Goal: Task Accomplishment & Management: Complete application form

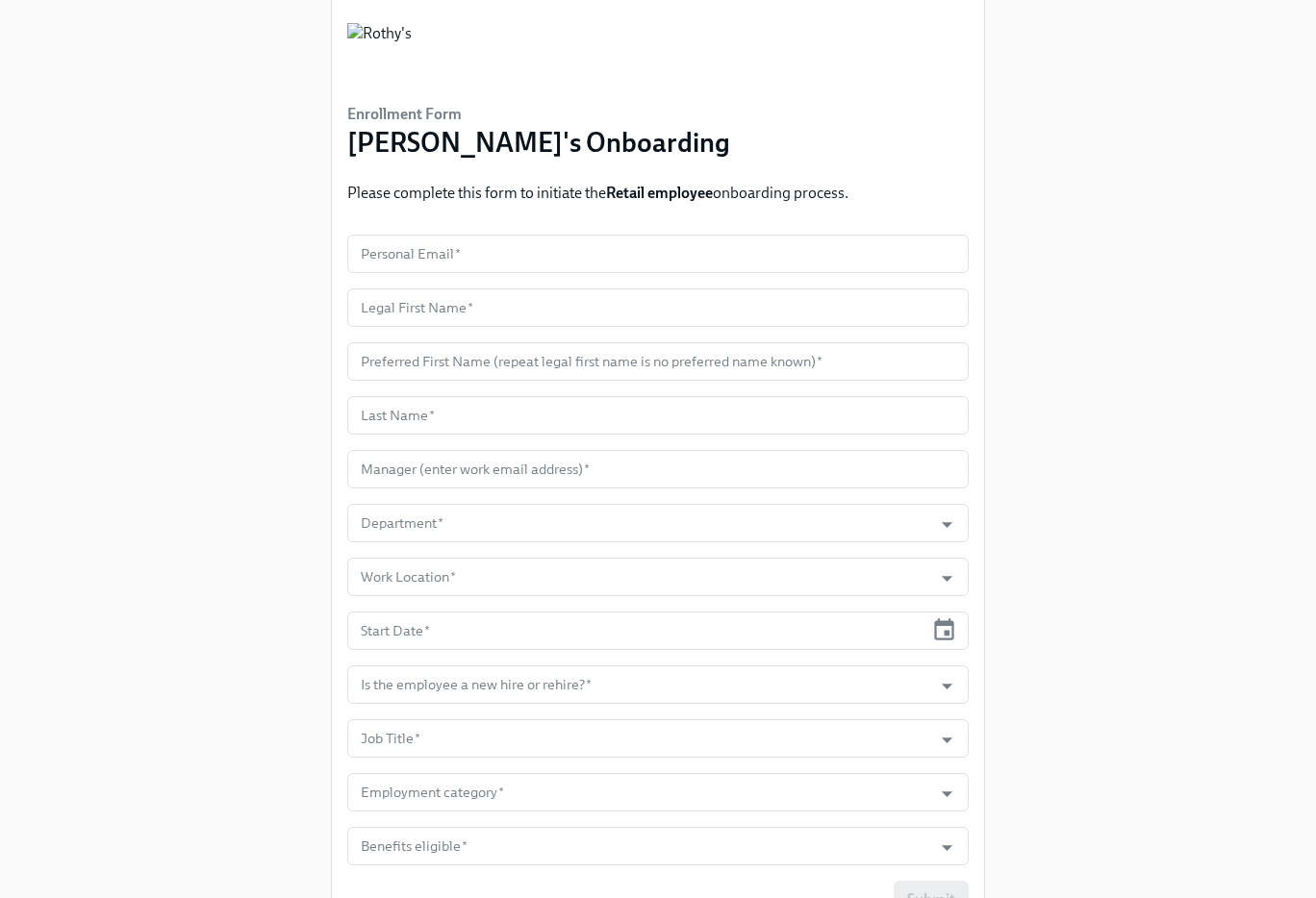
scroll to position [60, 0]
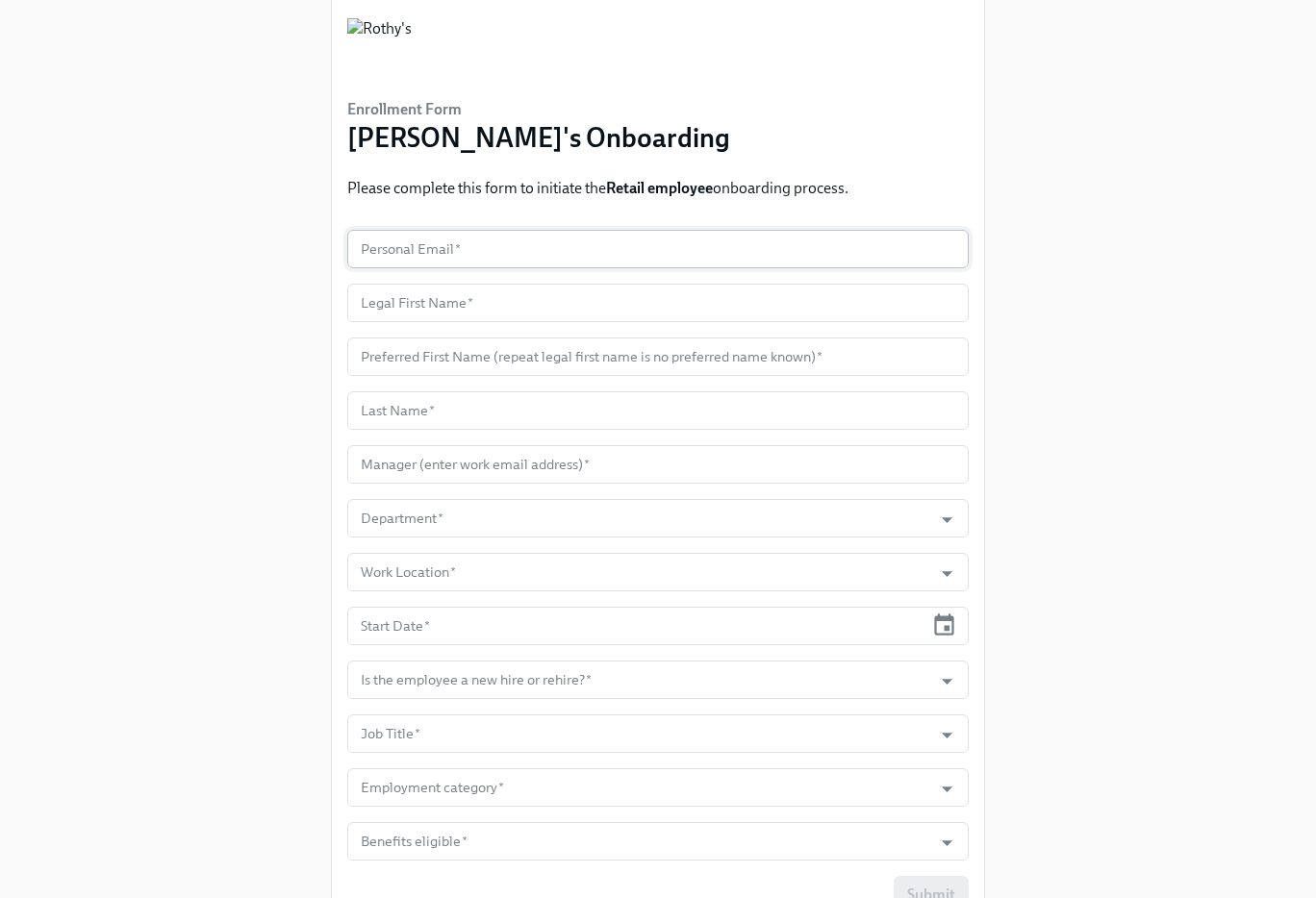
click at [473, 234] on input "text" at bounding box center [658, 248] width 622 height 39
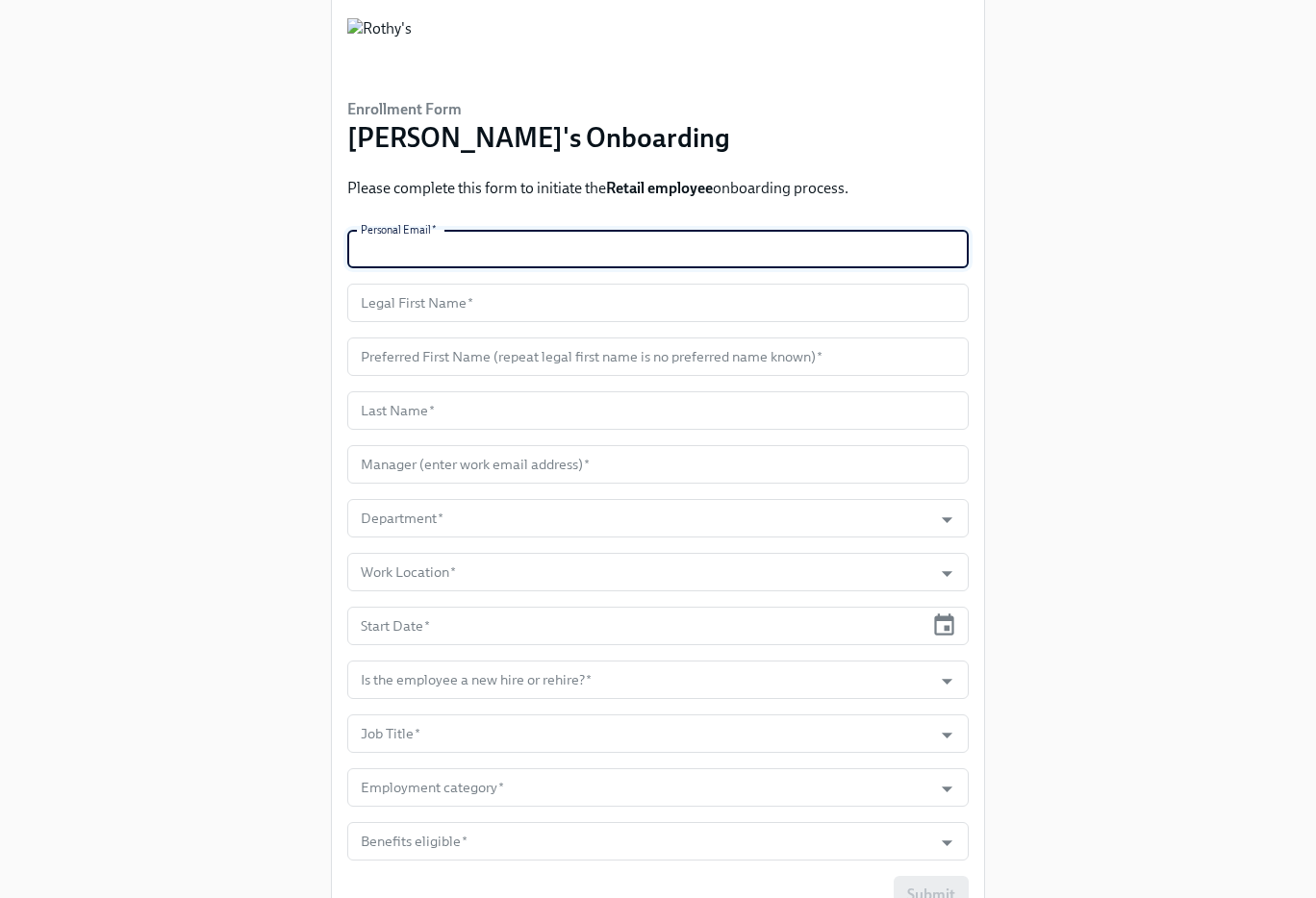
paste input "vivsantanaperez1@gmail.com"
type input "vivsantanaperez1@gmail.com"
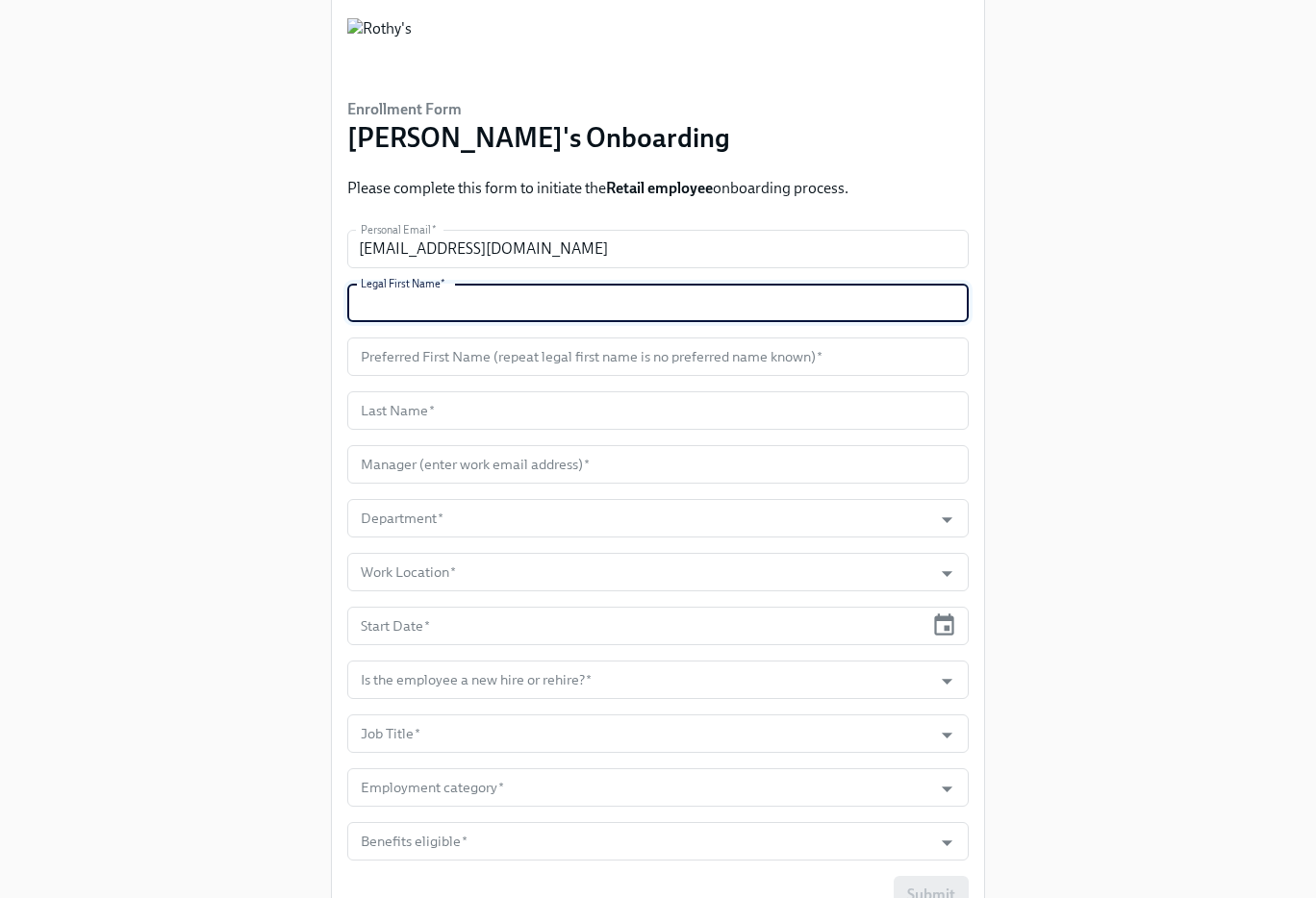
click at [452, 304] on input "text" at bounding box center [658, 302] width 622 height 39
paste input "Viviana"
type input "Viviana"
click at [440, 353] on input "text" at bounding box center [658, 356] width 622 height 39
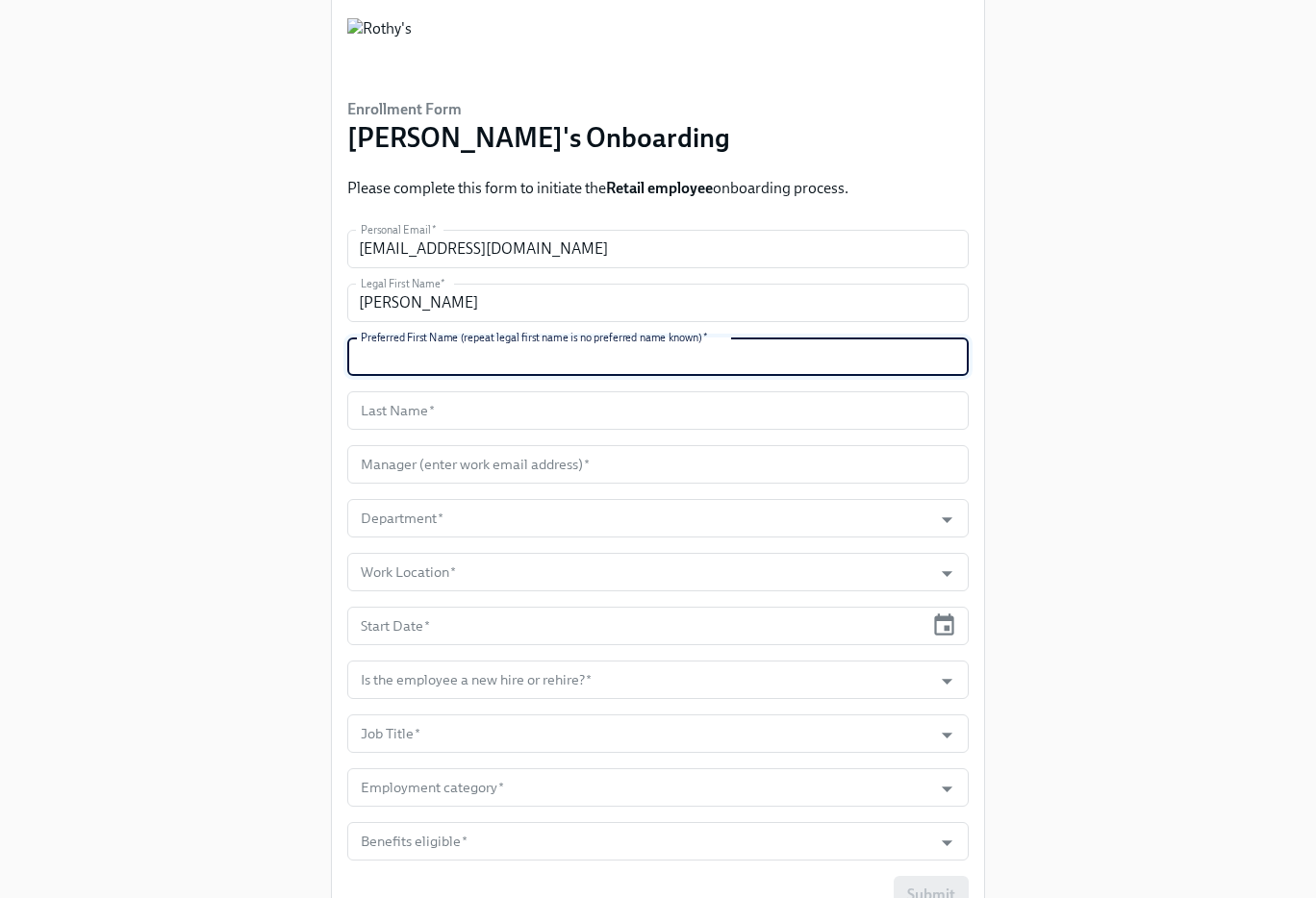
paste input "Viv"
type input "Viv"
click at [465, 394] on input "text" at bounding box center [658, 410] width 622 height 39
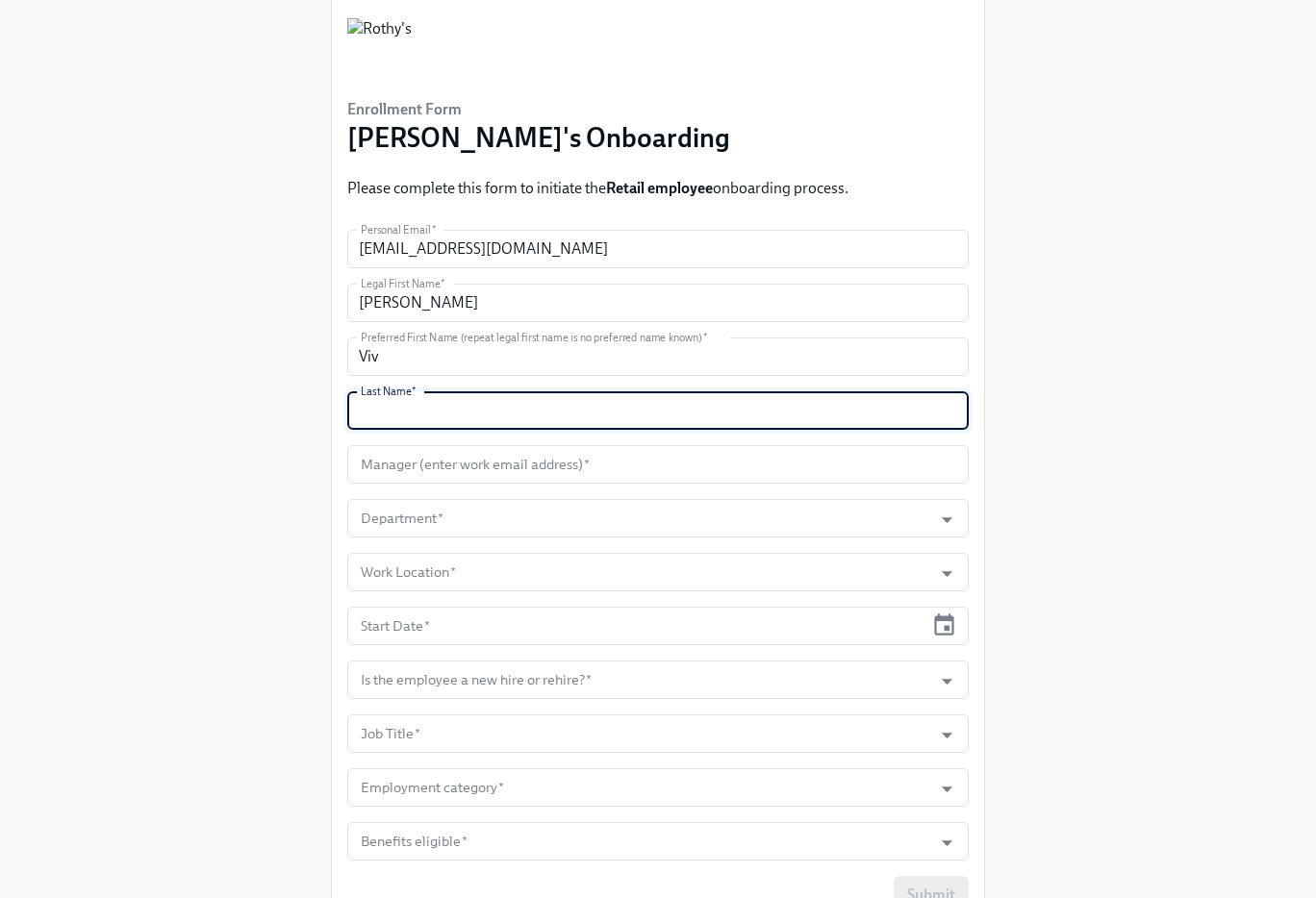
paste input "Santana-Perez"
type input "Santana-Perez"
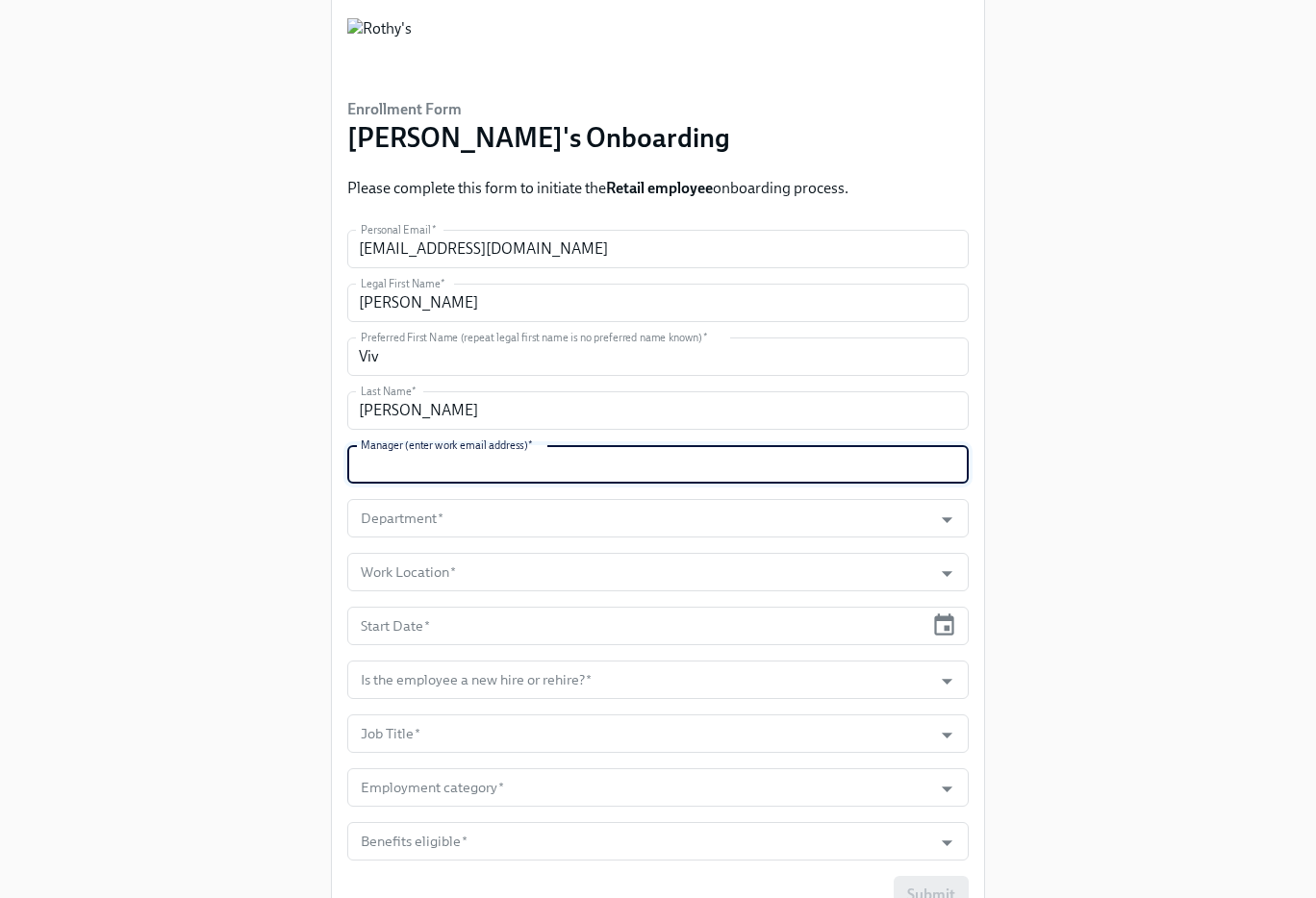
click at [467, 468] on input "text" at bounding box center [658, 464] width 622 height 39
paste input "hwoody@rothys.com"
type input "hwoody@rothys.com"
click at [641, 502] on input "Department   *" at bounding box center [640, 518] width 566 height 39
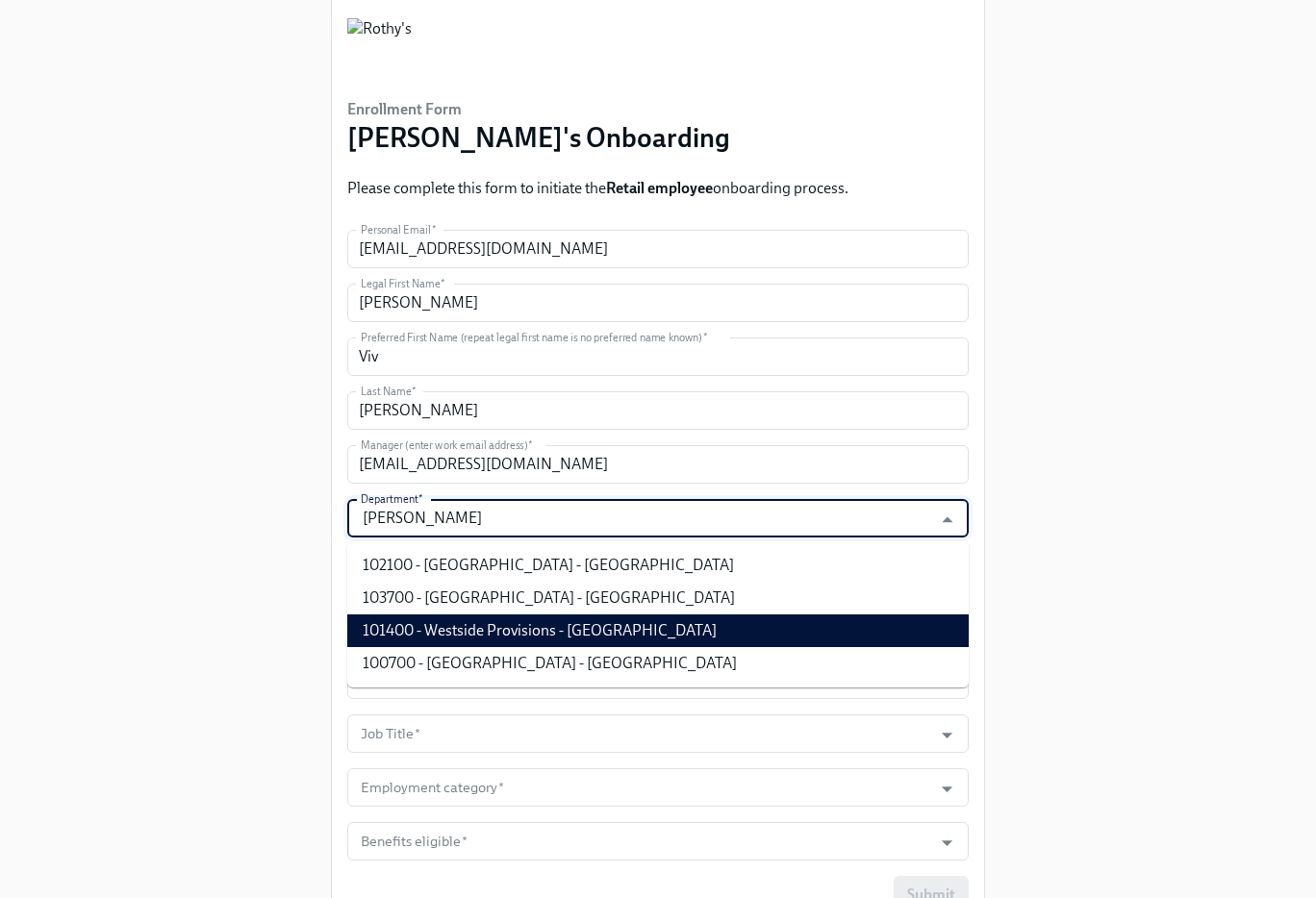
click at [583, 625] on li "101400 - Westside Provisions - GA" at bounding box center [658, 631] width 622 height 33
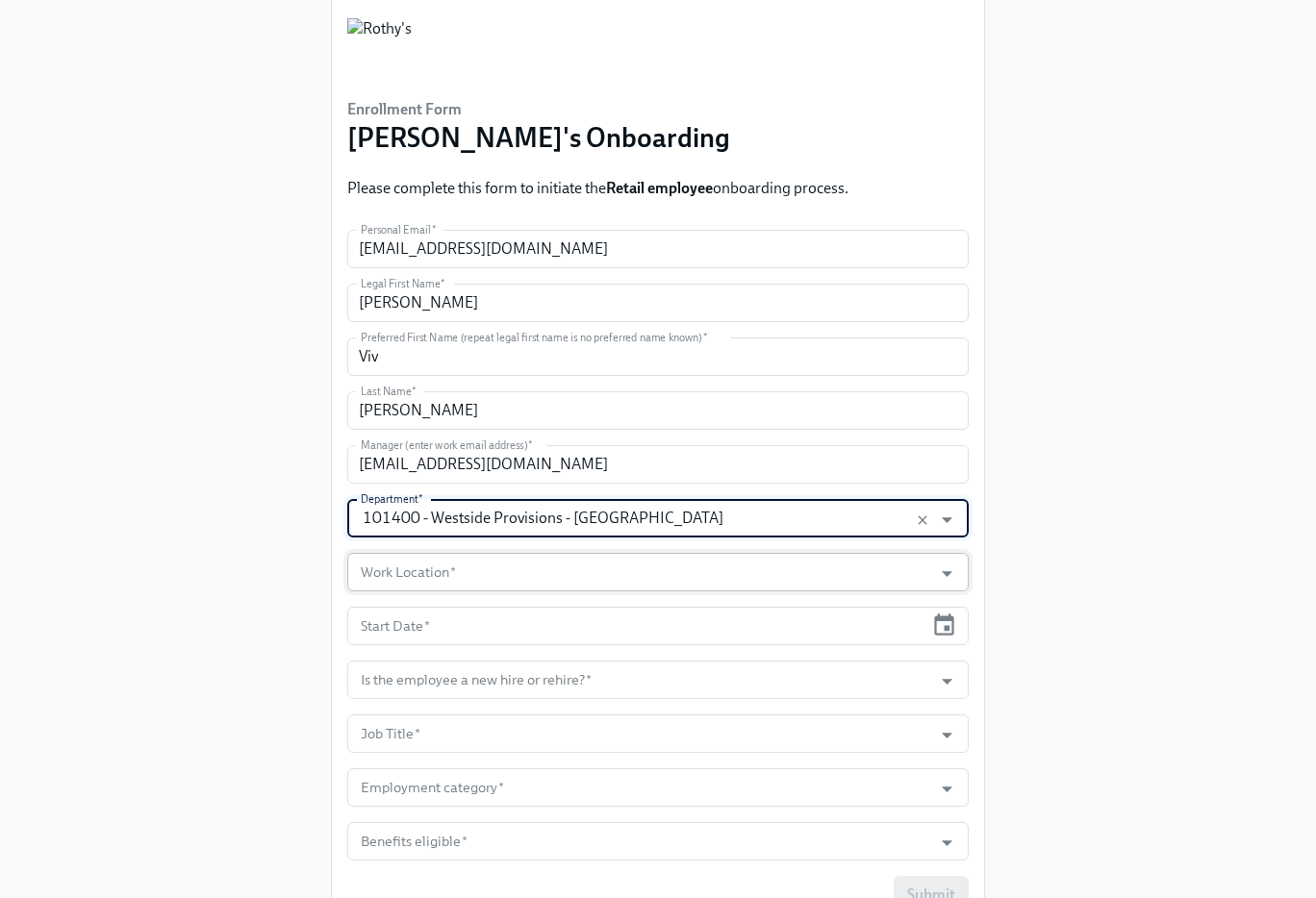
type input "101400 - Westside Provisions - GA"
click at [584, 570] on input "Work Location   *" at bounding box center [640, 572] width 566 height 39
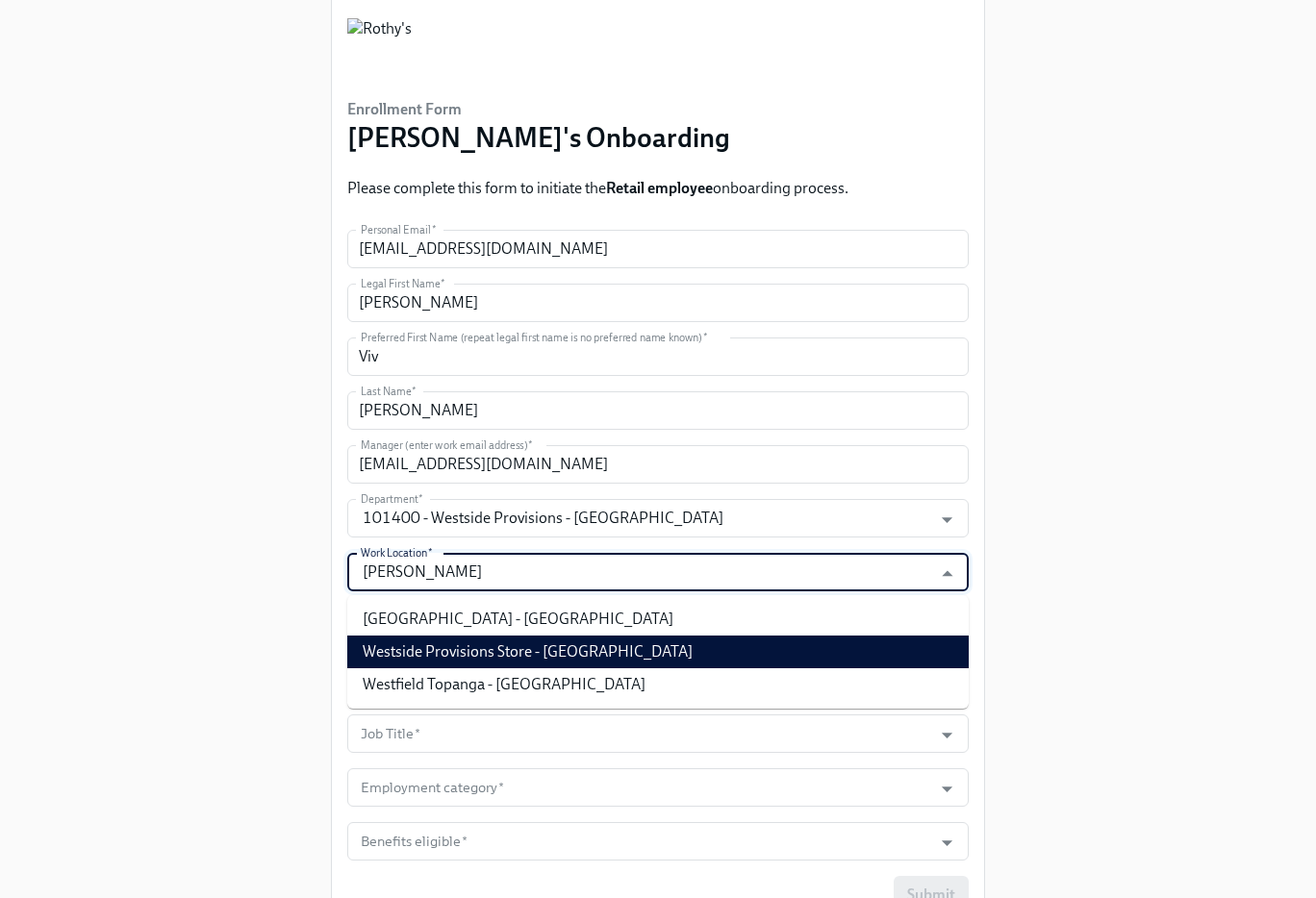
click at [569, 650] on li "Westside Provisions Store - GA" at bounding box center [658, 652] width 622 height 33
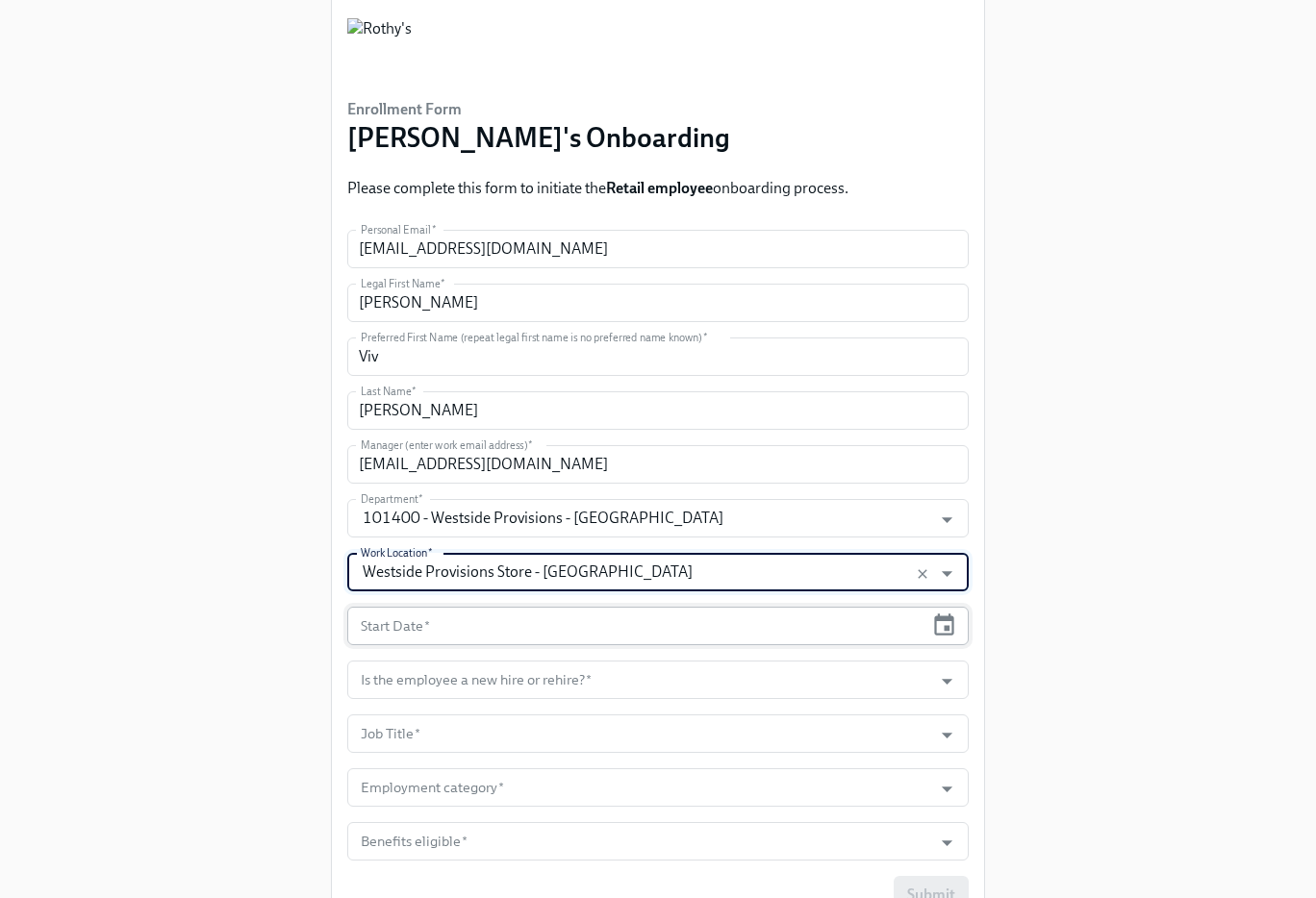
type input "Westside Provisions Store - GA"
click at [547, 617] on input "text" at bounding box center [635, 626] width 576 height 39
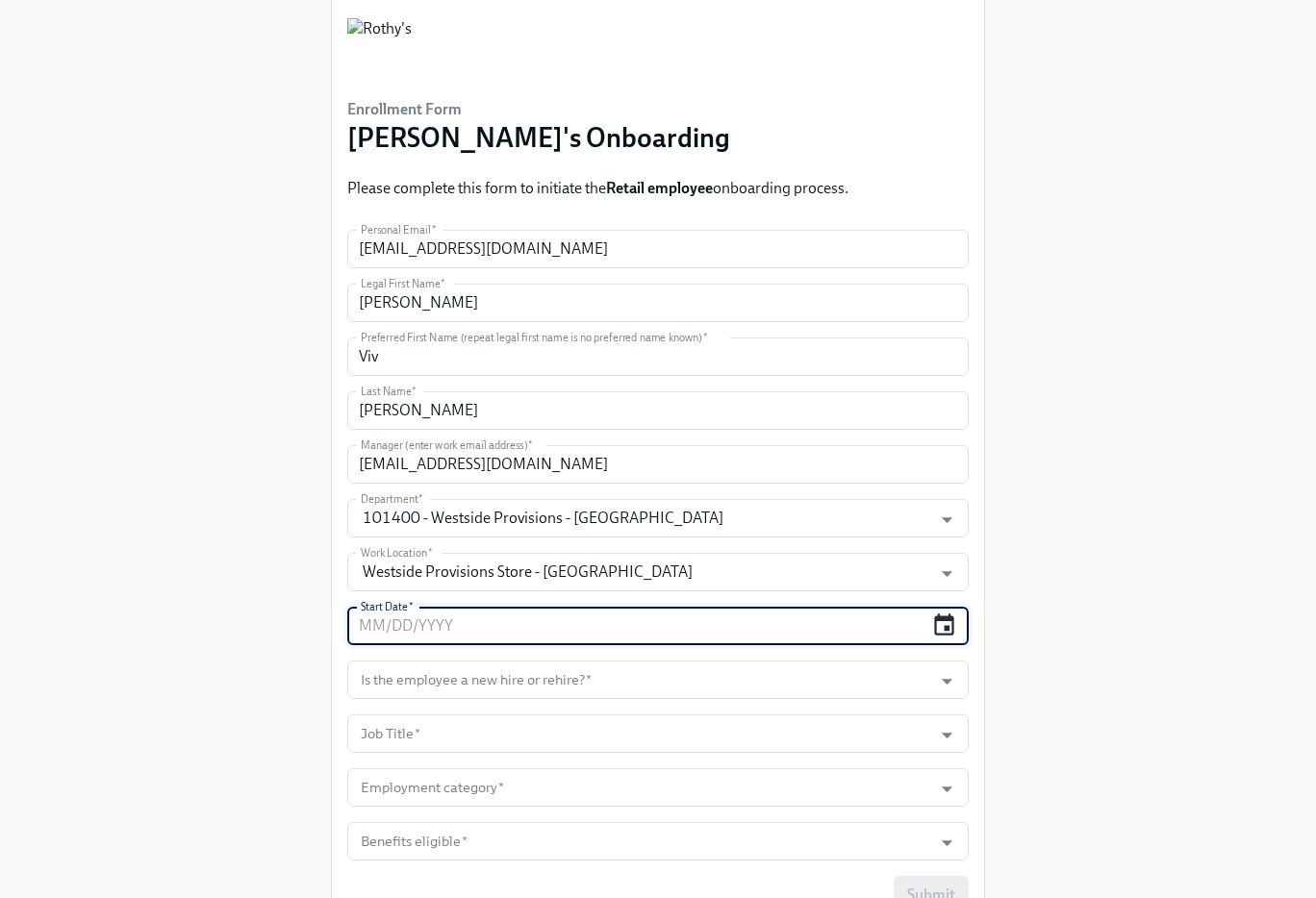
click at [944, 622] on icon "button" at bounding box center [944, 625] width 20 height 22
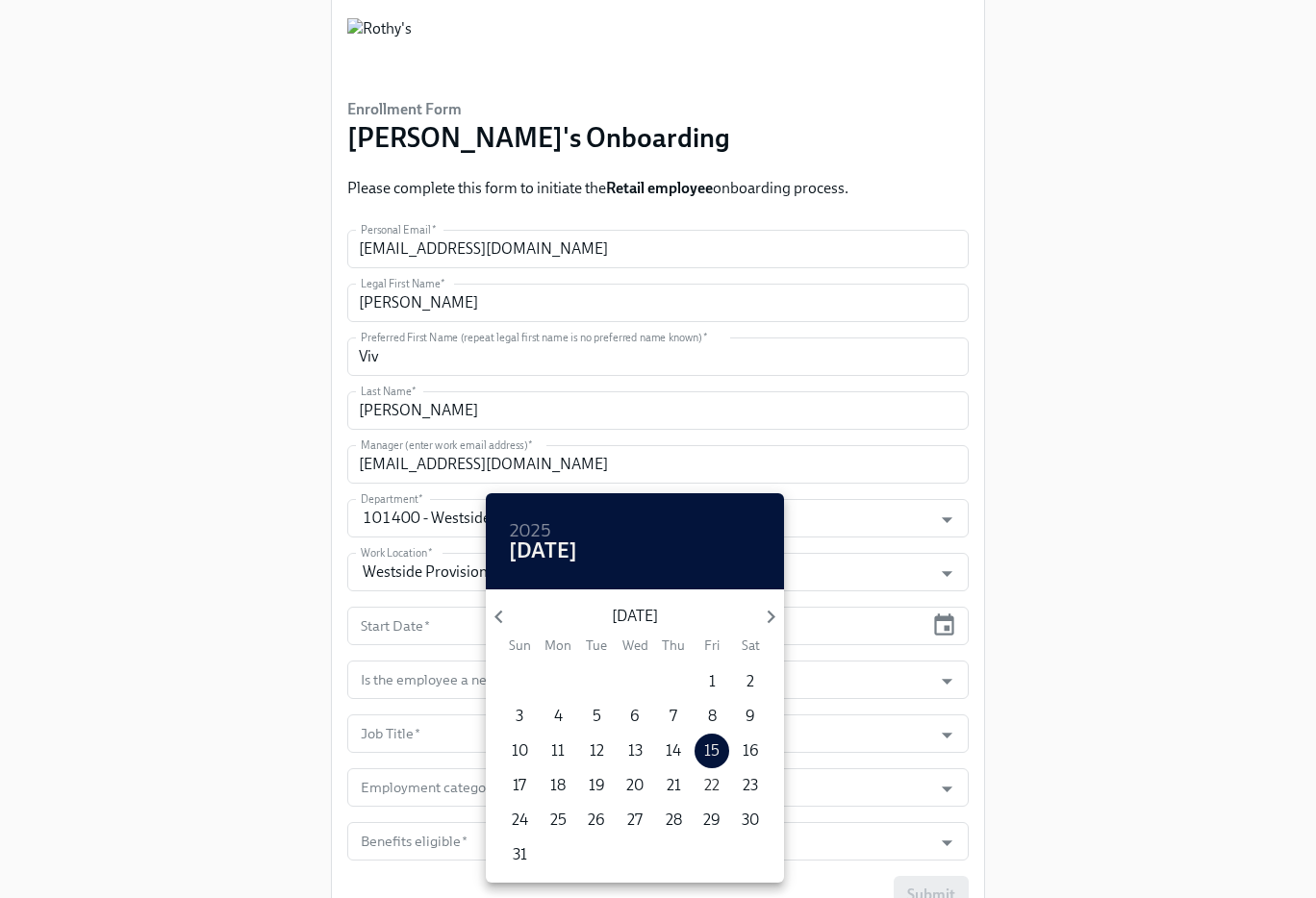
click at [717, 778] on p "22" at bounding box center [711, 785] width 15 height 21
click at [1131, 660] on div at bounding box center [658, 449] width 1316 height 898
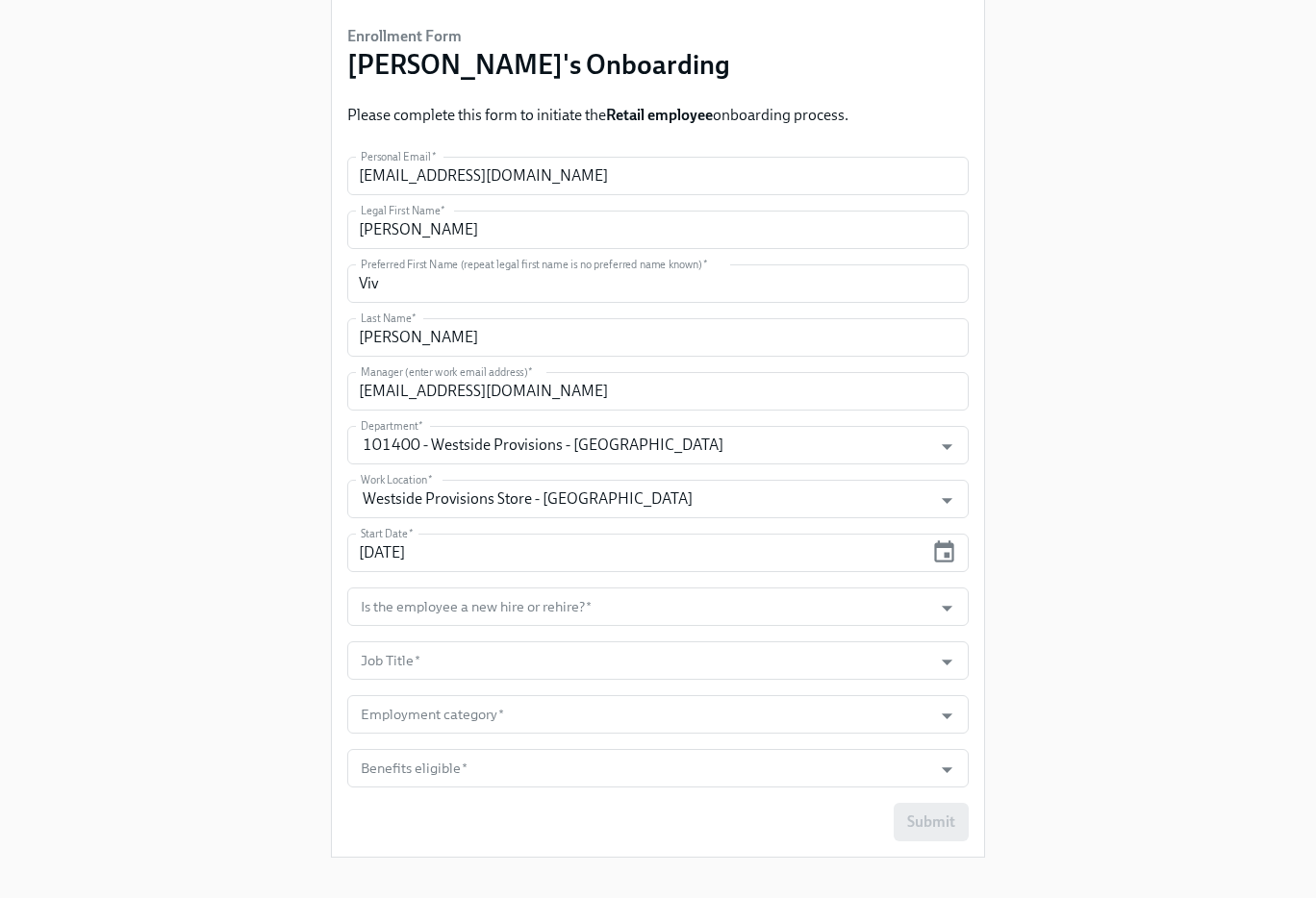
scroll to position [154, 0]
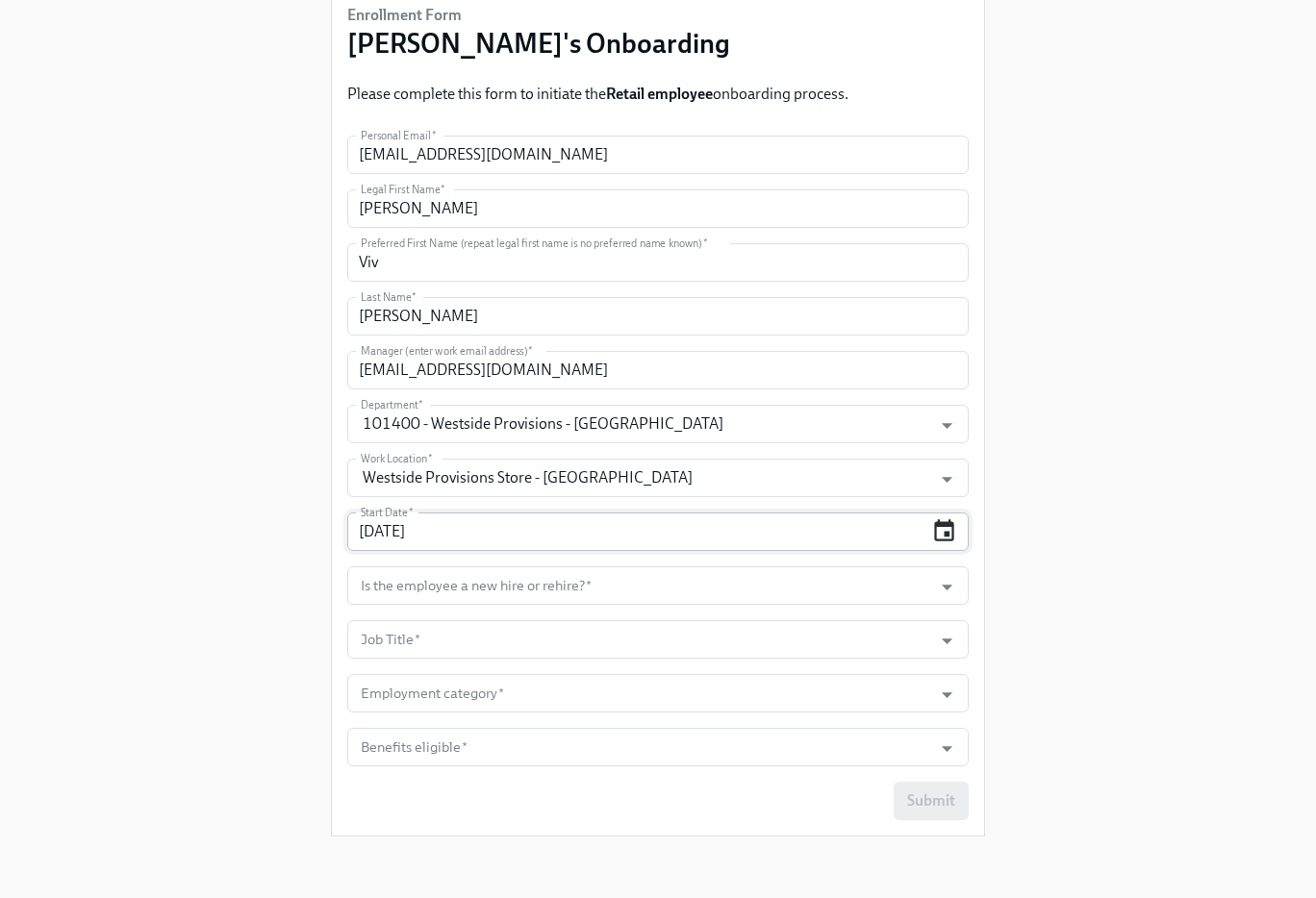
click at [944, 528] on icon "button" at bounding box center [944, 532] width 26 height 26
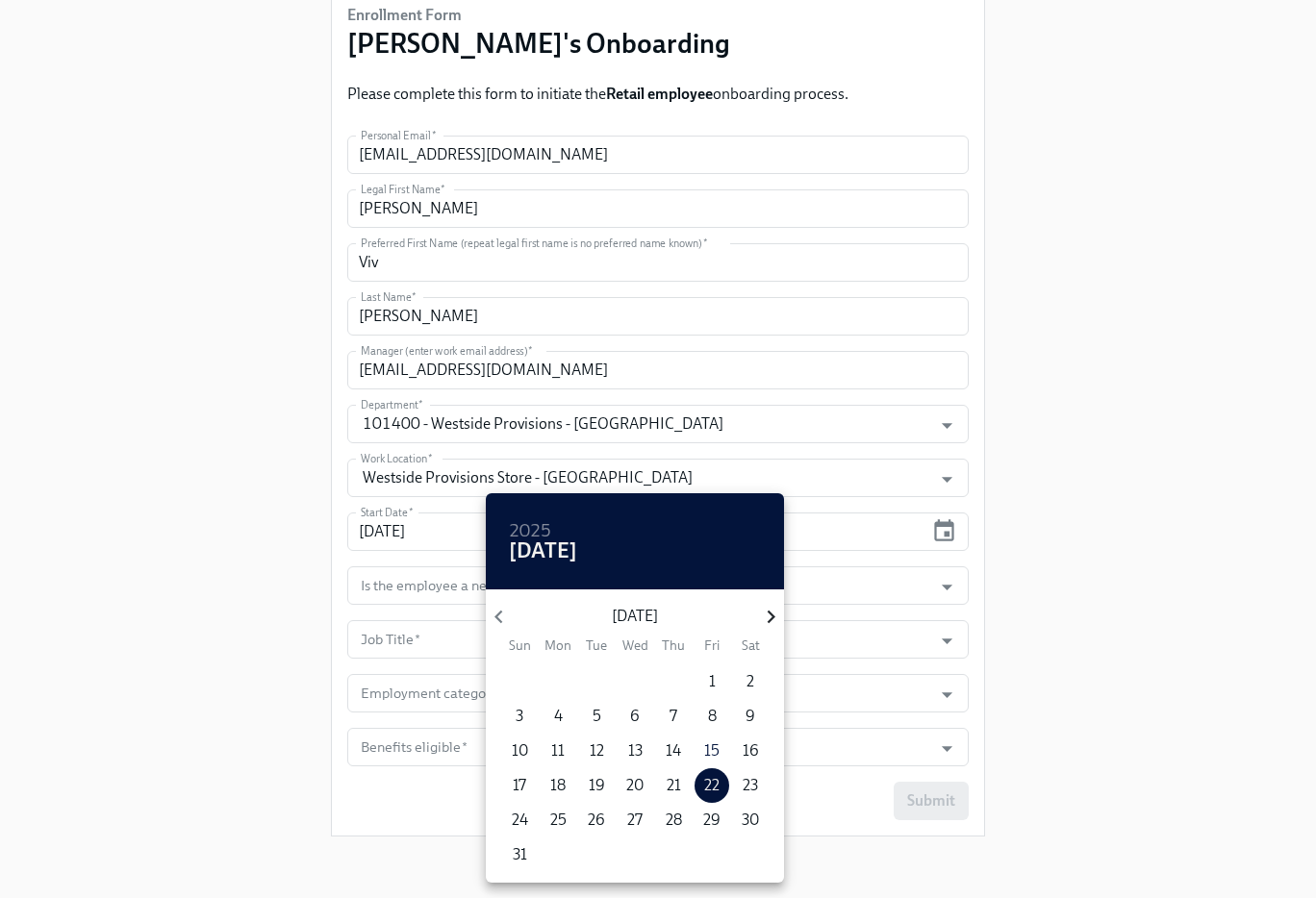
click at [771, 611] on icon "button" at bounding box center [771, 617] width 26 height 26
drag, startPoint x: 555, startPoint y: 674, endPoint x: 576, endPoint y: 673, distance: 21.0
click at [555, 674] on p "1" at bounding box center [558, 681] width 7 height 21
type input "09/01/2025"
click at [1049, 619] on div at bounding box center [658, 449] width 1316 height 898
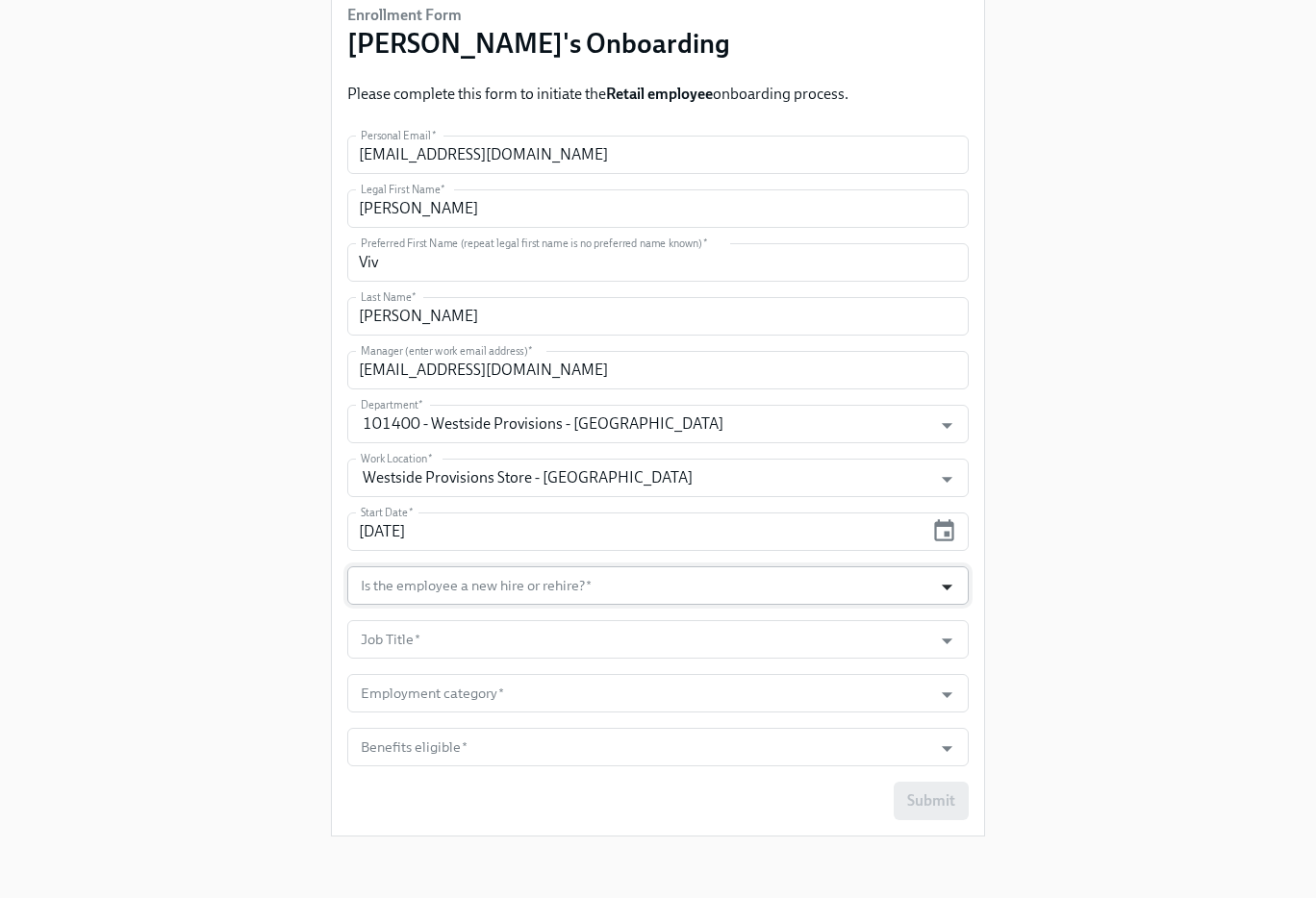
click at [944, 588] on icon "Open" at bounding box center [947, 588] width 26 height 26
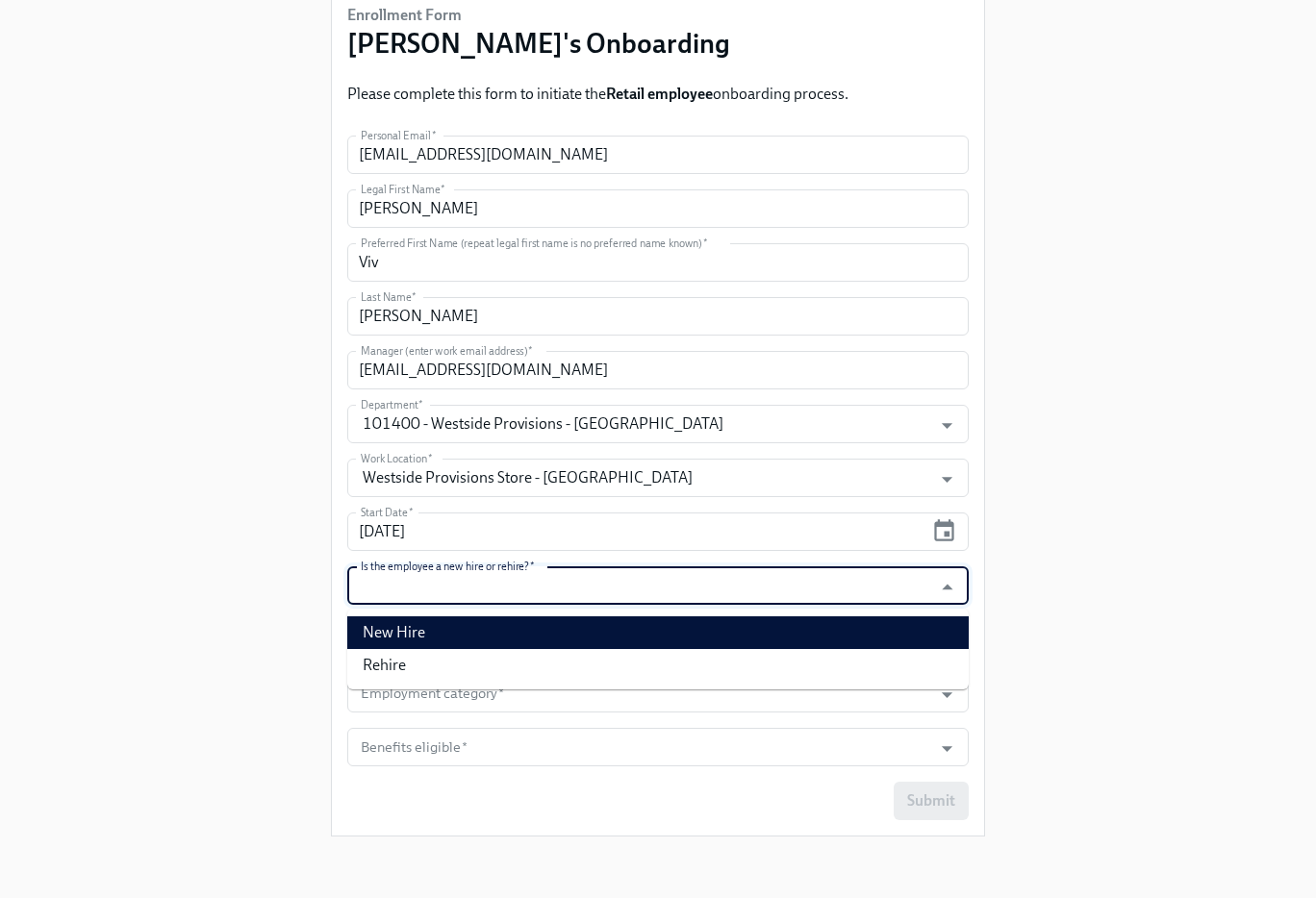
click at [914, 629] on li "New Hire" at bounding box center [658, 633] width 622 height 33
type input "New Hire"
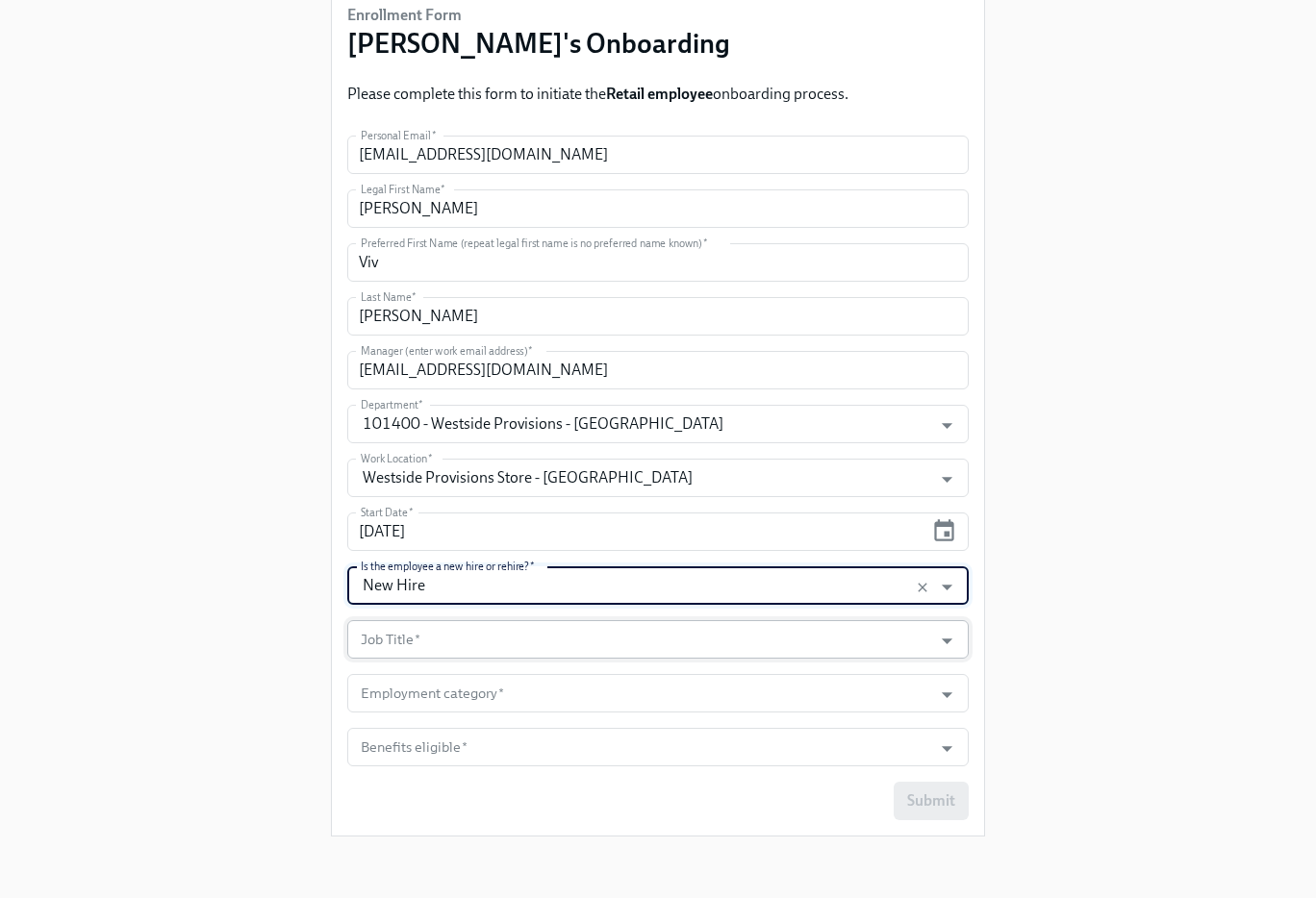
click at [846, 634] on input "Job Title   *" at bounding box center [640, 640] width 566 height 39
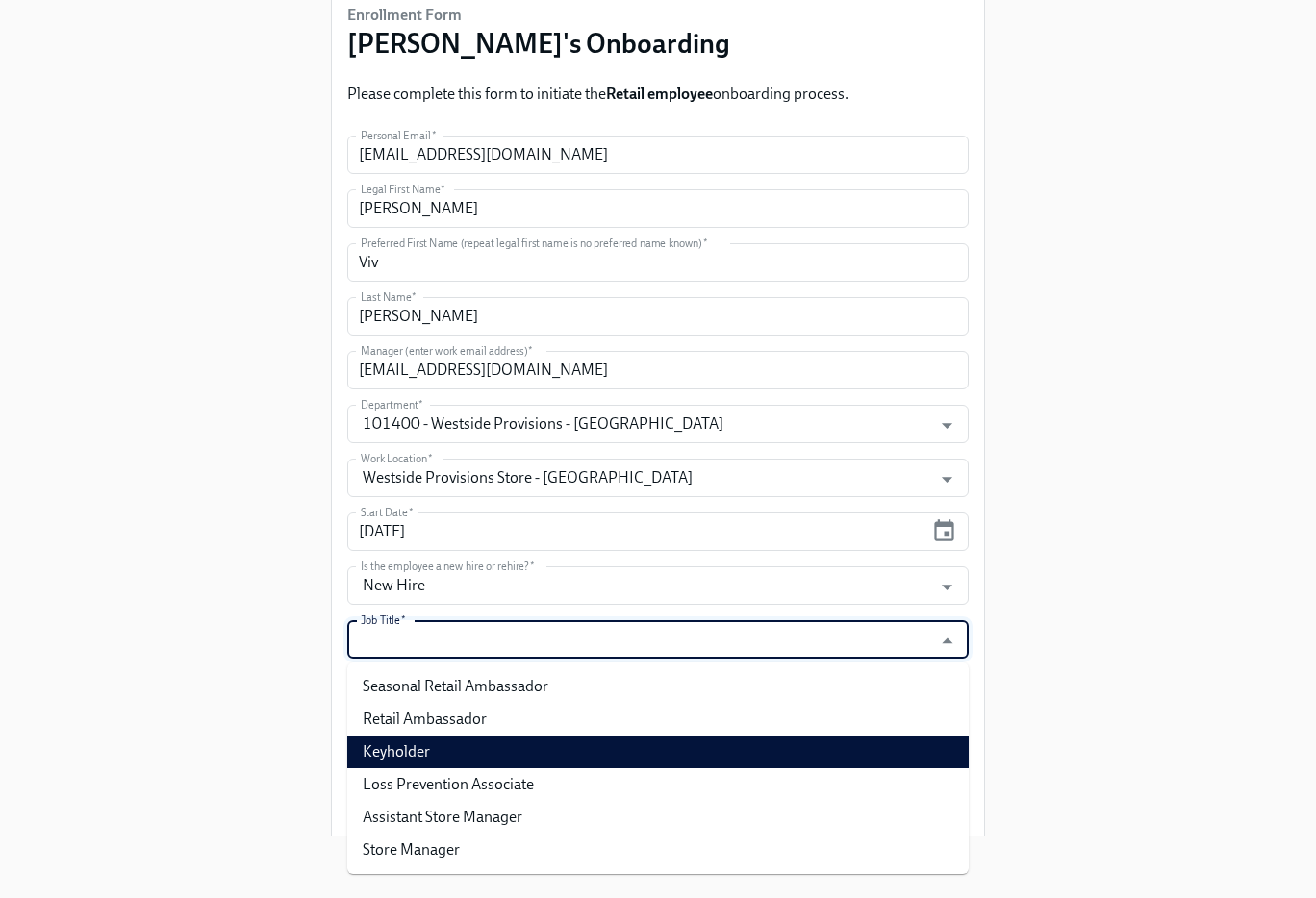
click at [796, 745] on li "Keyholder" at bounding box center [658, 751] width 622 height 33
type input "Keyholder"
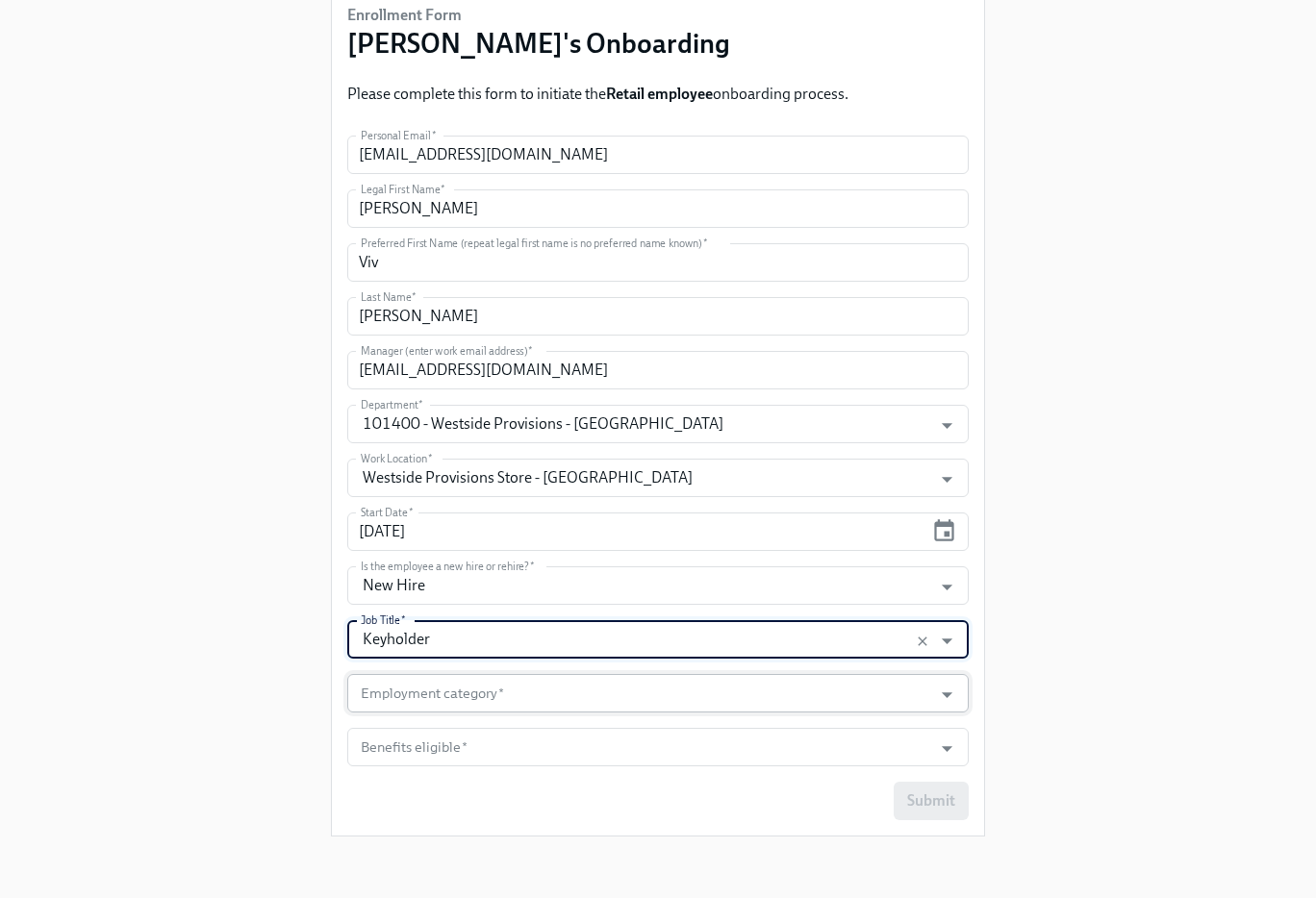
click at [792, 702] on input "Employment category   *" at bounding box center [640, 693] width 566 height 39
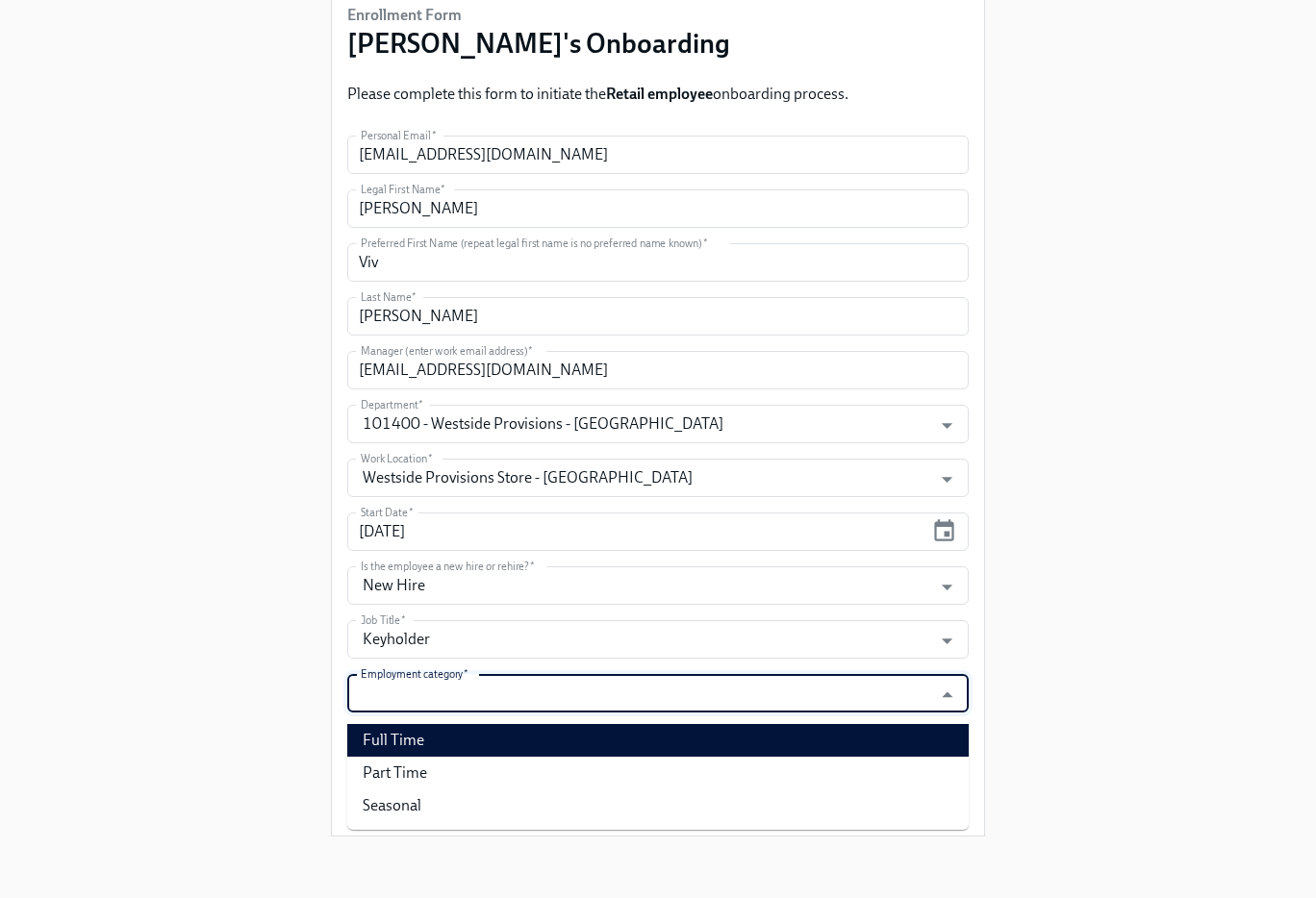
click at [681, 748] on li "Full Time" at bounding box center [658, 740] width 622 height 33
type input "Full Time"
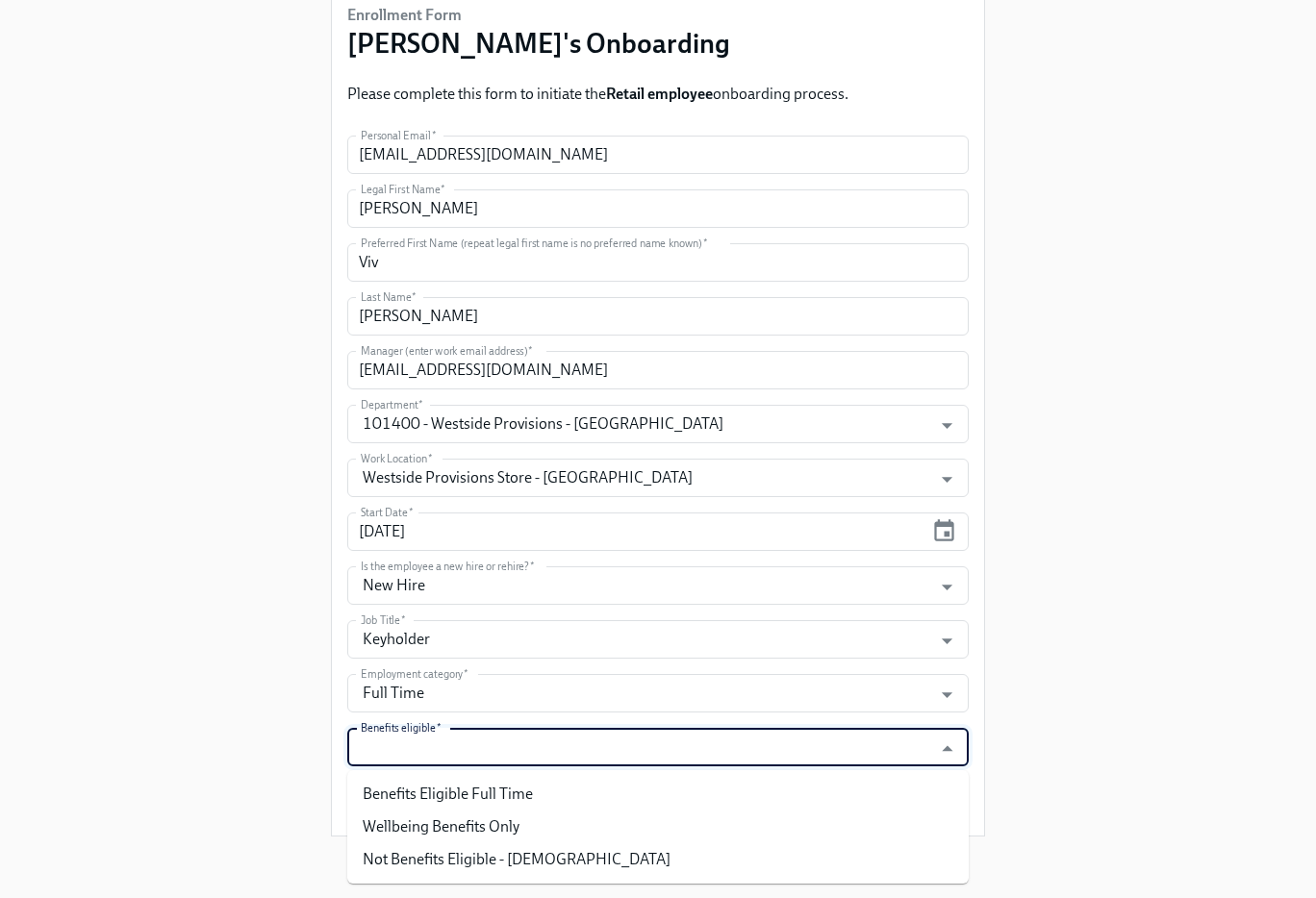
click at [690, 747] on input "Benefits eligible   *" at bounding box center [640, 747] width 566 height 39
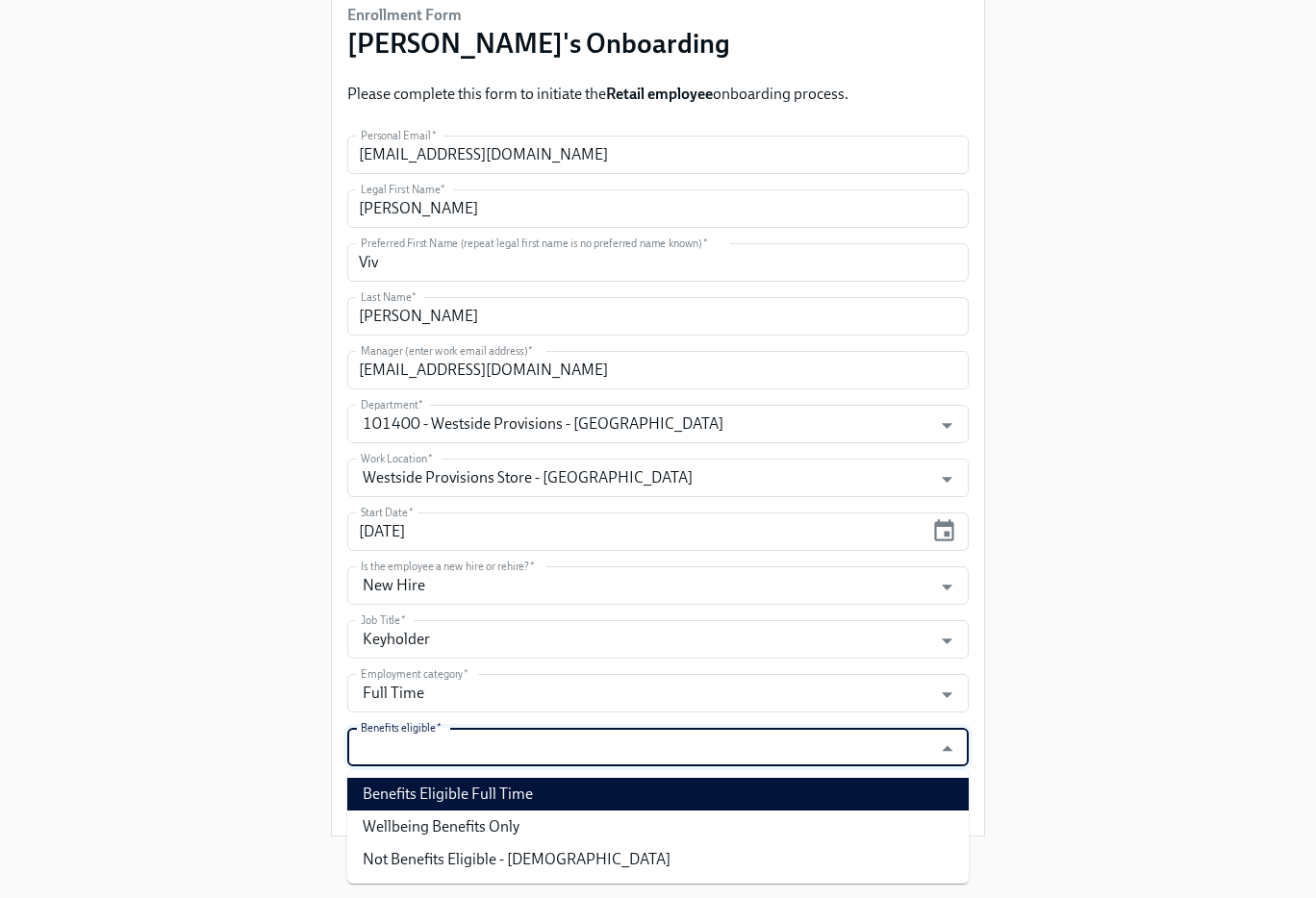
click at [665, 802] on li "Benefits Eligible Full Time" at bounding box center [658, 794] width 622 height 33
type input "Benefits Eligible Full Time"
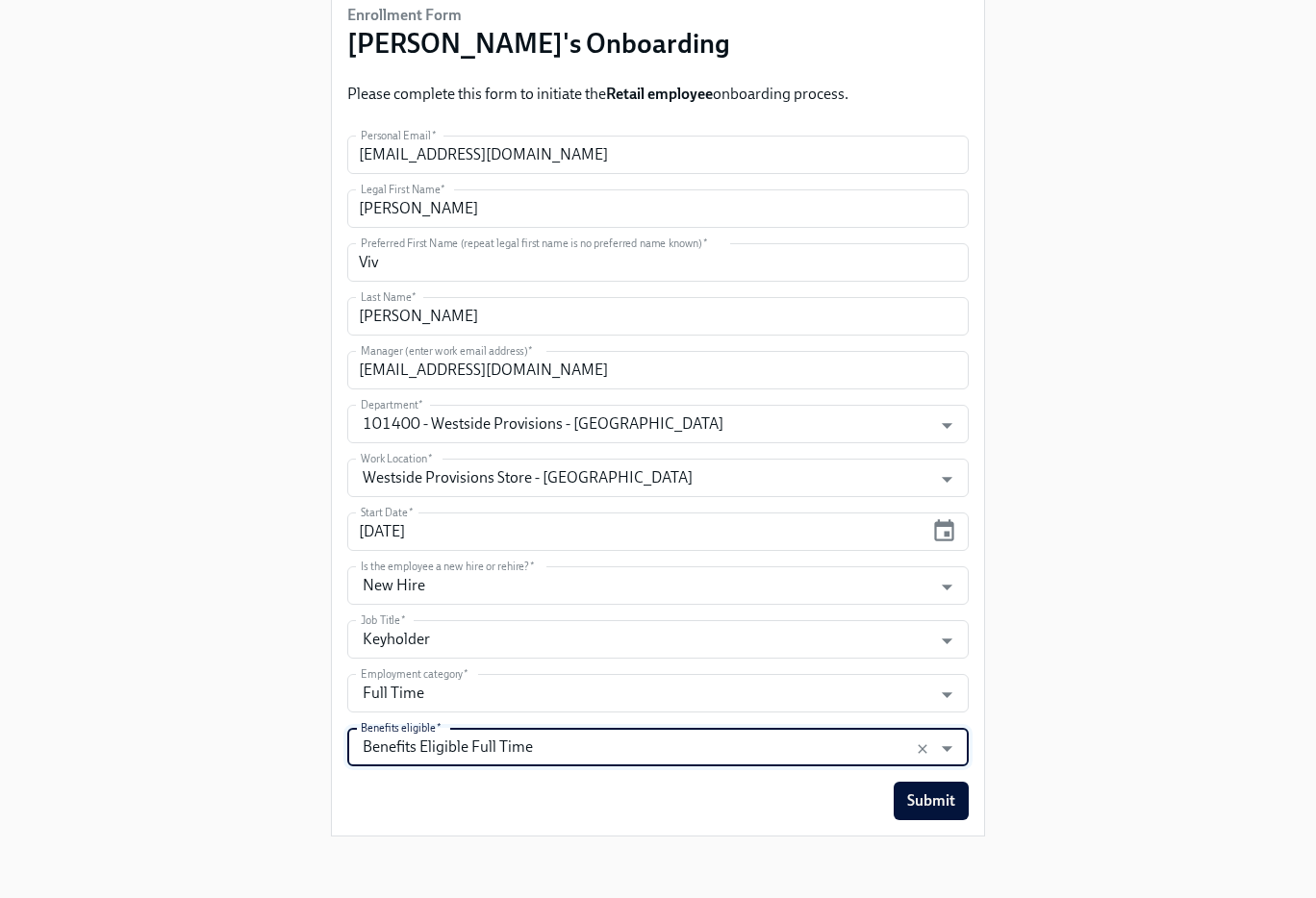
drag, startPoint x: 1105, startPoint y: 634, endPoint x: 1084, endPoint y: 656, distance: 30.4
click at [1105, 635] on div "Enrollment Form Rothy's Onboarding Please complete this form to initiate the Re…" at bounding box center [658, 349] width 1254 height 1006
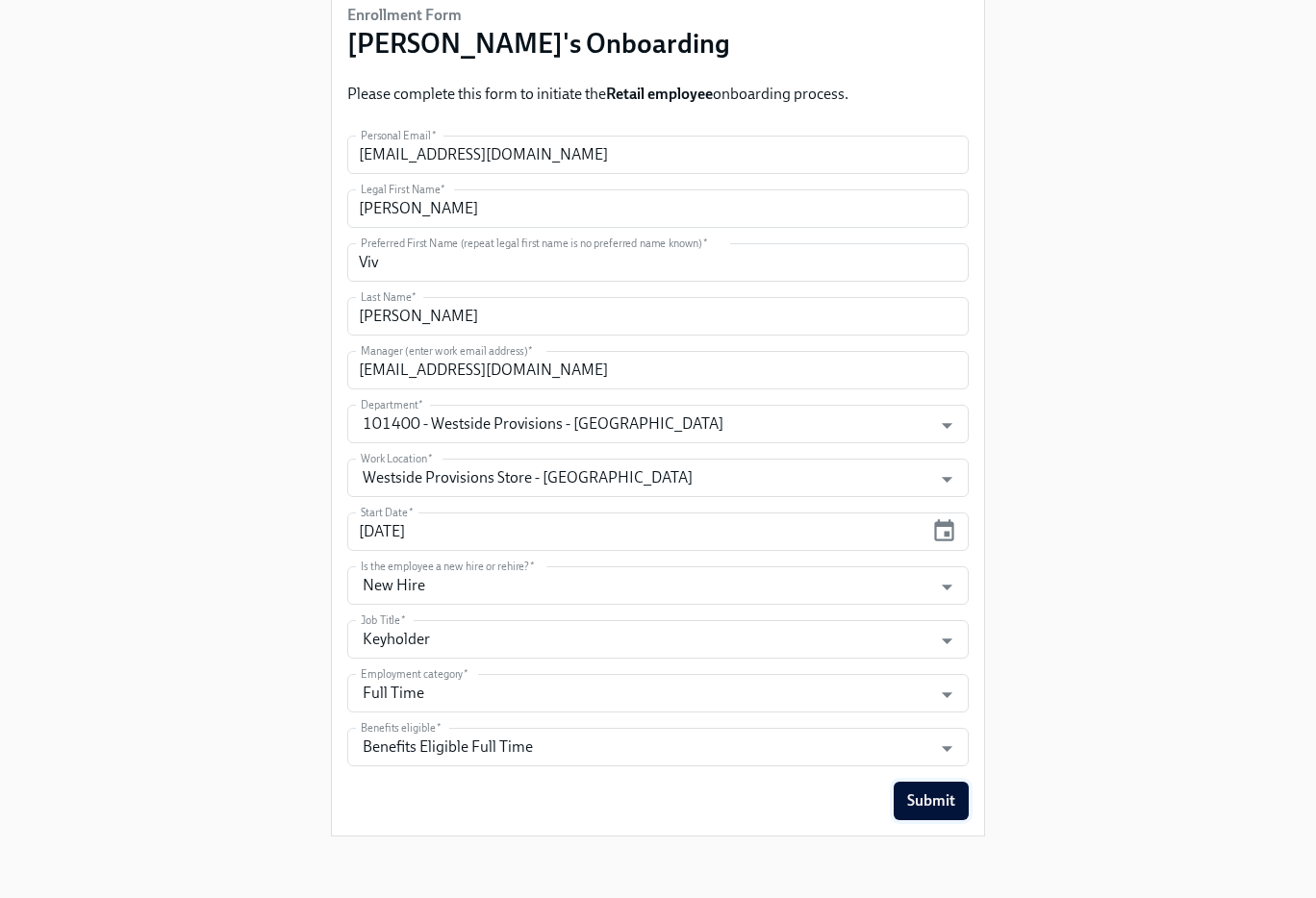
click at [920, 795] on span "Submit" at bounding box center [931, 800] width 48 height 19
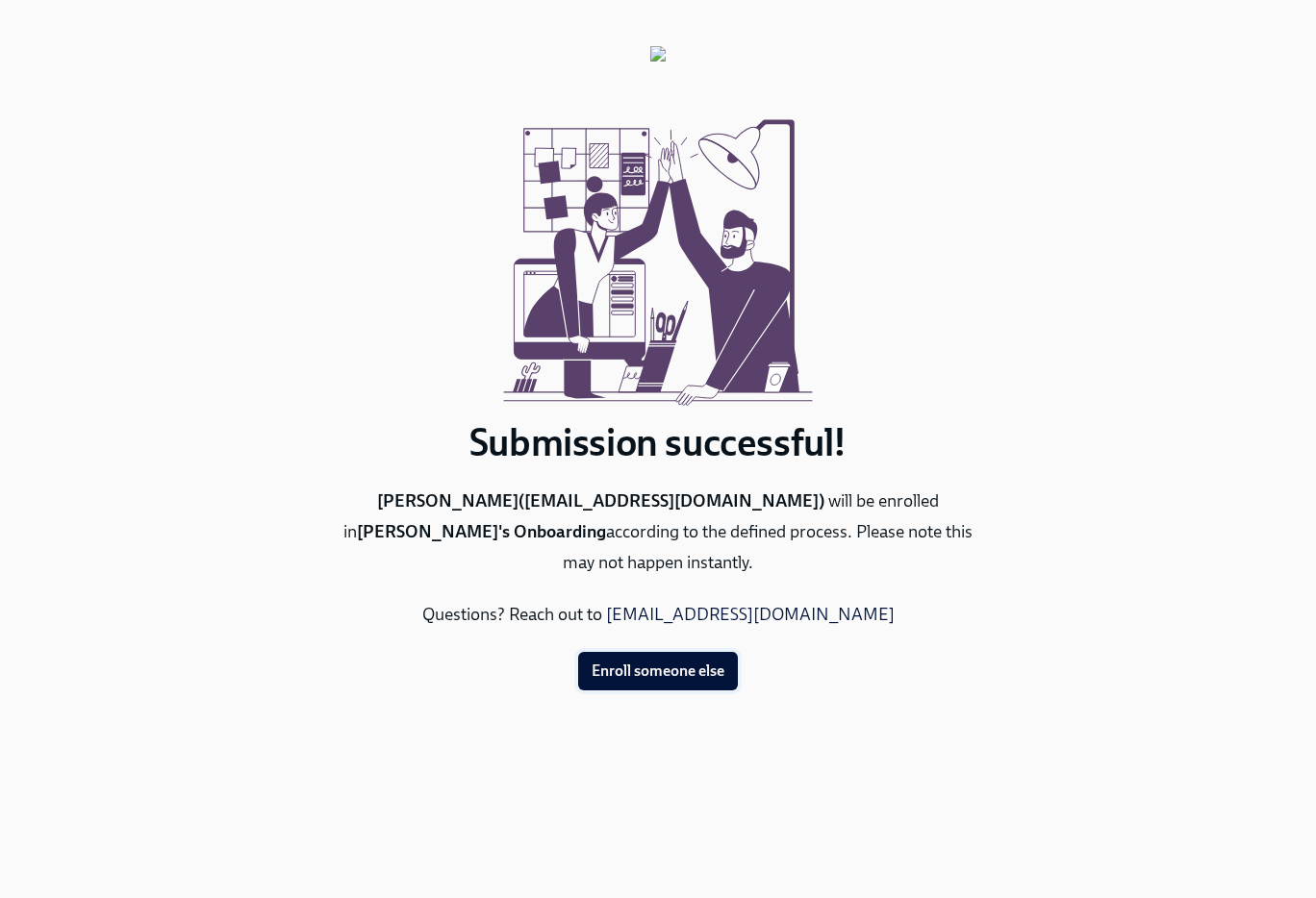
click at [651, 672] on span "Enroll someone else" at bounding box center [658, 671] width 133 height 19
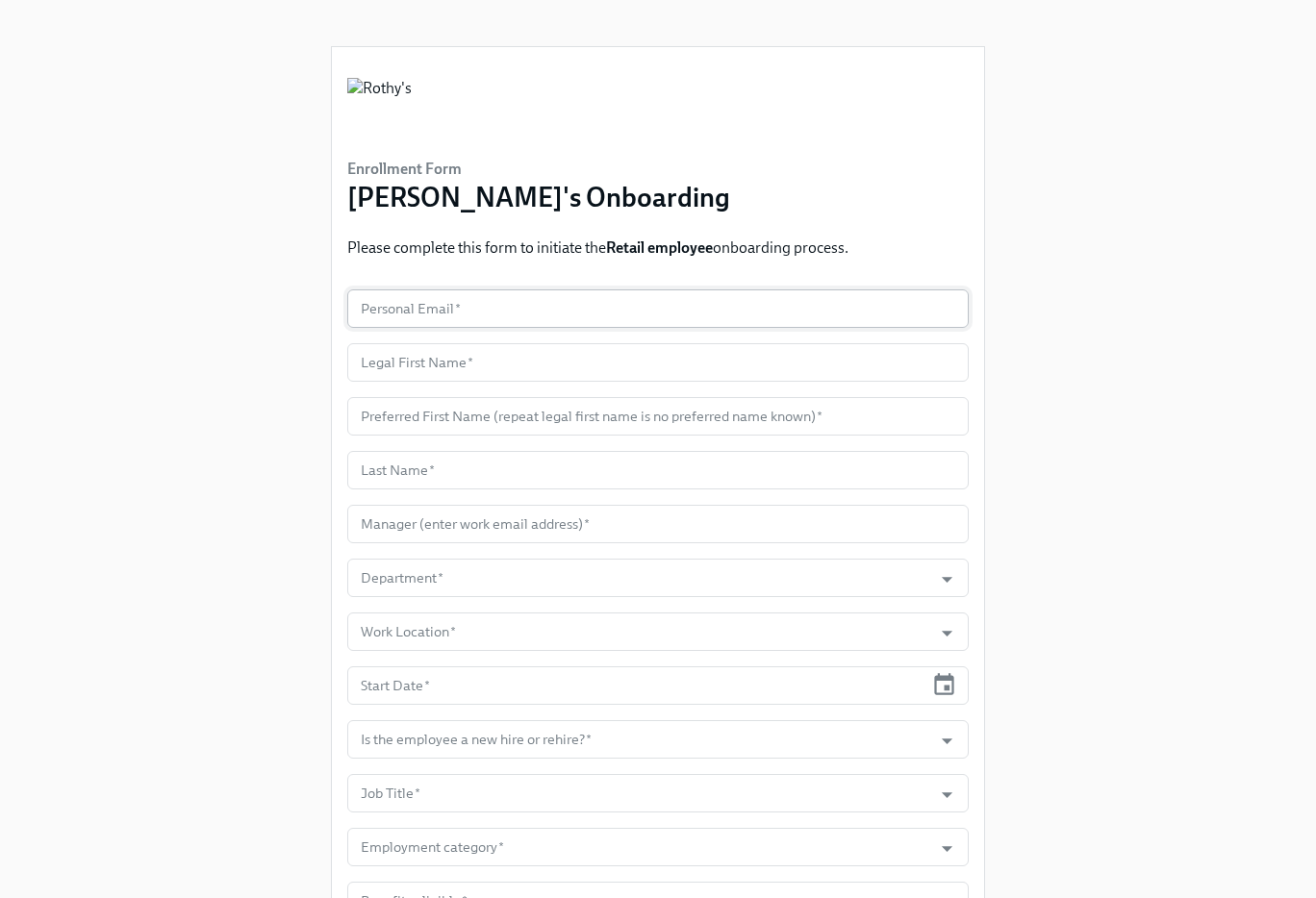
click at [400, 311] on input "text" at bounding box center [658, 308] width 622 height 39
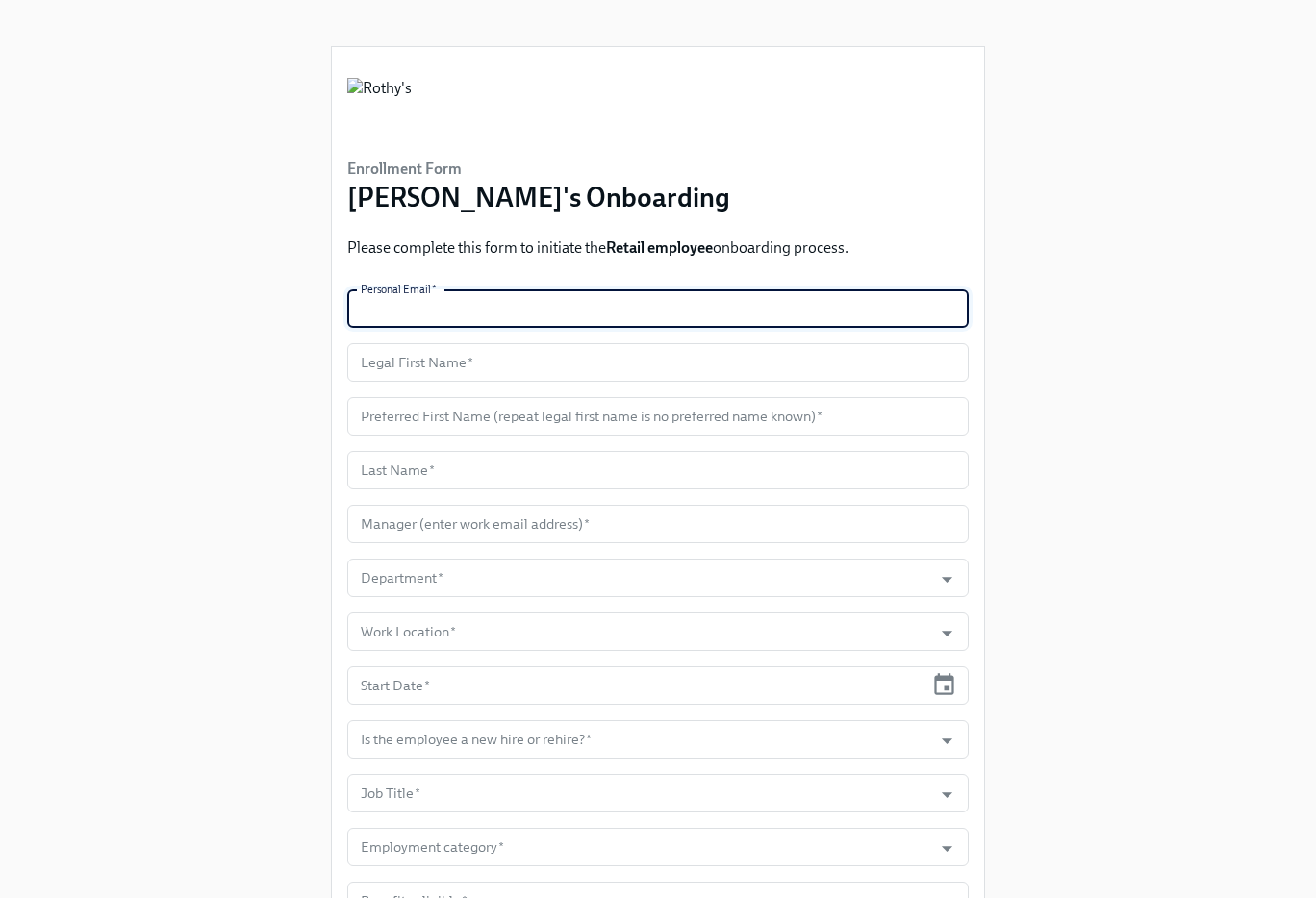
paste input "danielle.peterson1@yahoo.com"
type input "danielle.peterson1@yahoo.com"
click at [445, 370] on input "text" at bounding box center [658, 362] width 622 height 39
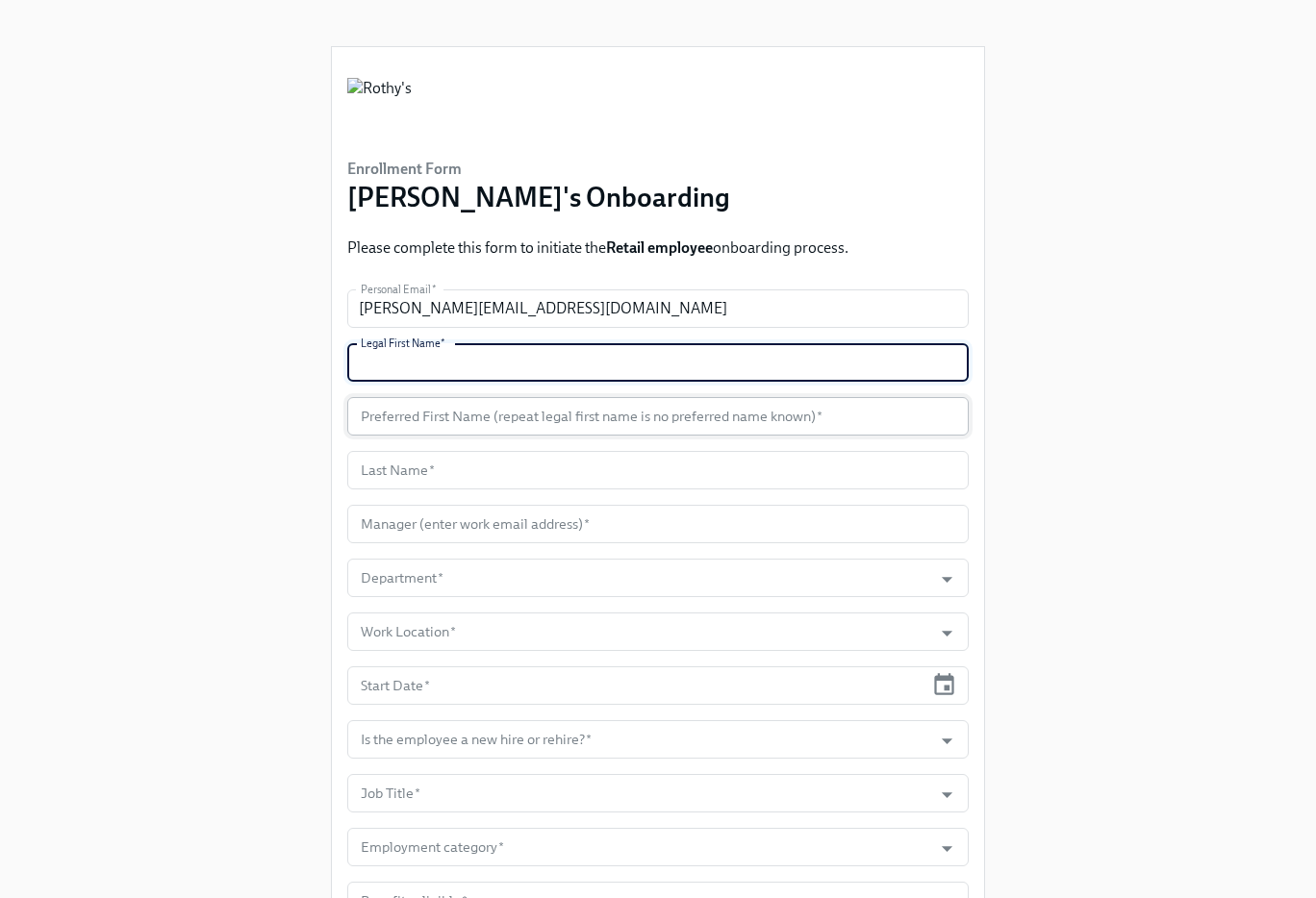
paste input "Danielle"
type input "Danielle"
click at [457, 412] on input "text" at bounding box center [658, 416] width 622 height 39
paste input "Danielle"
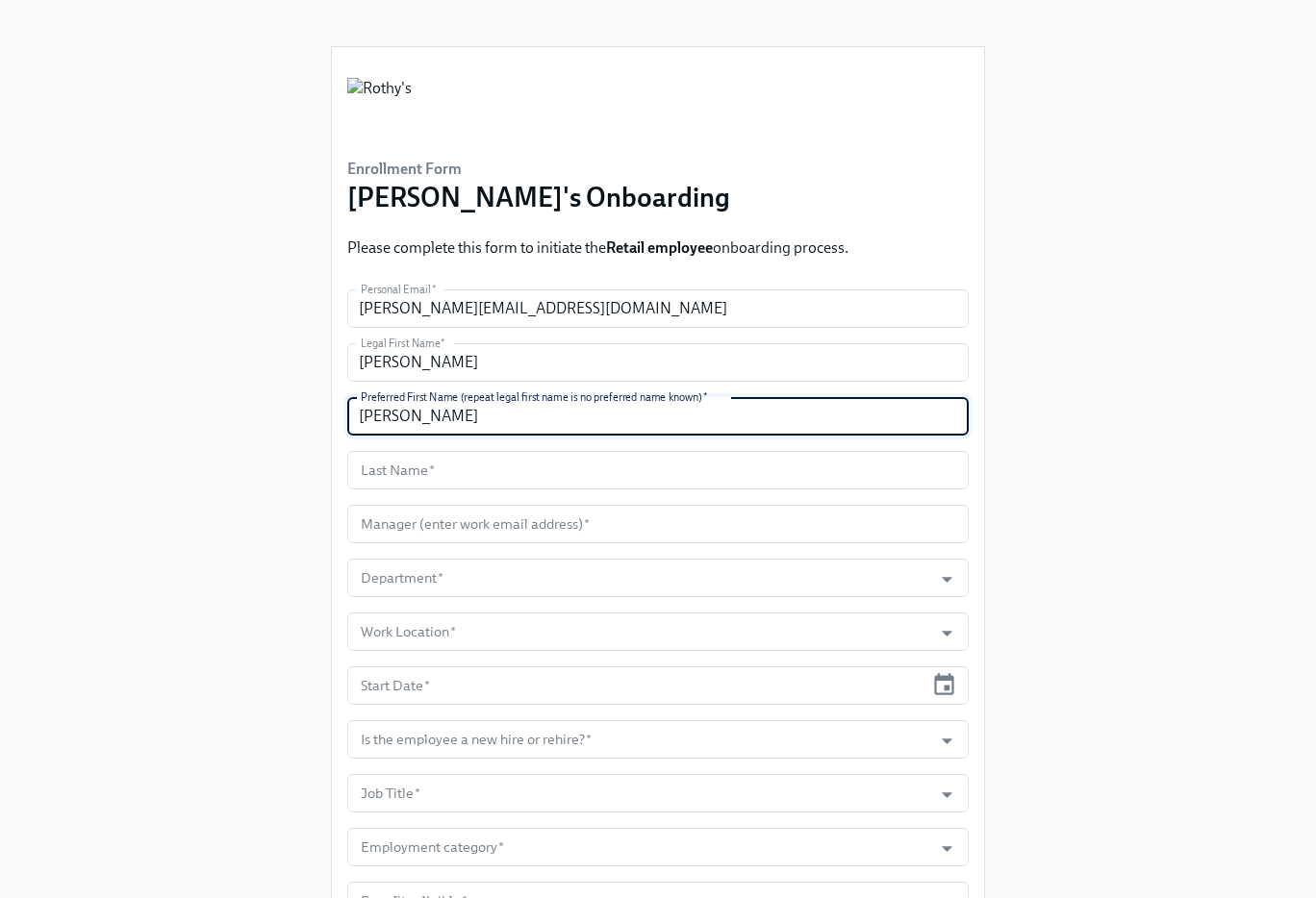
type input "Danielle"
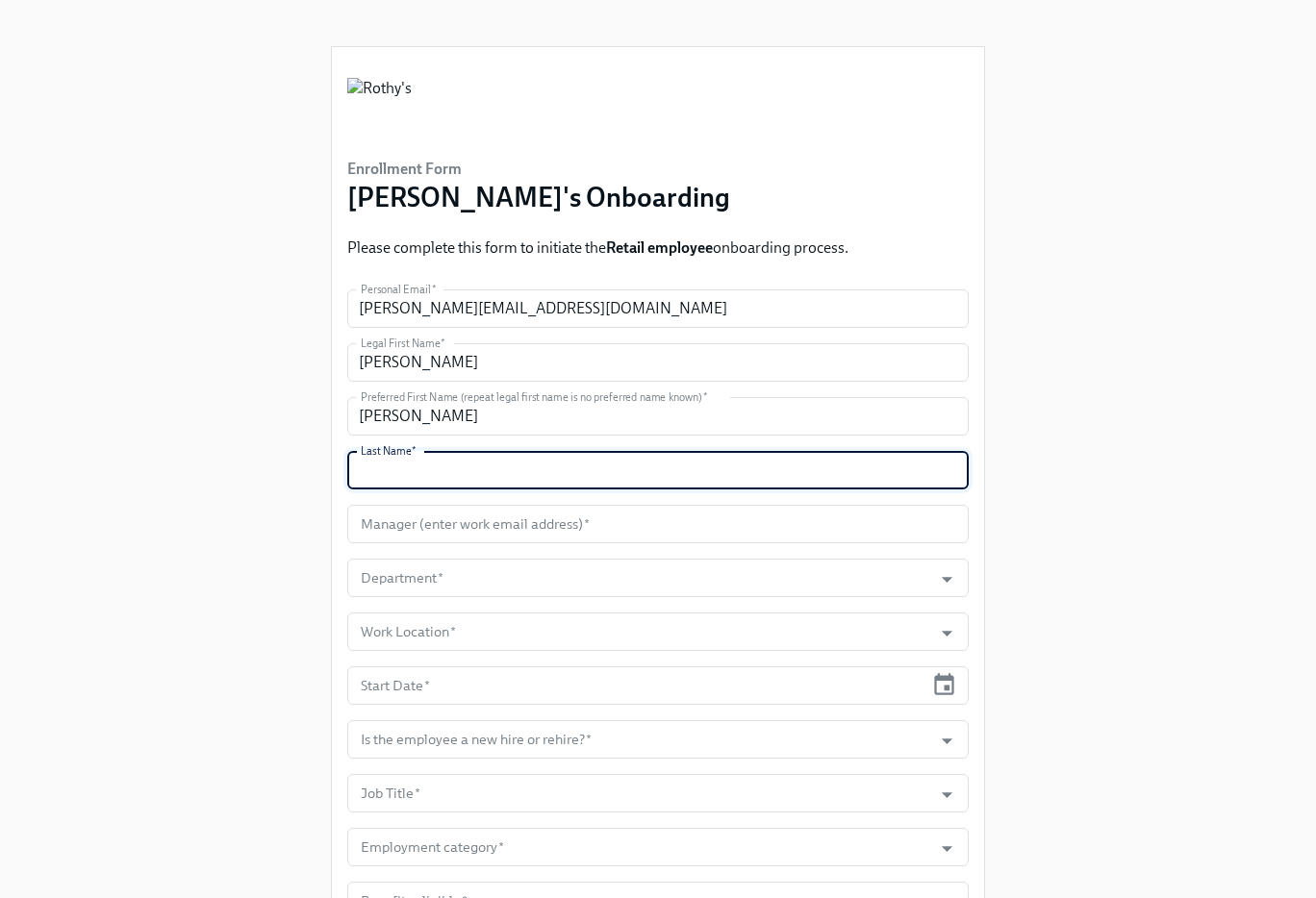
click at [452, 477] on input "text" at bounding box center [658, 470] width 622 height 39
paste input "Peterson"
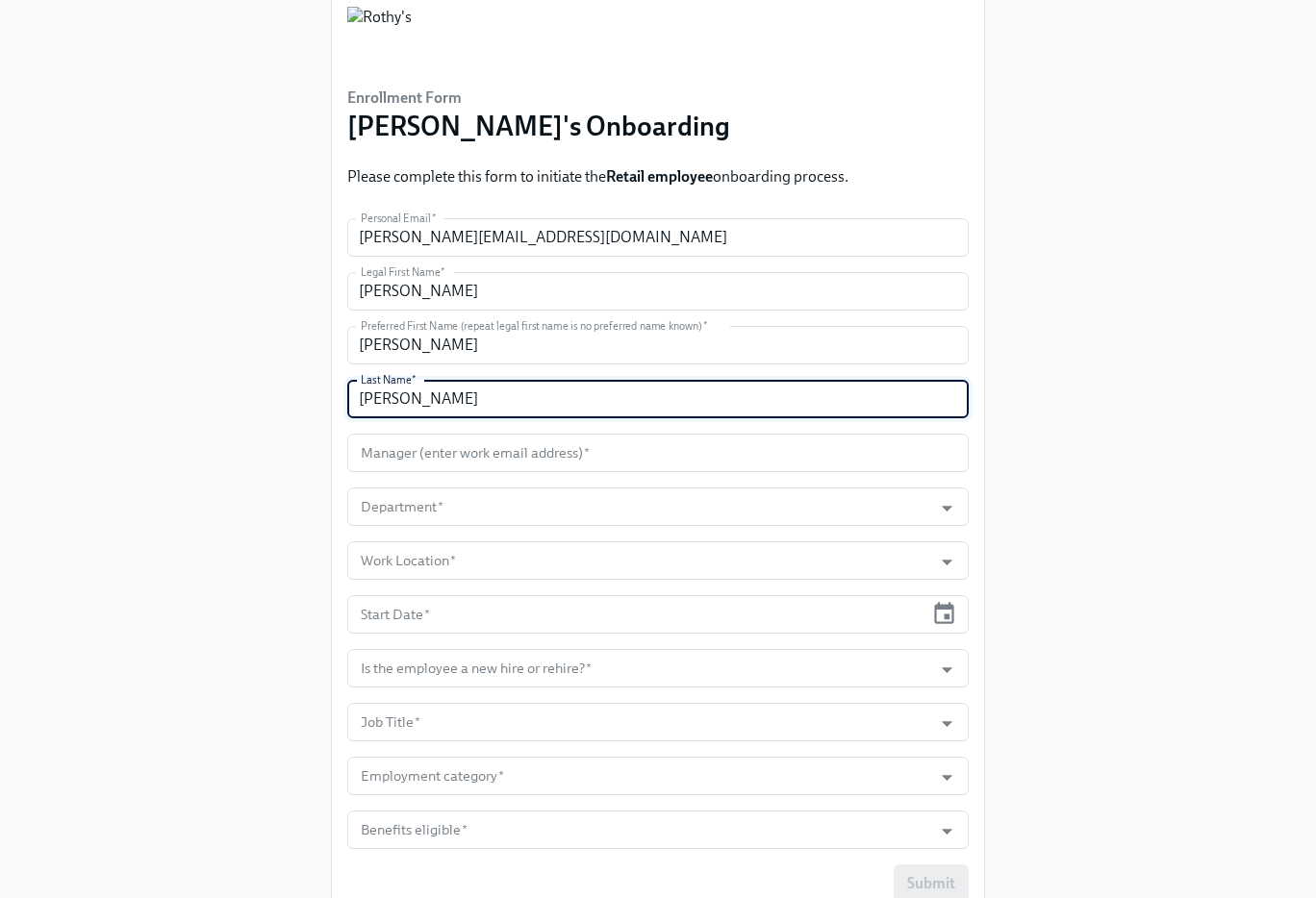
scroll to position [75, 0]
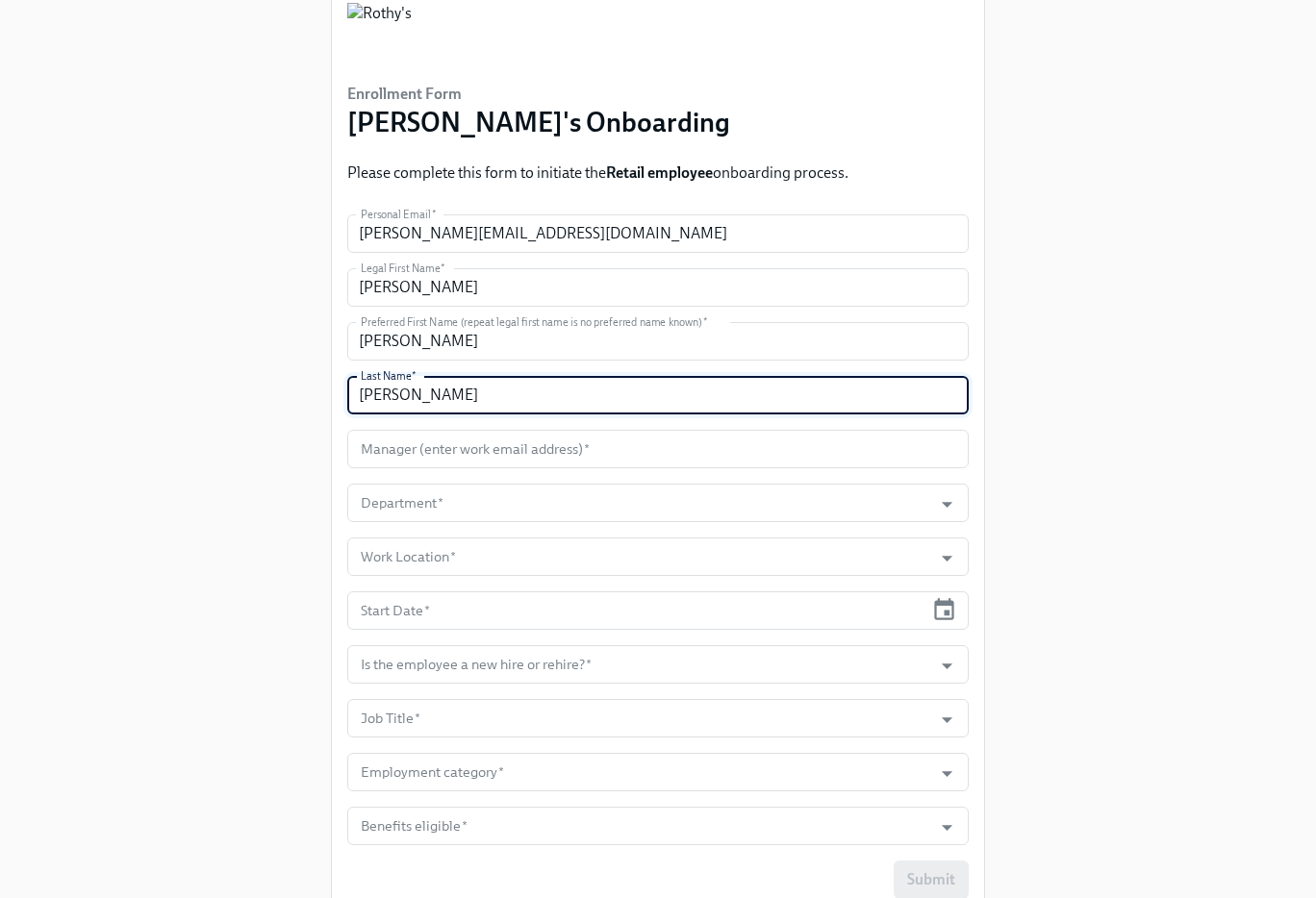
type input "Peterson"
click at [441, 449] on input "text" at bounding box center [658, 449] width 622 height 39
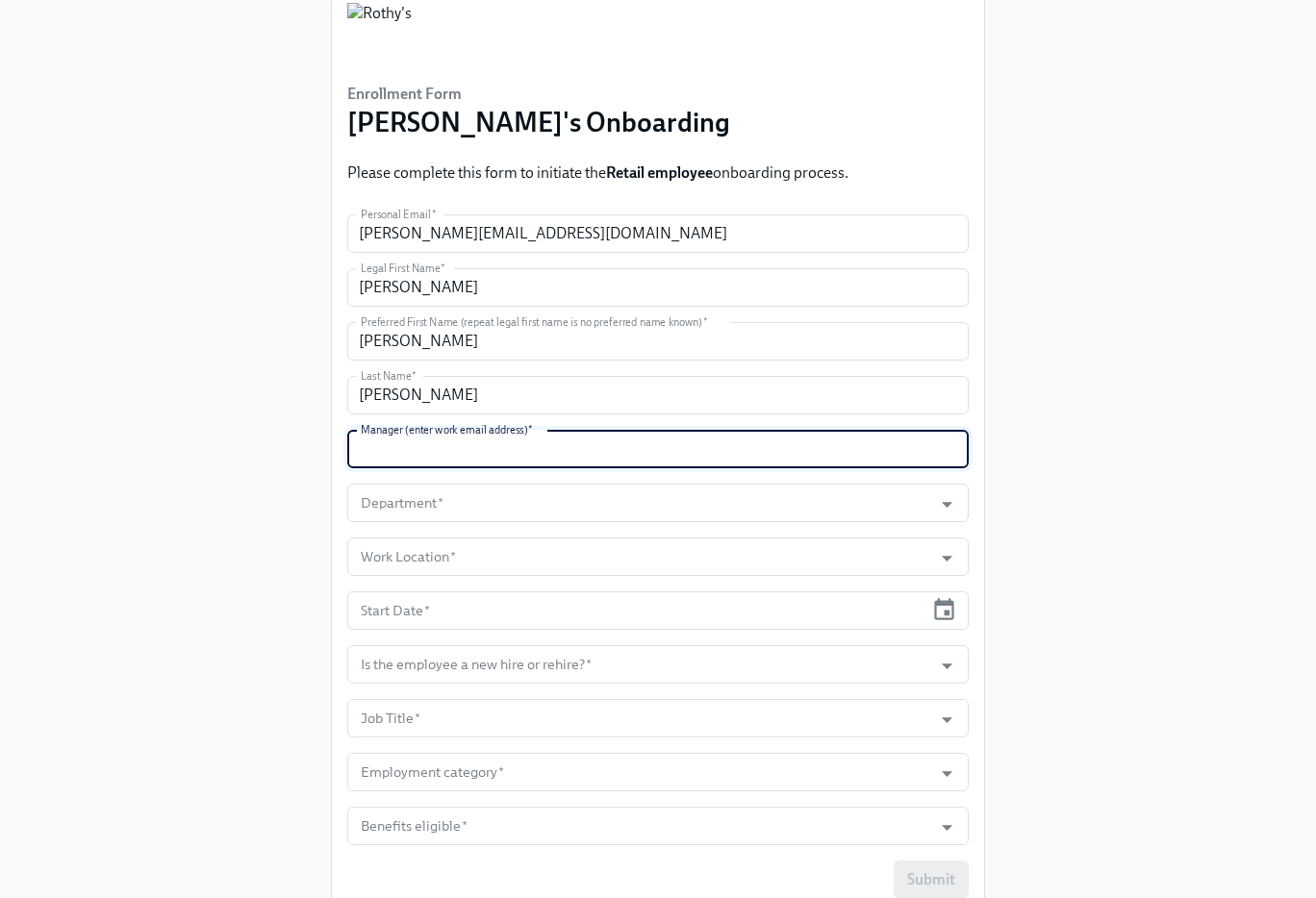
paste input "ravalos@rothys.com"
type input "ravalos@rothys.com"
click at [472, 491] on input "Department   *" at bounding box center [640, 503] width 566 height 39
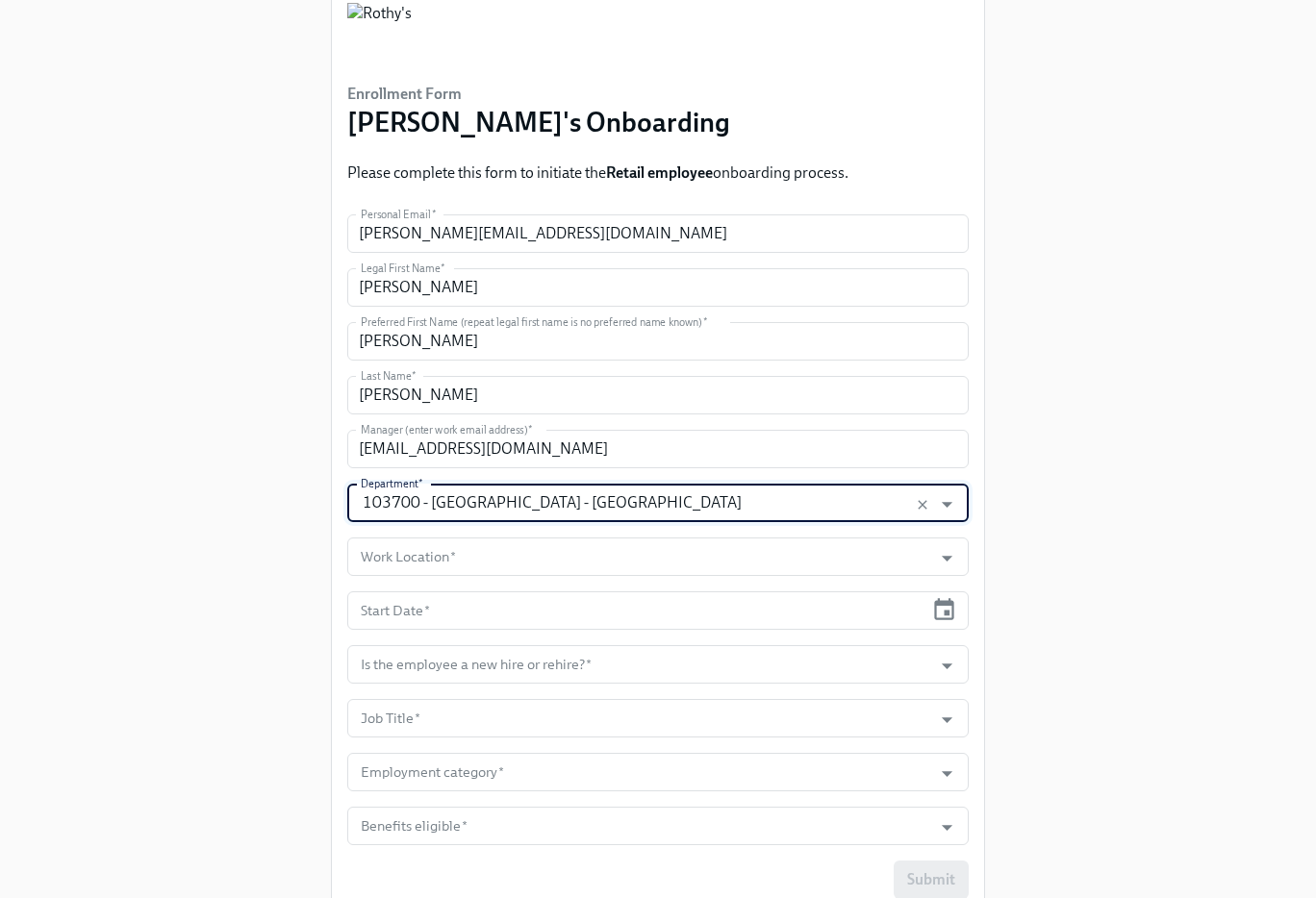
type input "103700 - Westfield Topanga - CA"
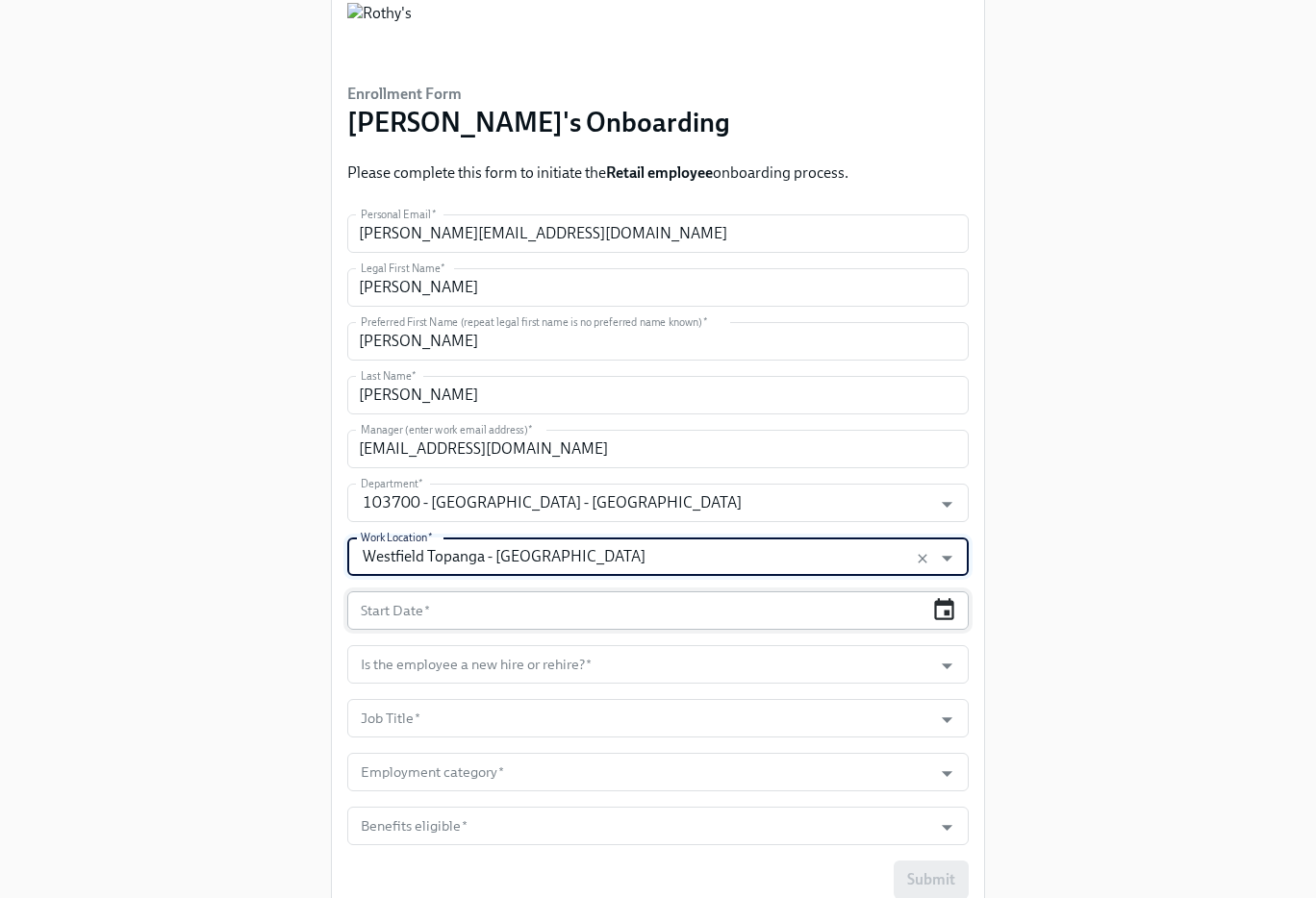
type input "Westfield Topanga - CA"
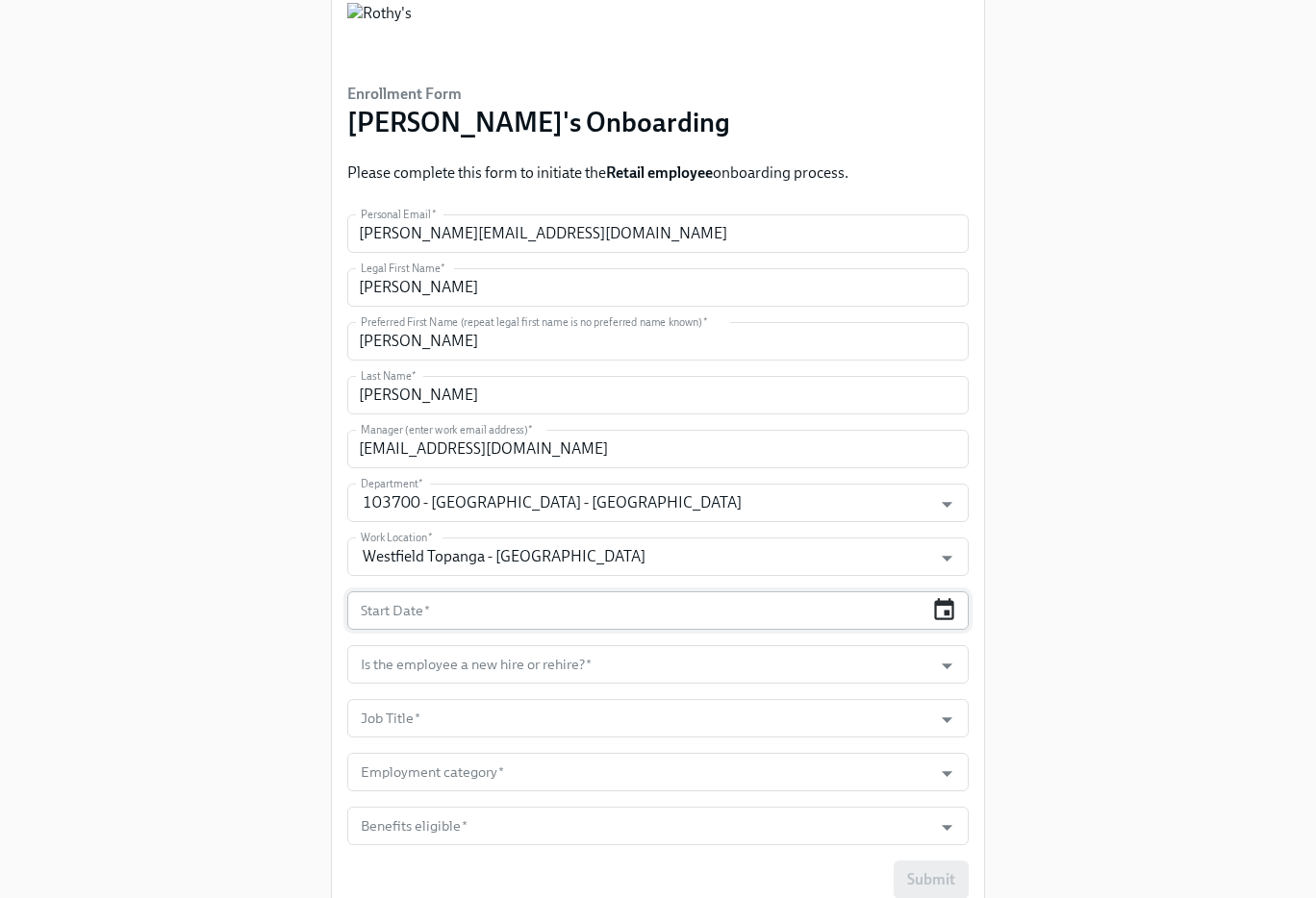
click at [933, 603] on icon "button" at bounding box center [944, 611] width 26 height 26
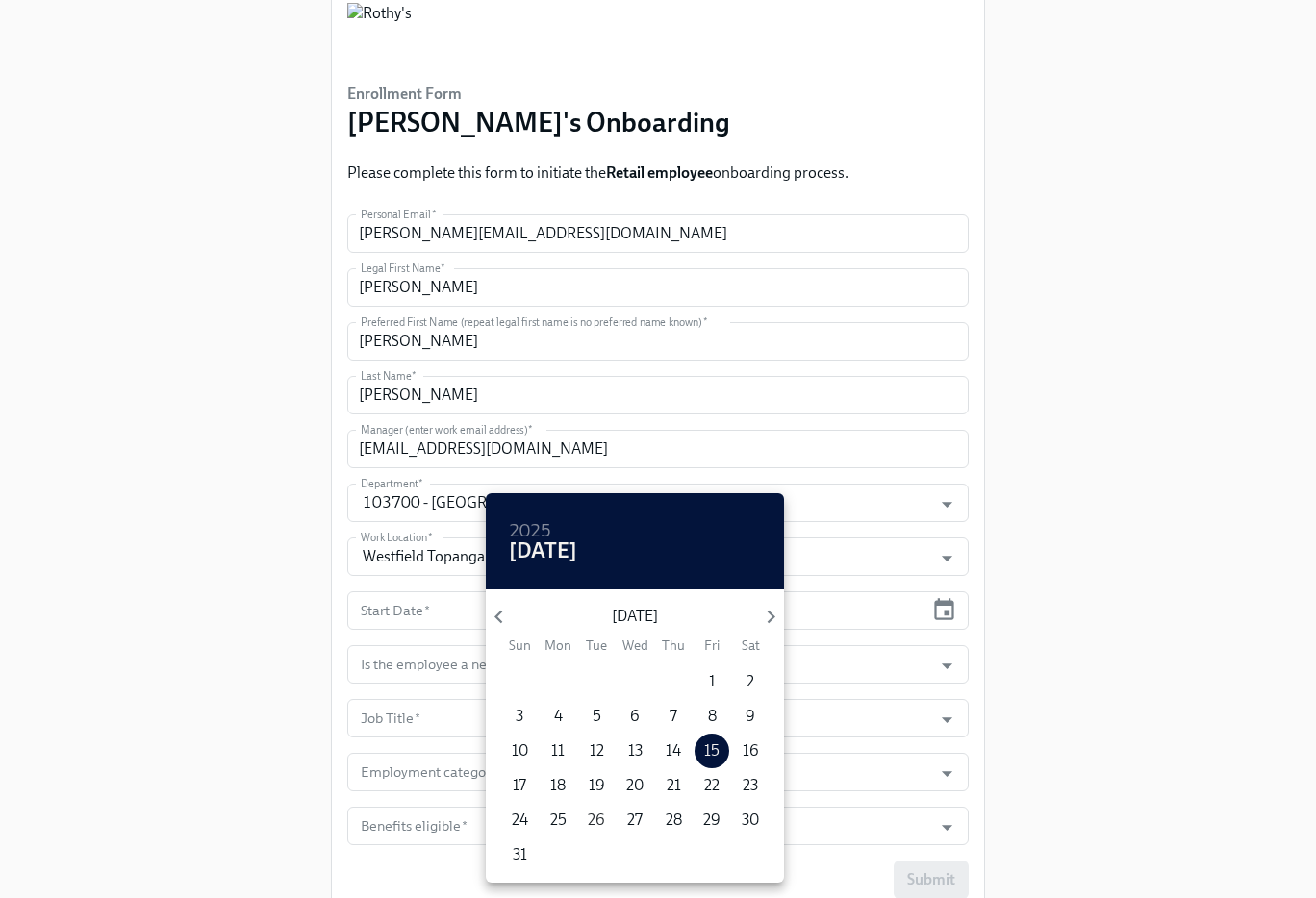
click at [596, 820] on p "26" at bounding box center [596, 820] width 17 height 21
type input "08/26/2025"
click at [975, 636] on div at bounding box center [658, 449] width 1316 height 898
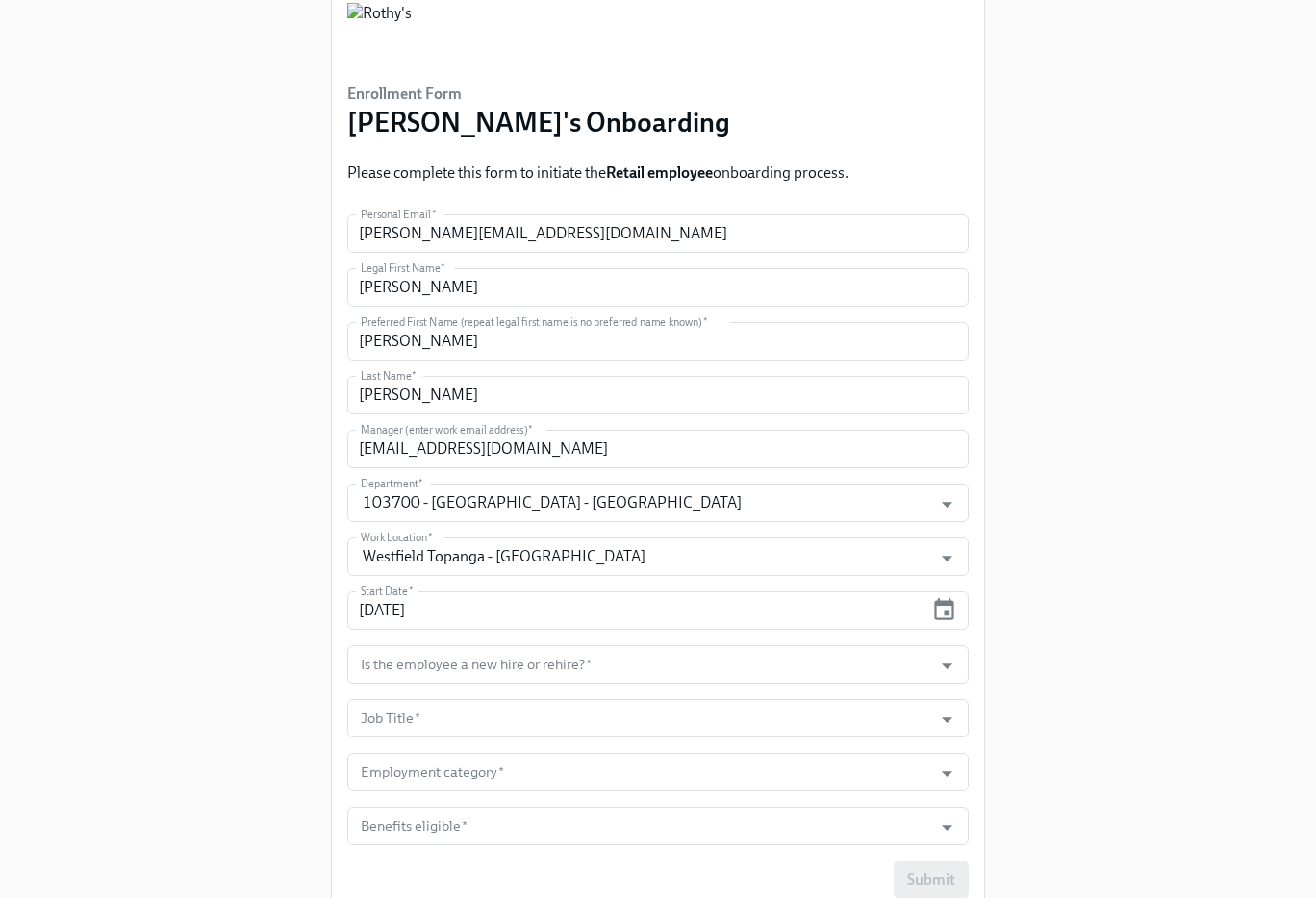
click at [947, 659] on icon "Open" at bounding box center [947, 667] width 26 height 26
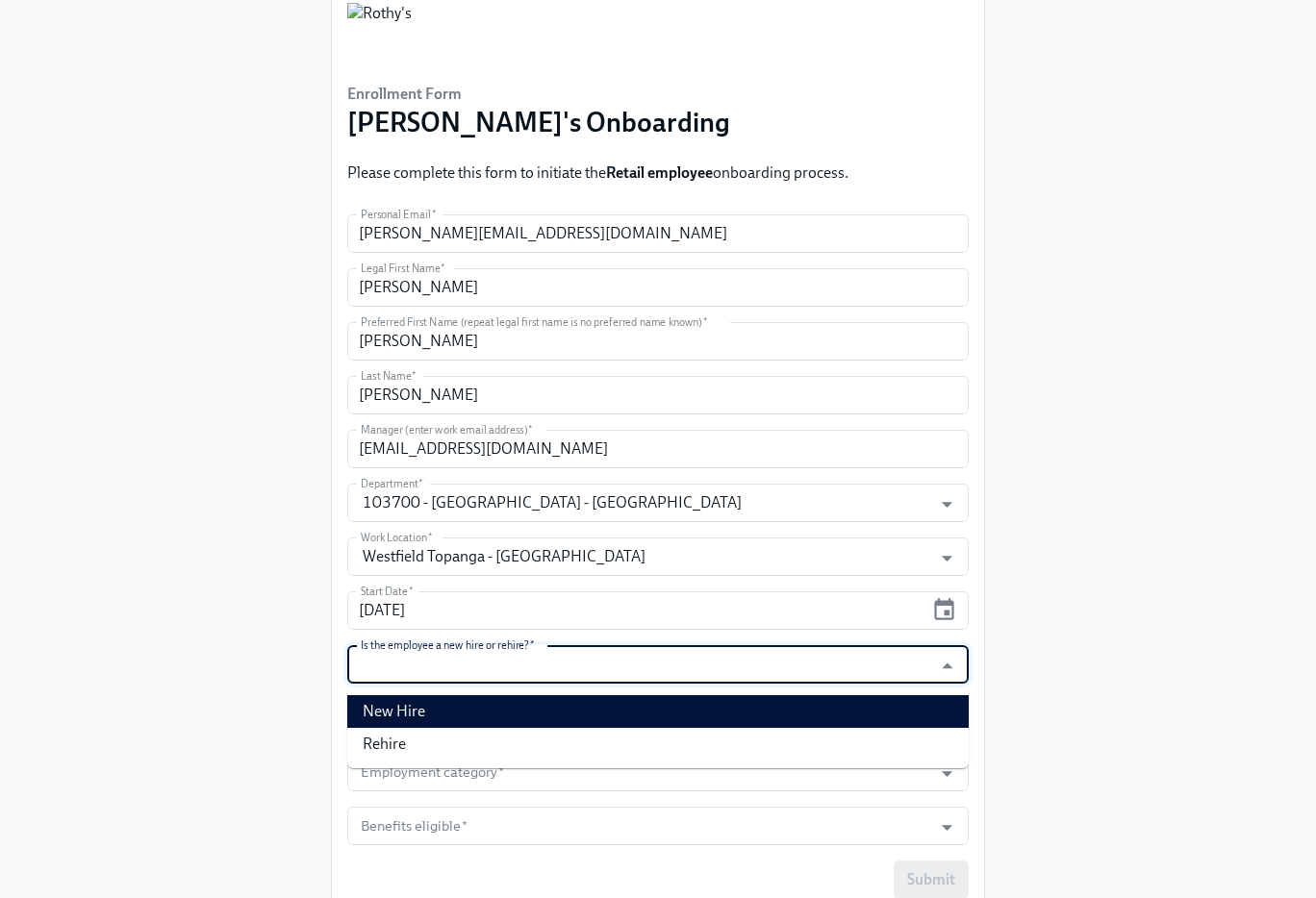
click at [878, 696] on li "New Hire" at bounding box center [658, 711] width 622 height 33
type input "New Hire"
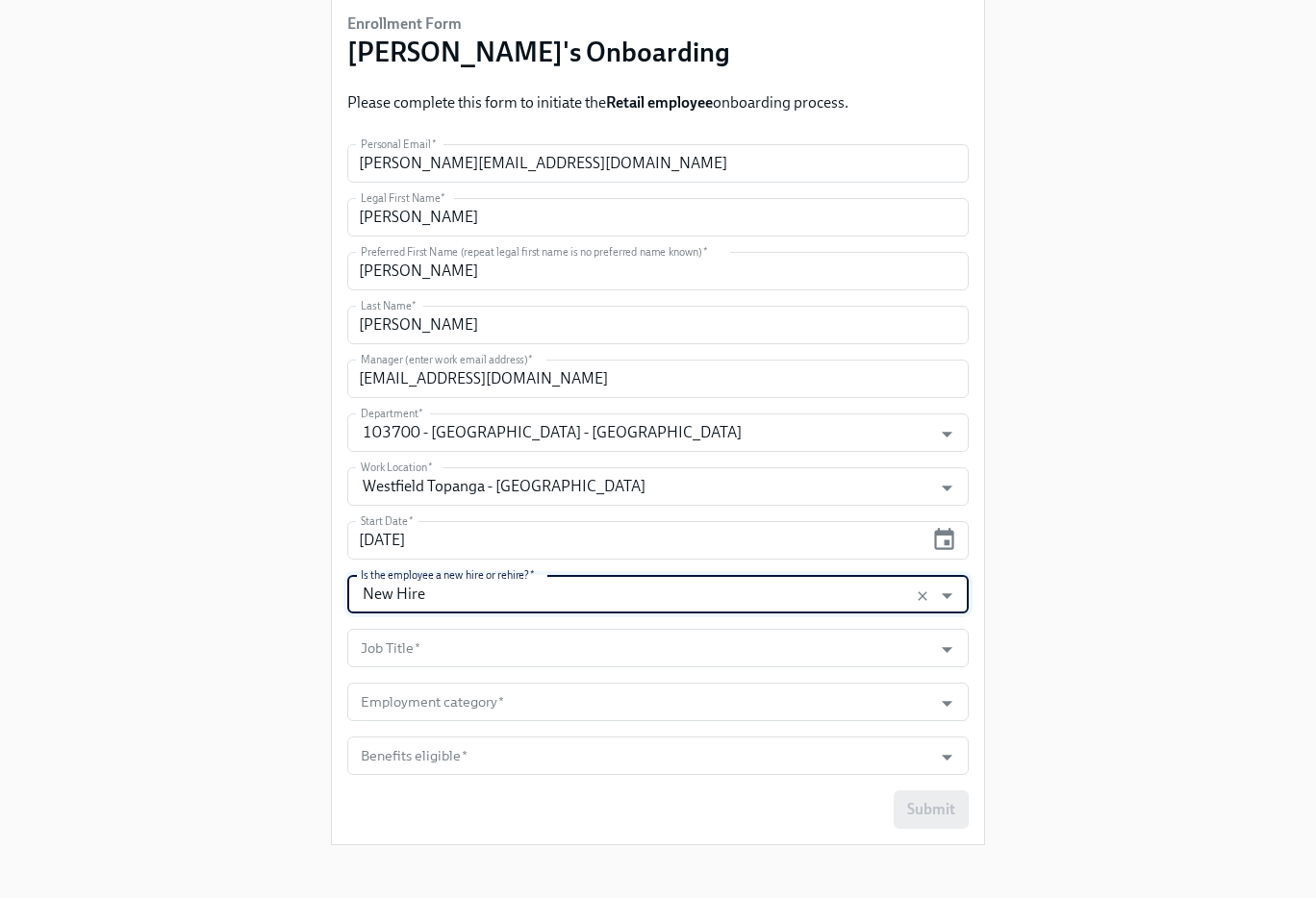
scroll to position [154, 0]
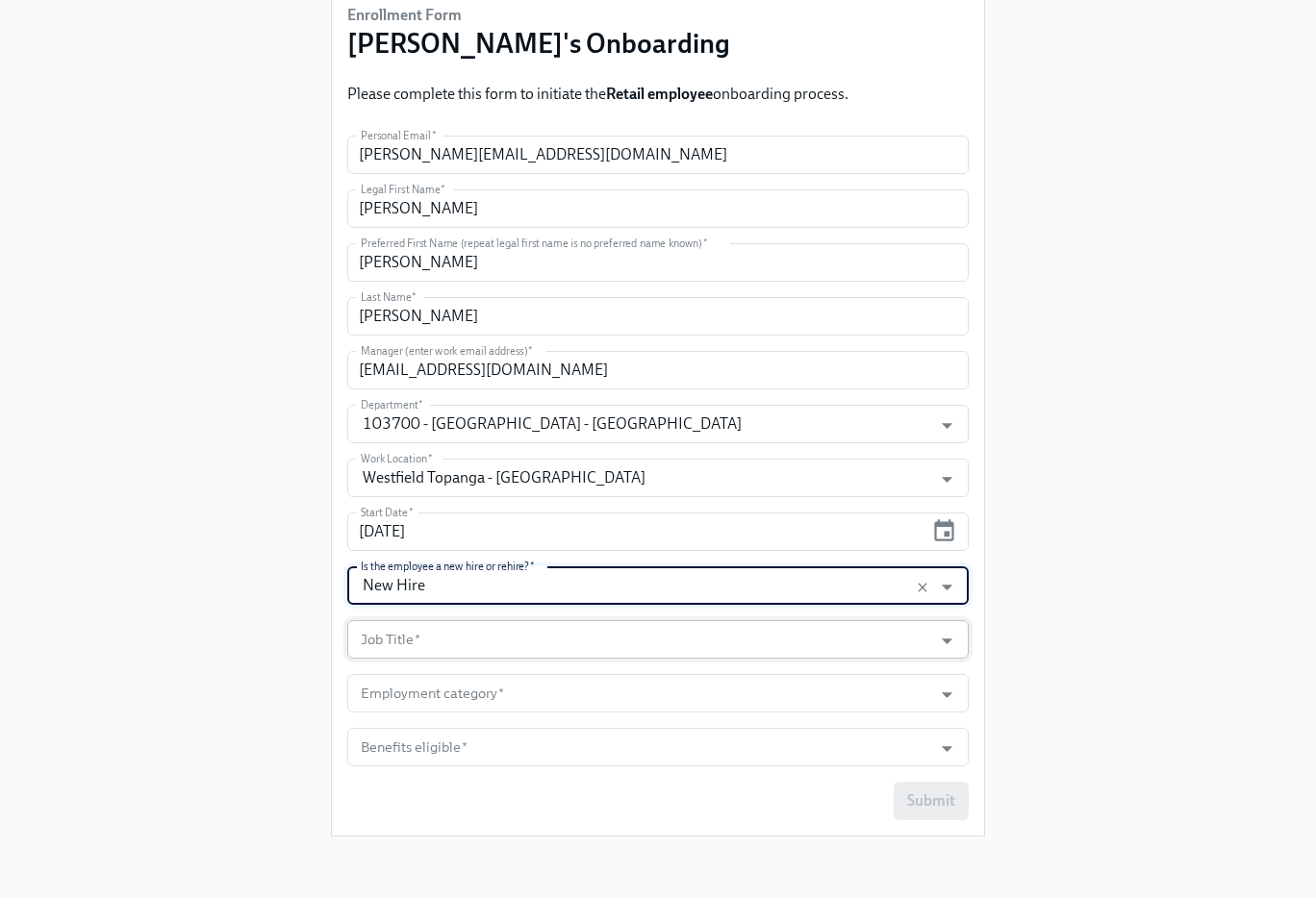
click at [882, 644] on input "Job Title   *" at bounding box center [640, 640] width 566 height 39
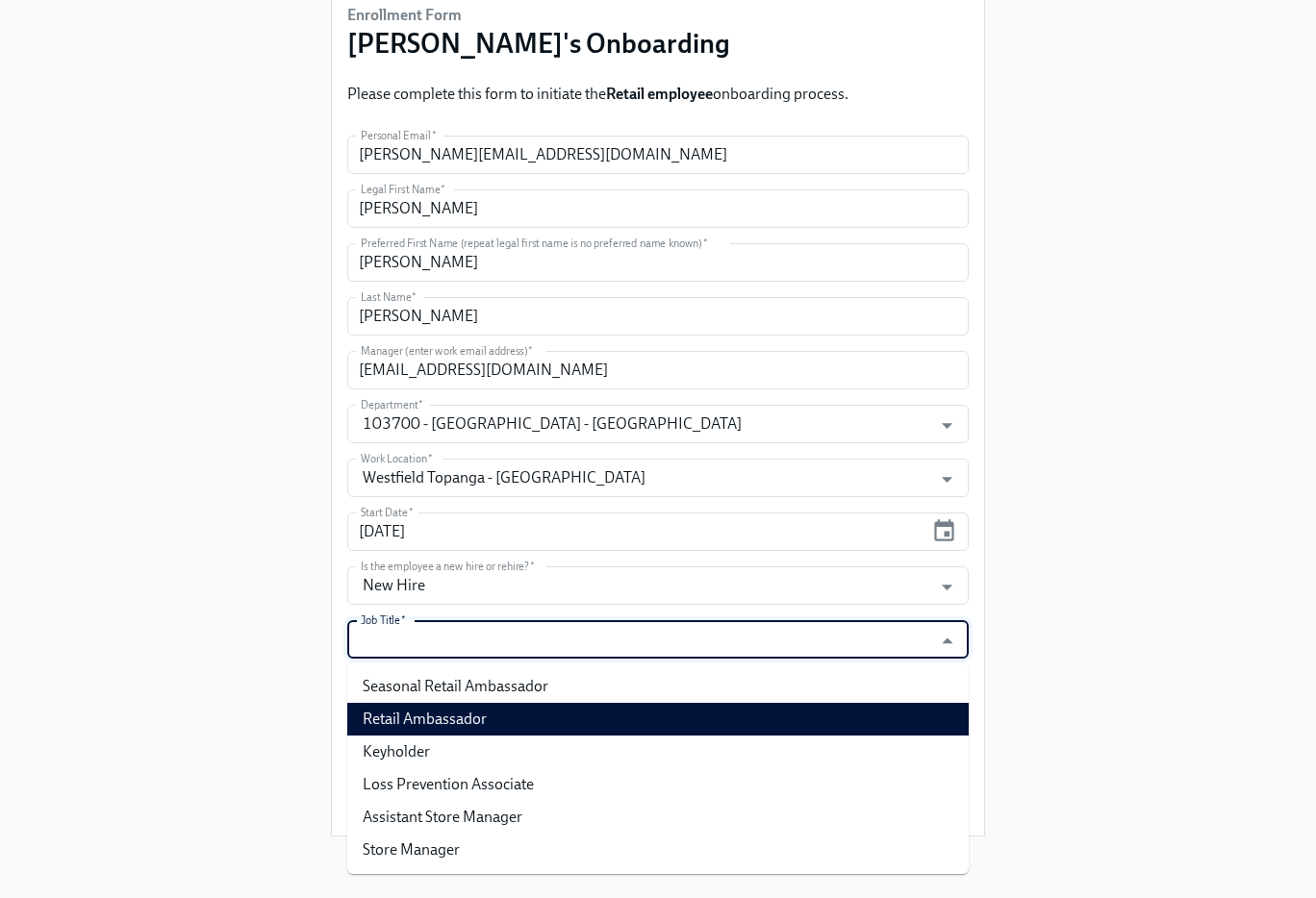
click at [712, 718] on li "Retail Ambassador" at bounding box center [658, 719] width 622 height 33
type input "Retail Ambassador"
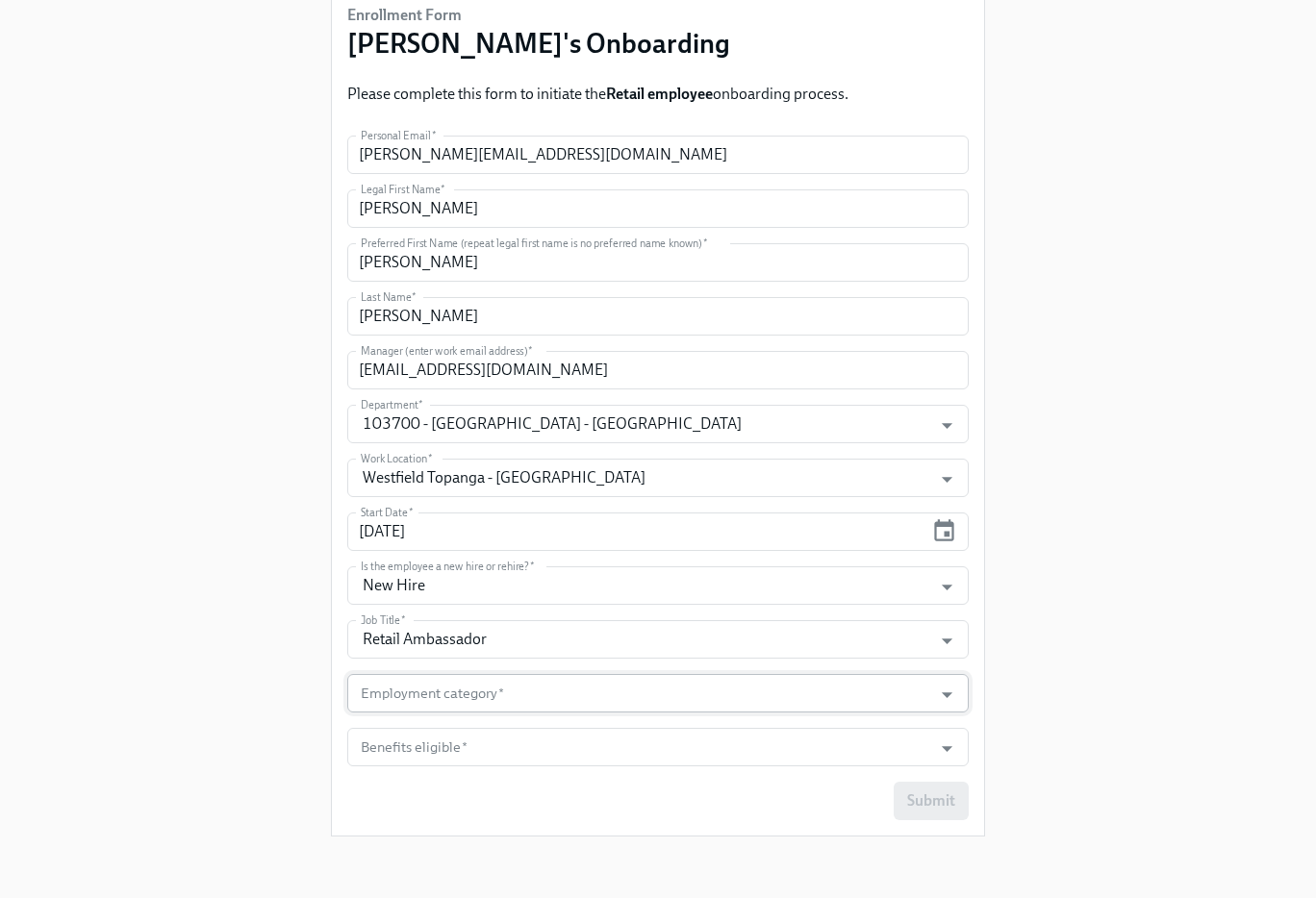
click at [730, 712] on form "Personal Email   * danielle.peterson1@yahoo.com Personal Email * Legal First Na…" at bounding box center [658, 478] width 622 height 684
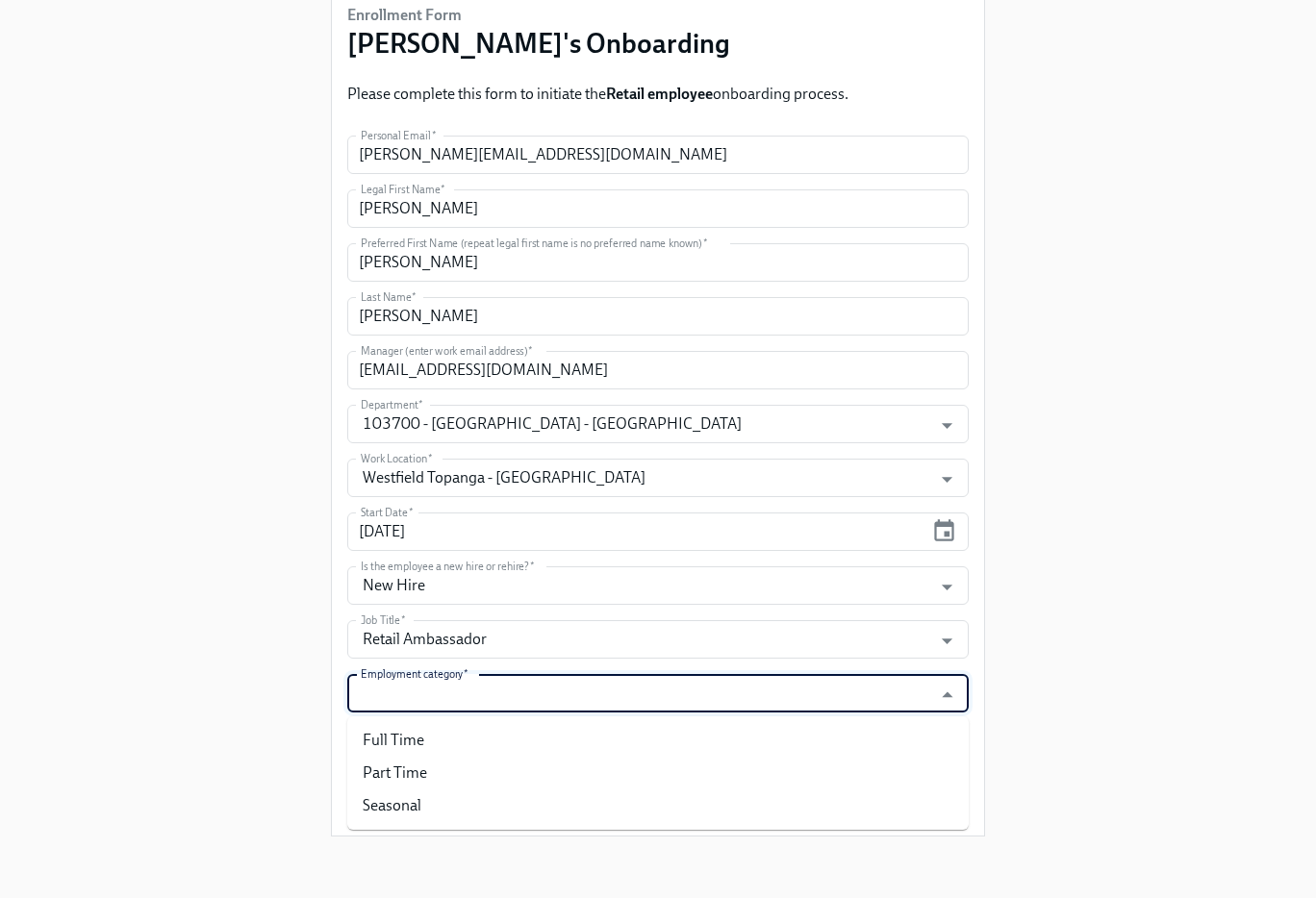
drag, startPoint x: 731, startPoint y: 703, endPoint x: 684, endPoint y: 750, distance: 66.5
click at [730, 703] on input "Employment category   *" at bounding box center [640, 693] width 566 height 39
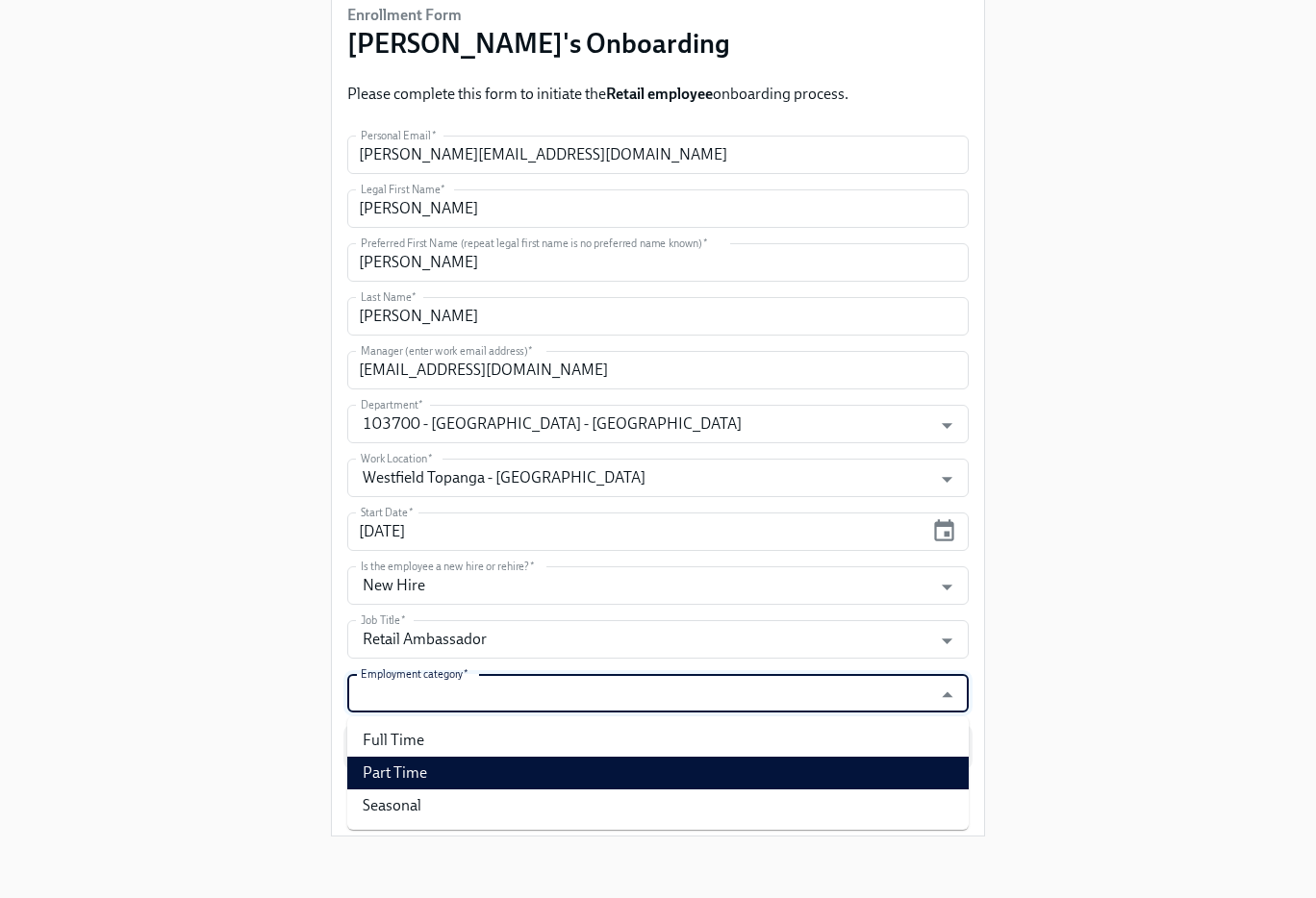
click at [672, 763] on li "Part Time" at bounding box center [658, 773] width 622 height 33
type input "Part Time"
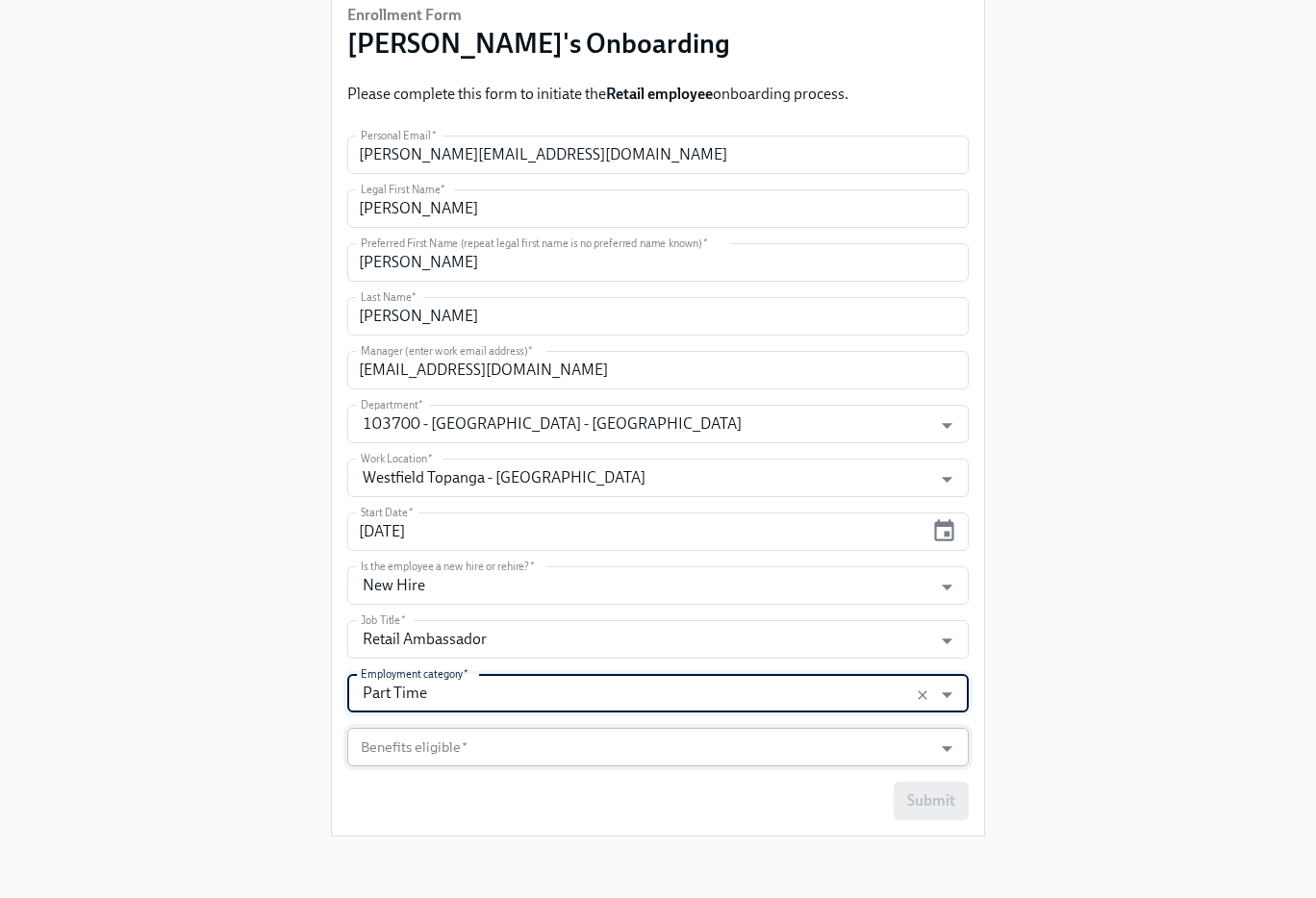
click at [674, 753] on input "Benefits eligible   *" at bounding box center [640, 747] width 566 height 39
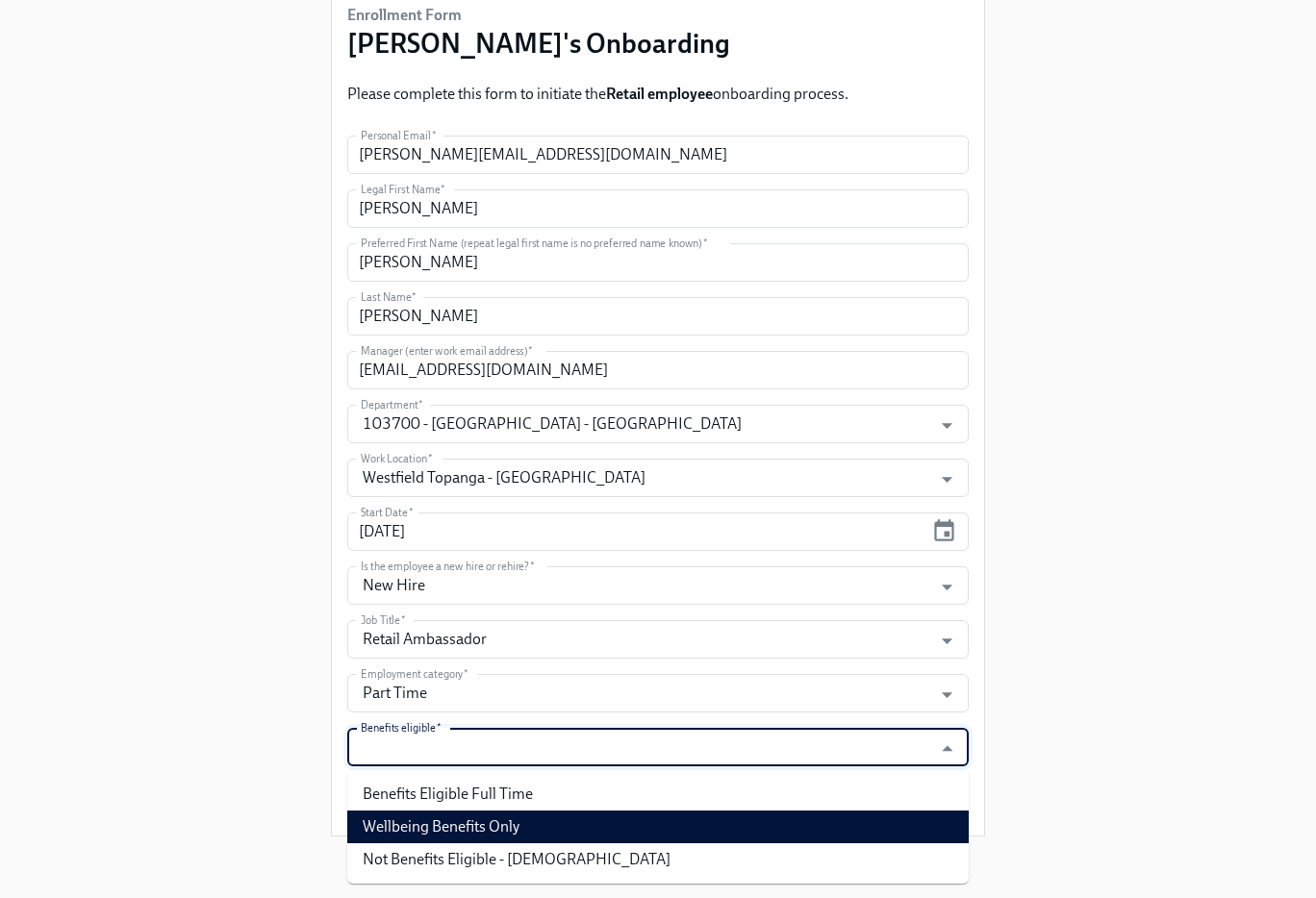
drag, startPoint x: 615, startPoint y: 819, endPoint x: 629, endPoint y: 816, distance: 14.3
click at [614, 819] on li "Wellbeing Benefits Only" at bounding box center [658, 827] width 622 height 33
type input "Wellbeing Benefits Only"
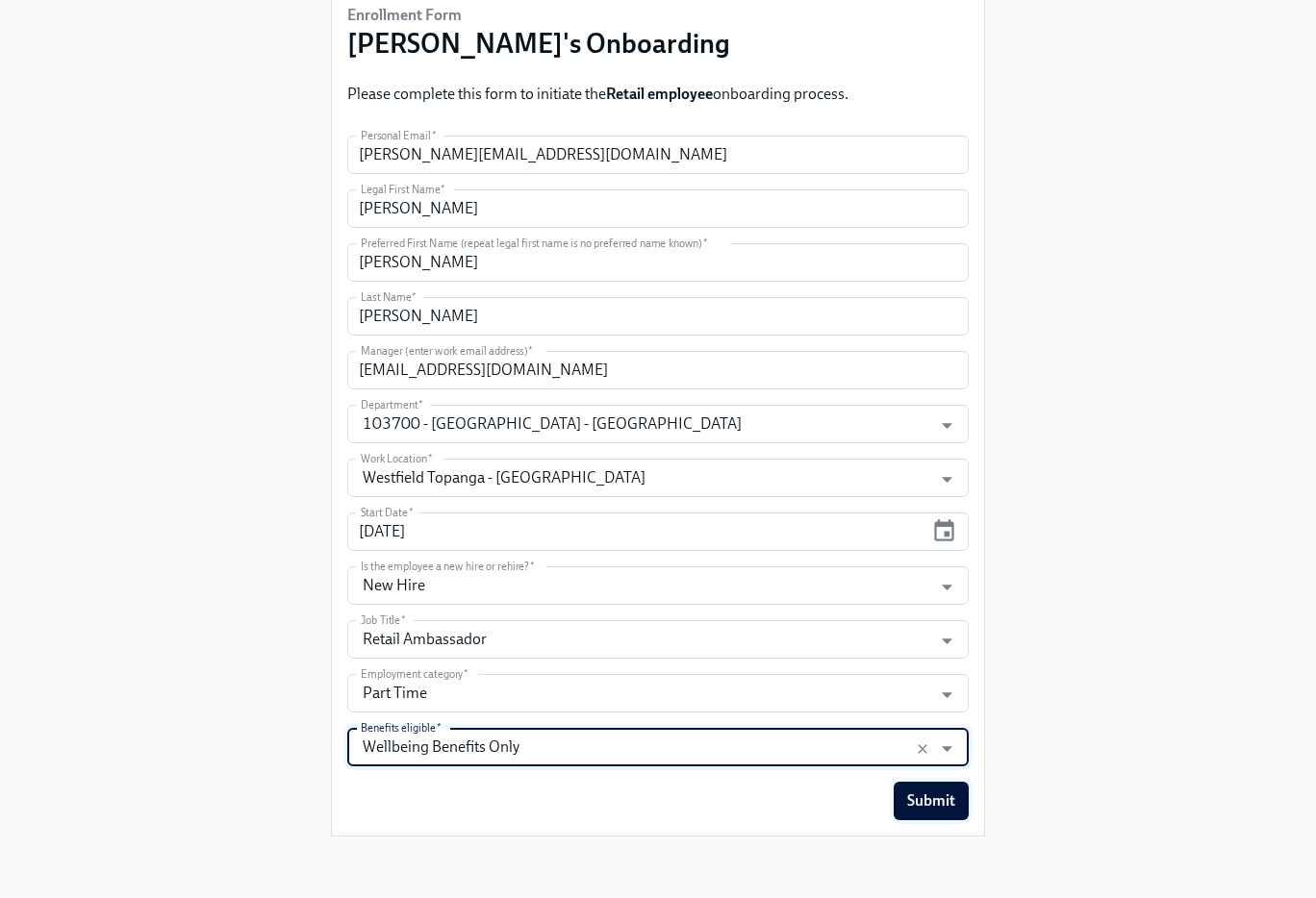
click at [929, 800] on span "Submit" at bounding box center [931, 800] width 48 height 19
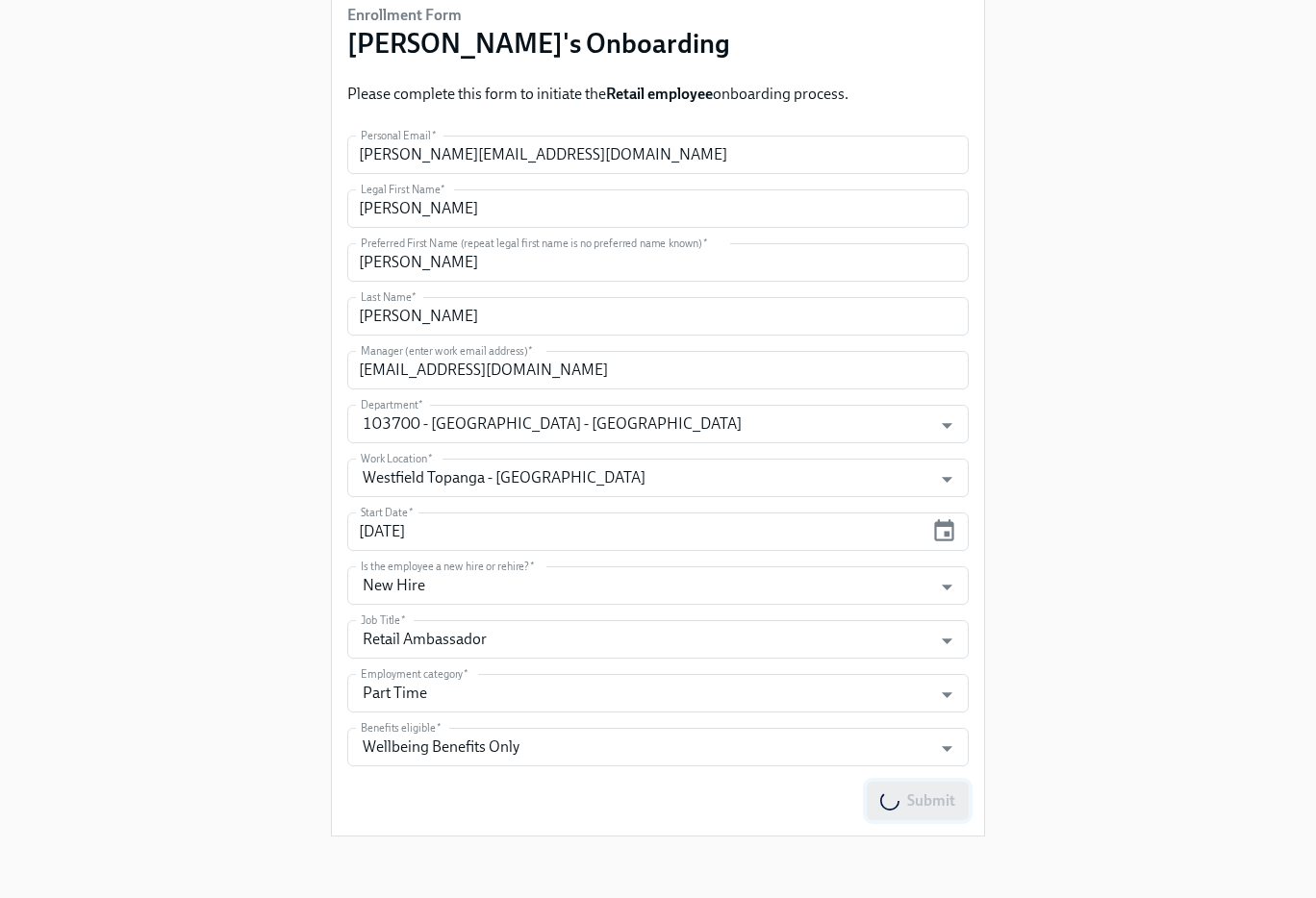
scroll to position [0, 0]
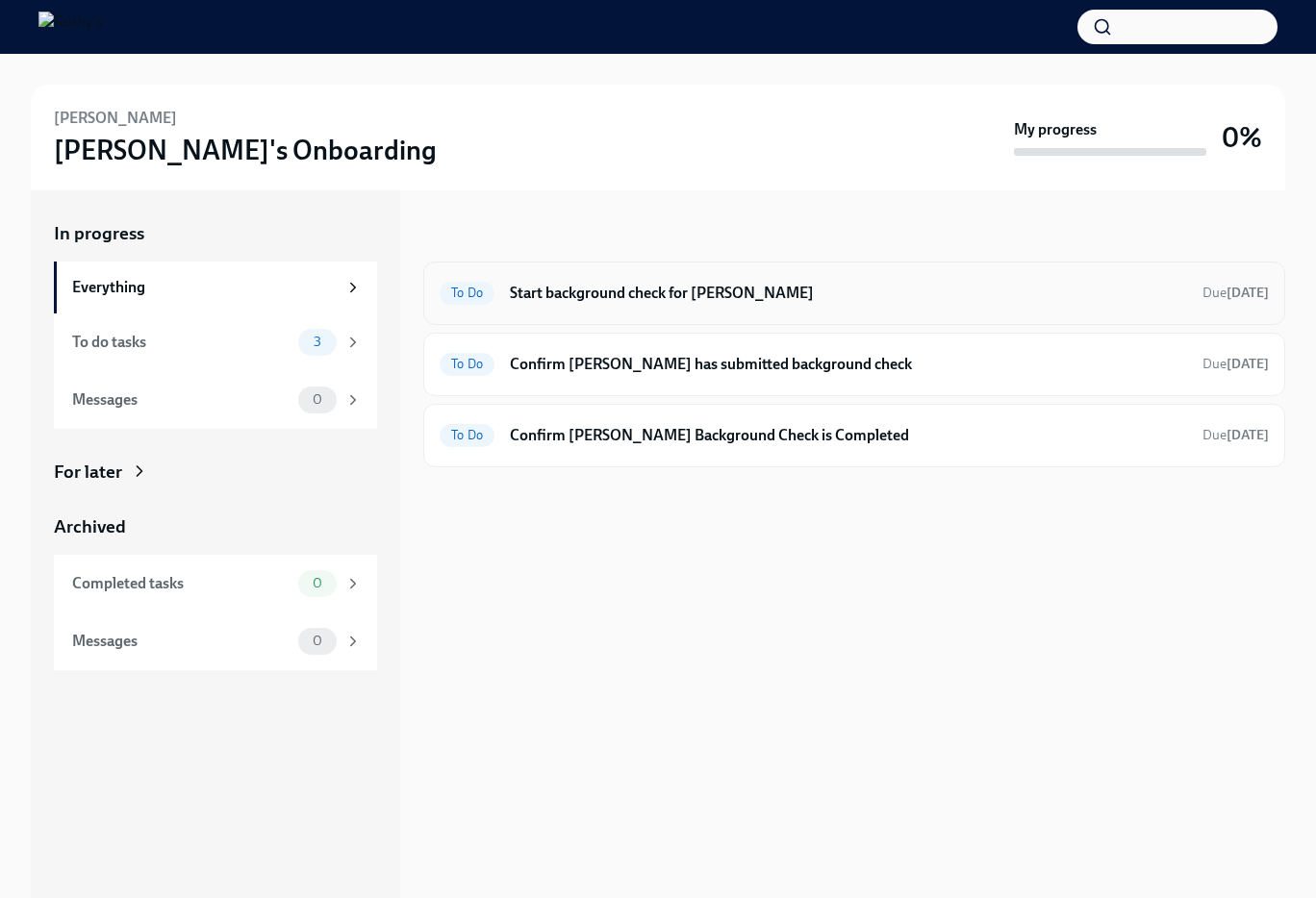
click at [682, 289] on h6 "Start background check for Danielle Peterson" at bounding box center [848, 292] width 677 height 21
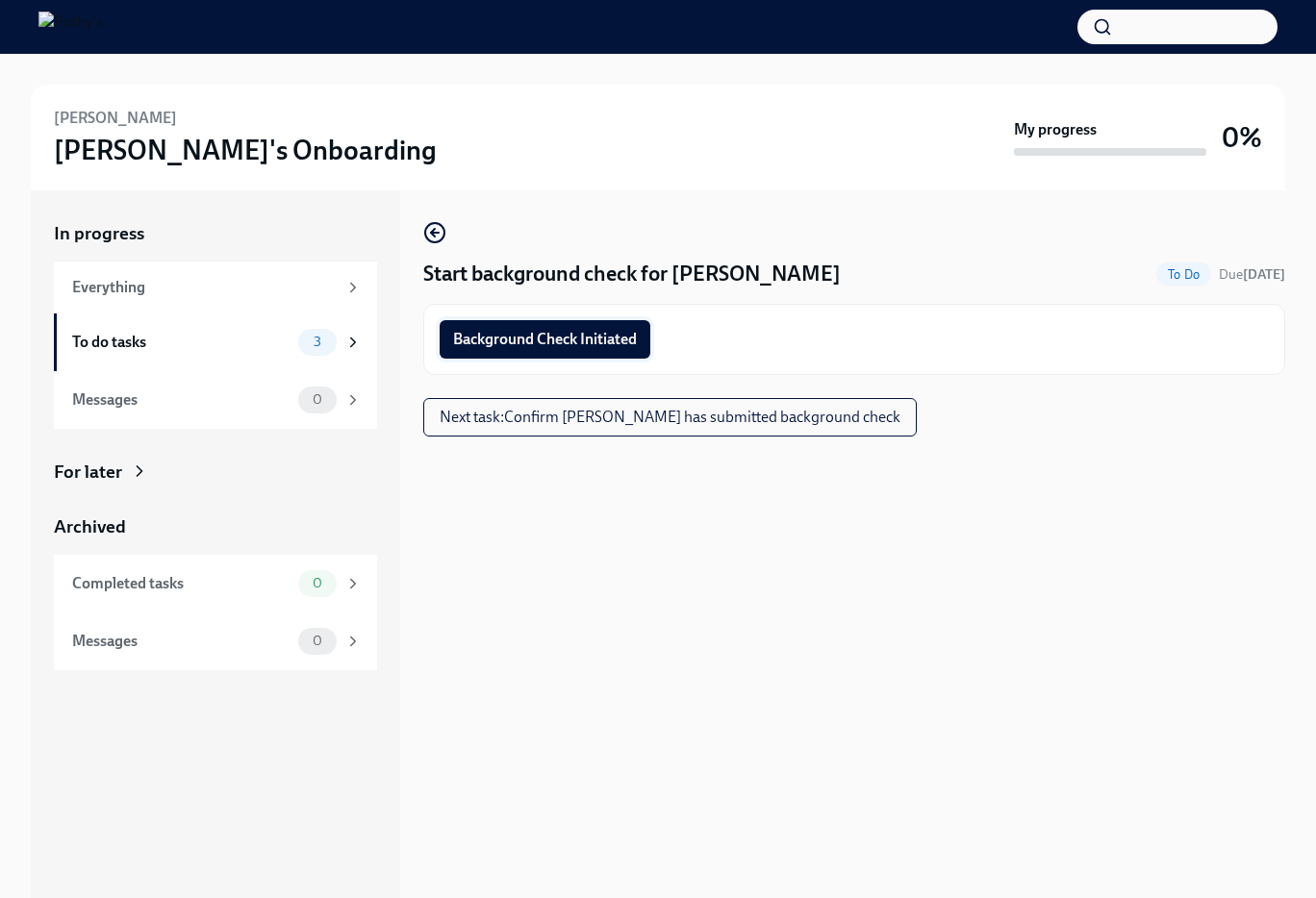
click at [602, 339] on span "Background Check Initiated" at bounding box center [545, 339] width 184 height 19
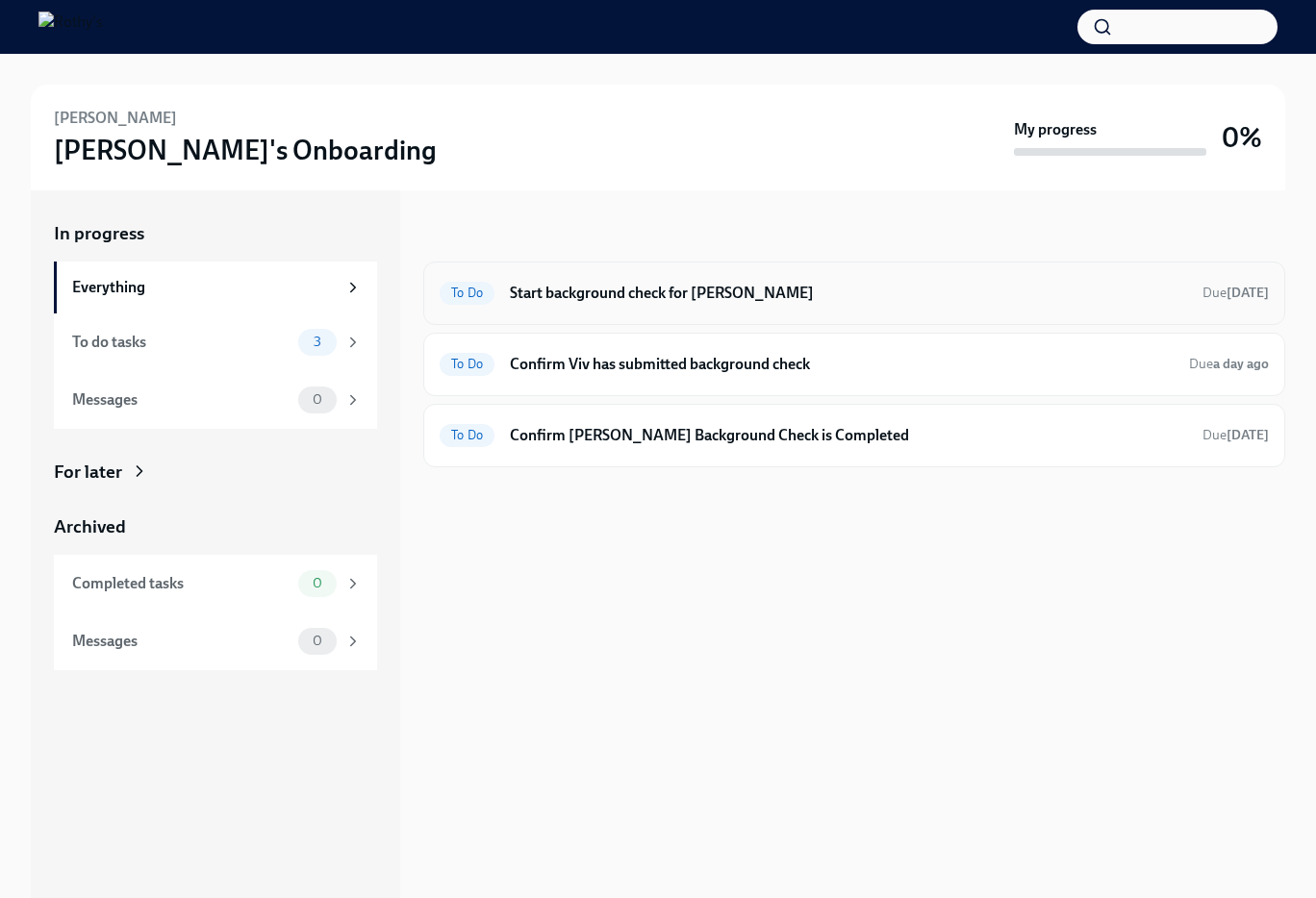
click at [717, 267] on div "To Do Start background check for Viv Santana-Perez Due 2 days ago" at bounding box center [854, 293] width 862 height 64
click at [716, 273] on div "To Do Start background check for Viv Santana-Perez Due 2 days ago" at bounding box center [854, 293] width 862 height 64
click at [714, 278] on div "To Do Start background check for Viv Santana-Perez Due 2 days ago" at bounding box center [854, 293] width 829 height 31
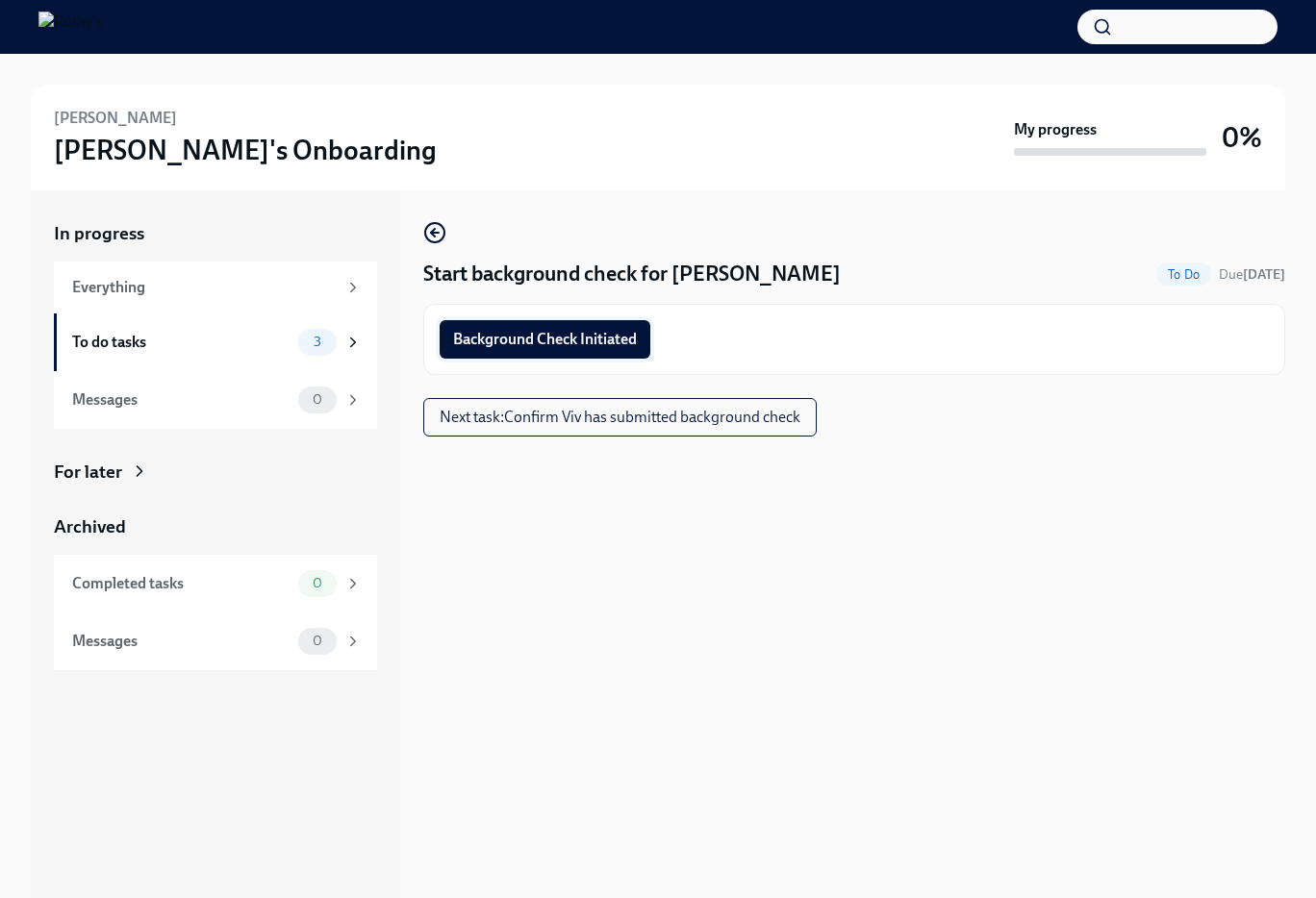
click at [586, 324] on button "Background Check Initiated" at bounding box center [545, 339] width 211 height 39
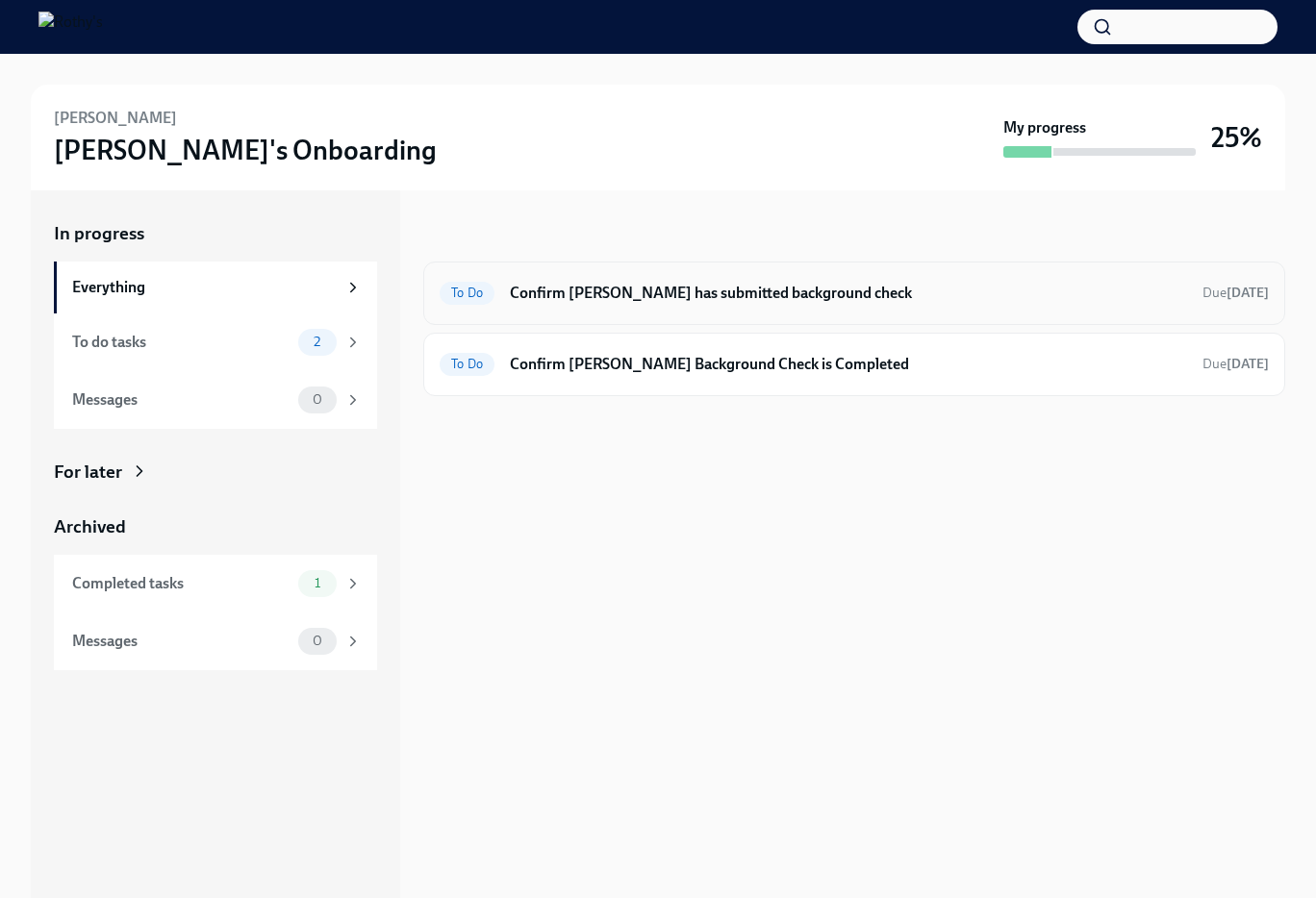
click at [717, 301] on h6 "Confirm [PERSON_NAME] has submitted background check" at bounding box center [848, 292] width 677 height 21
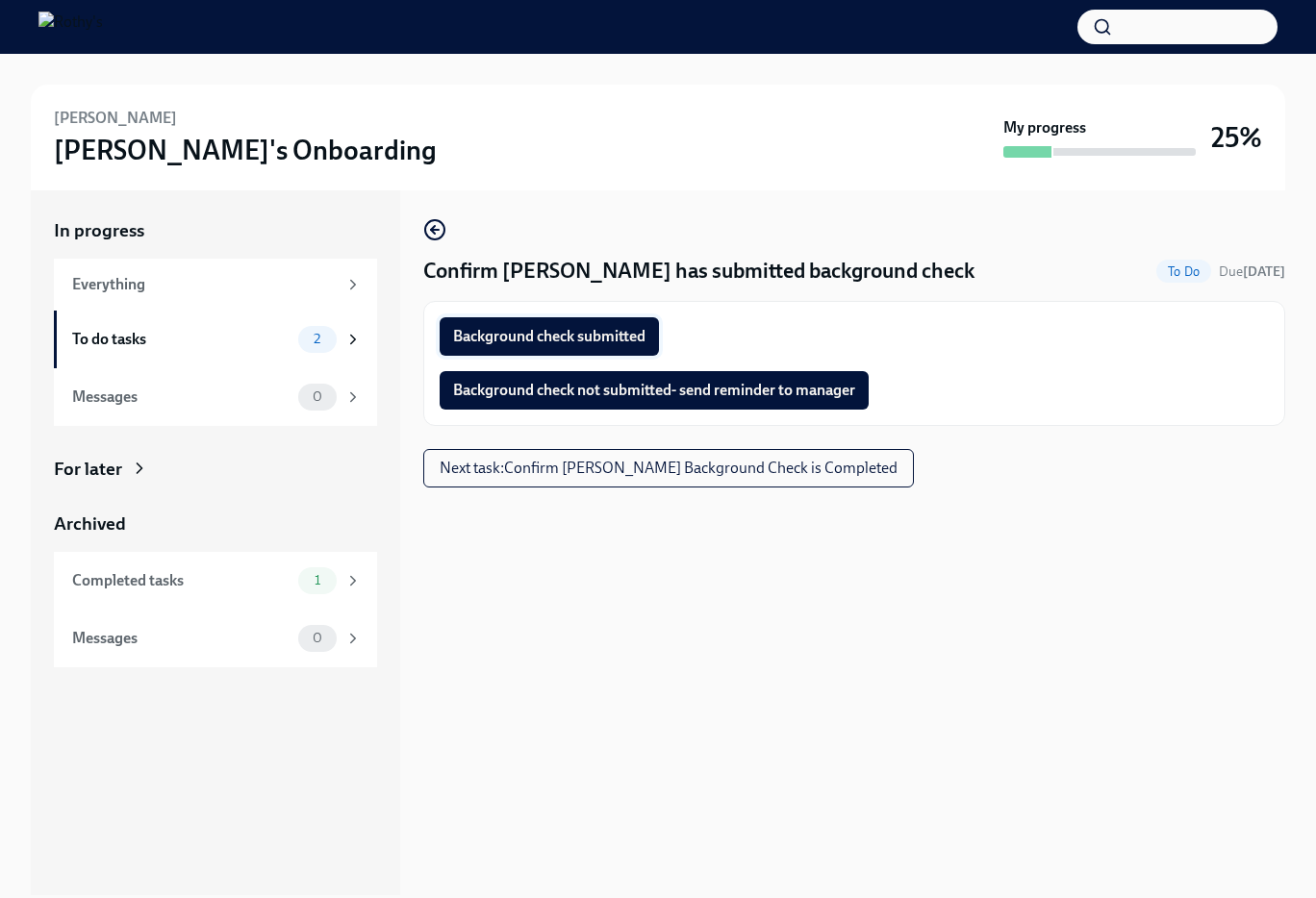
click at [614, 330] on span "Background check submitted" at bounding box center [549, 336] width 193 height 19
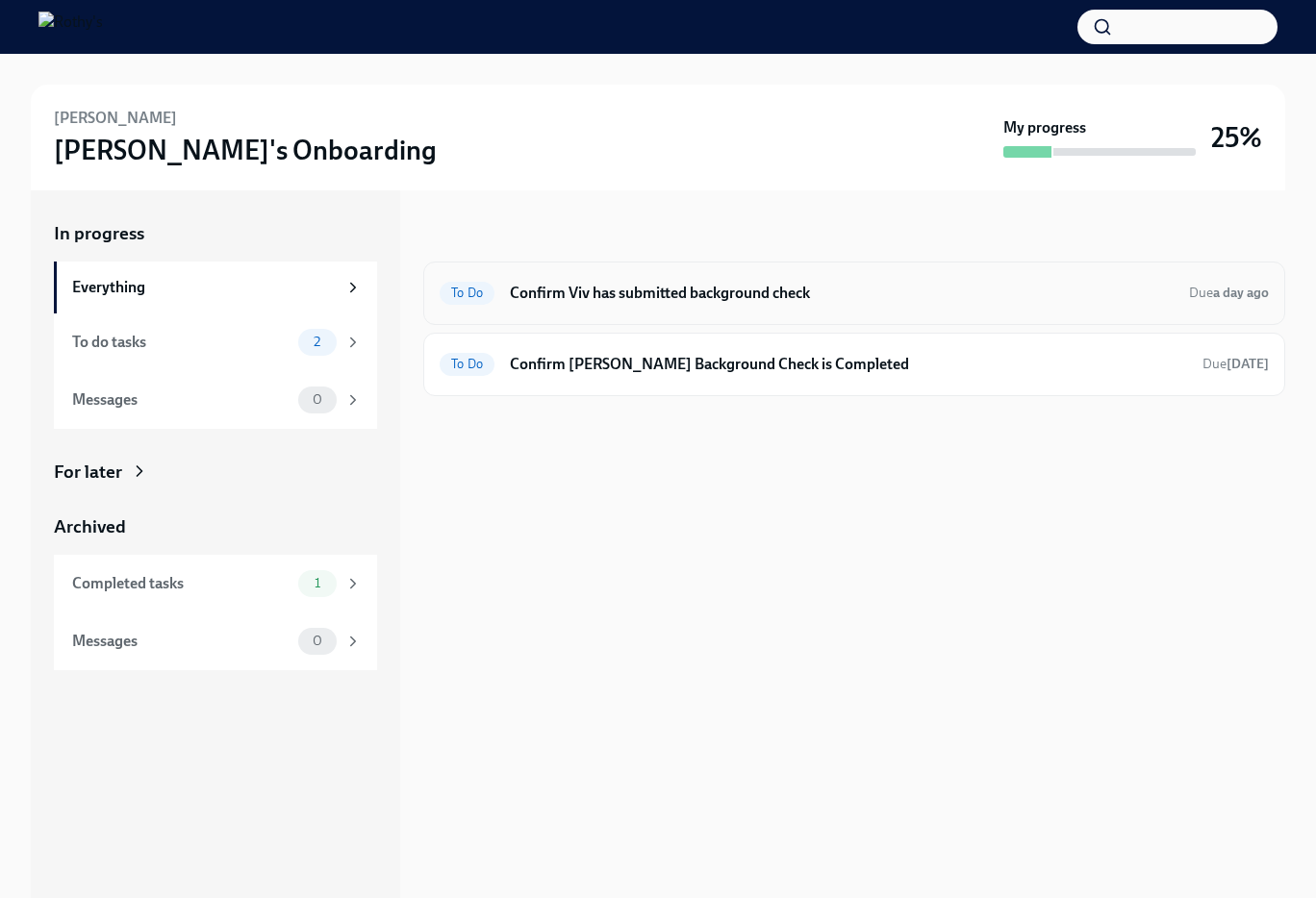
click at [656, 303] on div "To Do Confirm Viv has submitted background check Due a day ago" at bounding box center [854, 293] width 829 height 31
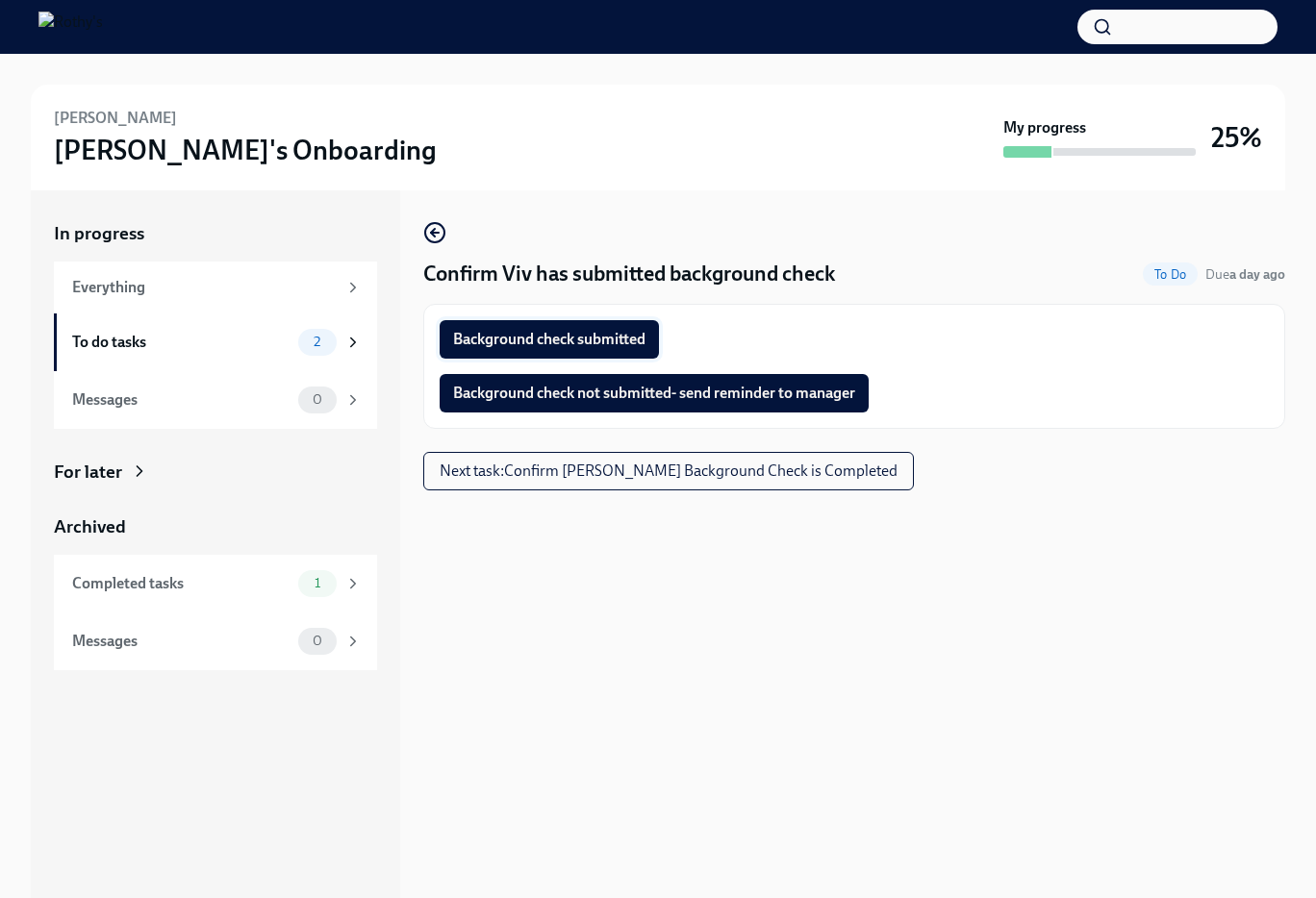
click at [617, 337] on span "Background check submitted" at bounding box center [549, 339] width 193 height 19
